Goal: Task Accomplishment & Management: Manage account settings

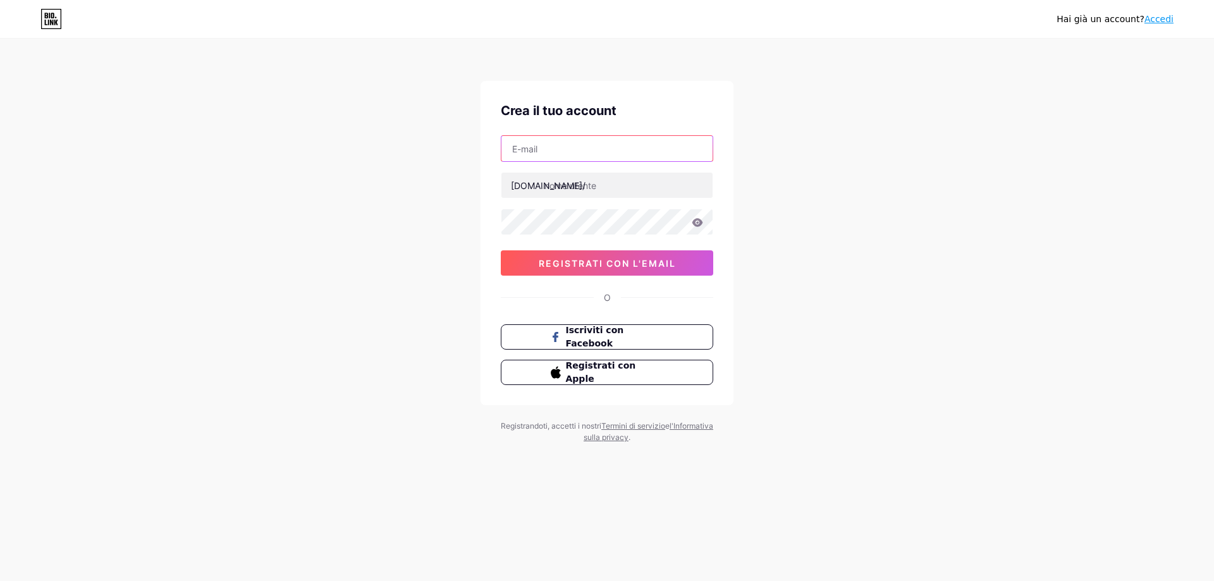
click at [532, 150] on input "text" at bounding box center [606, 148] width 211 height 25
type input "[EMAIL_ADDRESS][DOMAIN_NAME]"
click at [565, 186] on input "text" at bounding box center [606, 185] width 211 height 25
type input "fortecaffe"
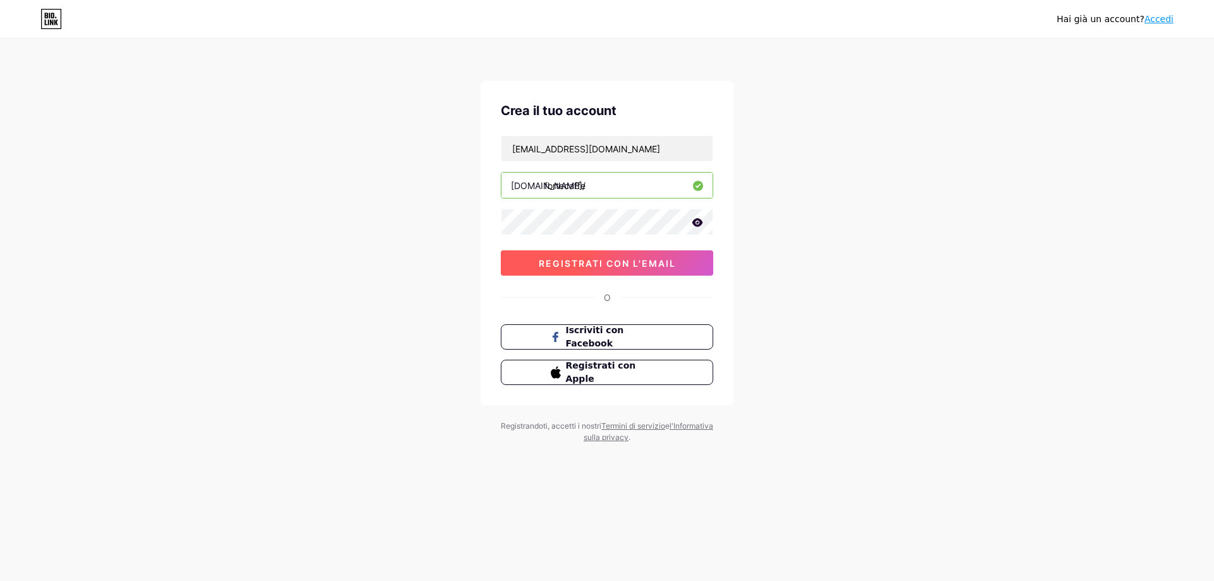
click at [645, 263] on font "registrati con l'email" at bounding box center [607, 263] width 137 height 11
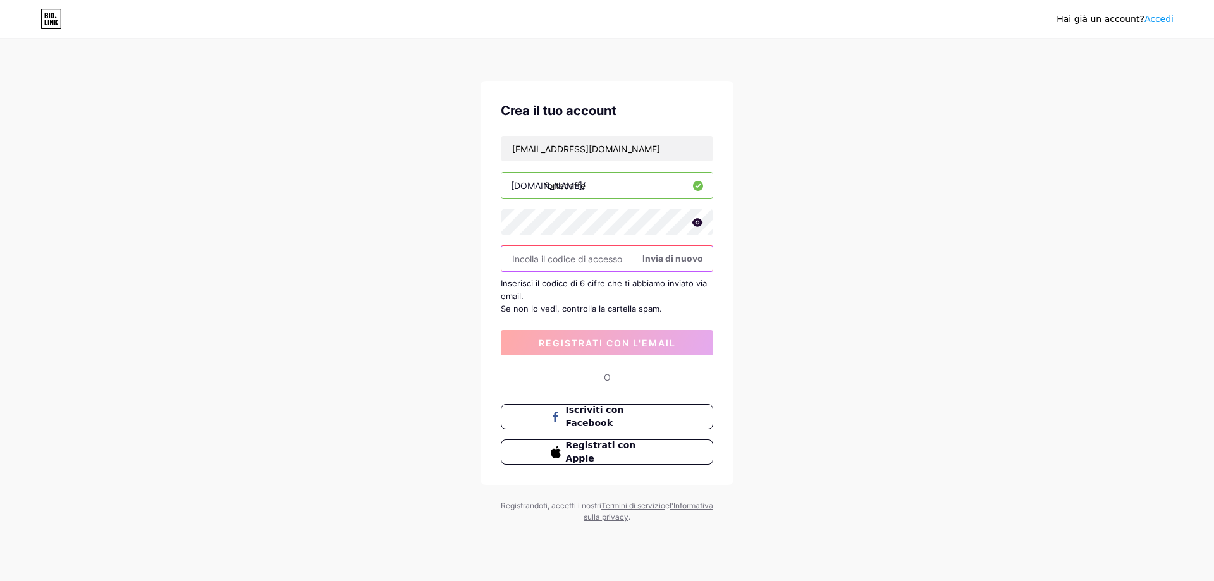
paste input "389143"
type input "389143"
click at [608, 349] on button "registrati con l'email" at bounding box center [607, 342] width 212 height 25
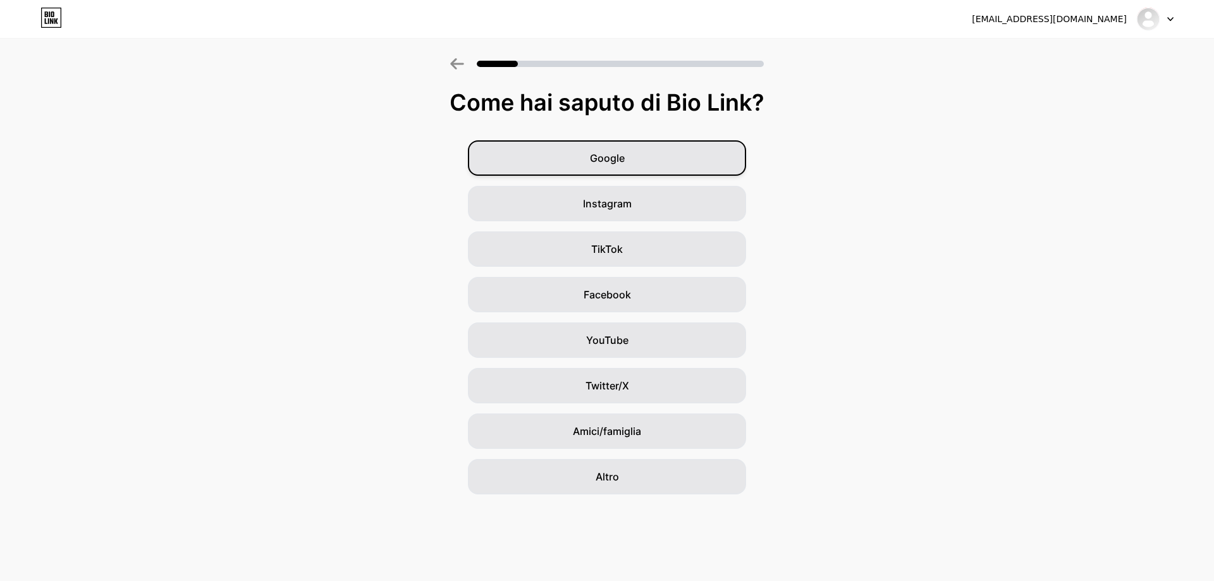
click at [639, 169] on div "Google" at bounding box center [607, 157] width 278 height 35
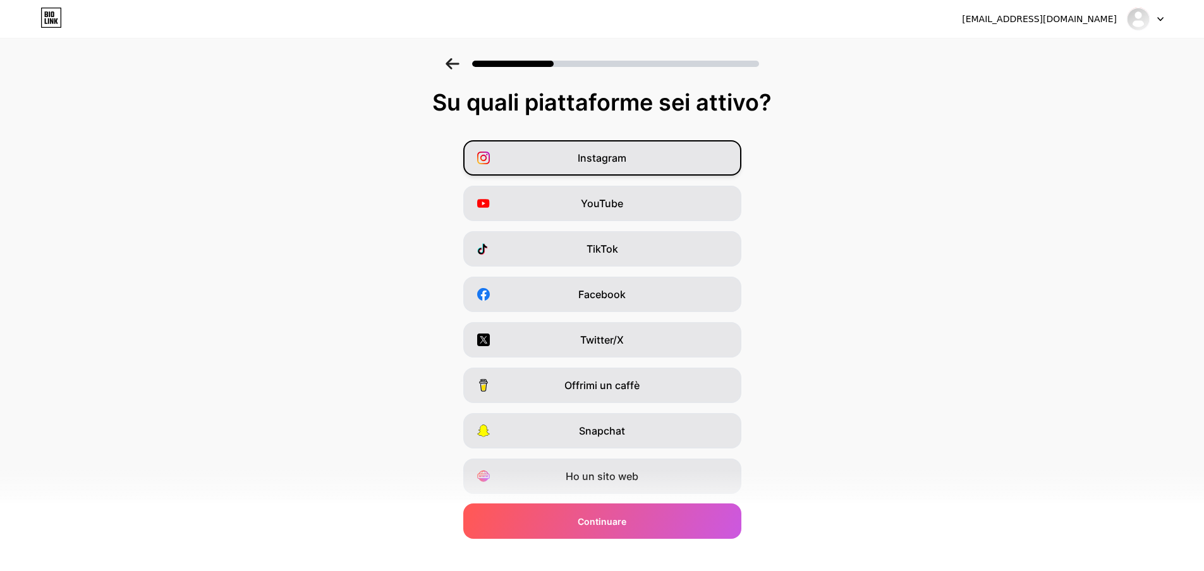
click at [672, 157] on div "Instagram" at bounding box center [602, 157] width 278 height 35
click at [688, 241] on div "TikTok" at bounding box center [602, 248] width 278 height 35
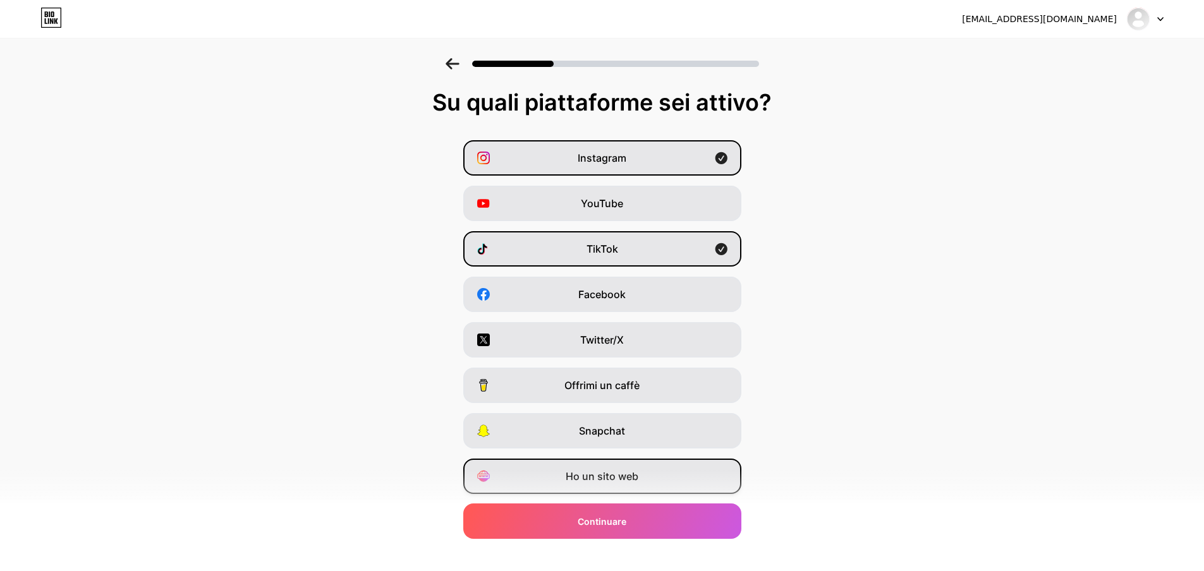
click at [653, 482] on div "Ho un sito web" at bounding box center [602, 476] width 278 height 35
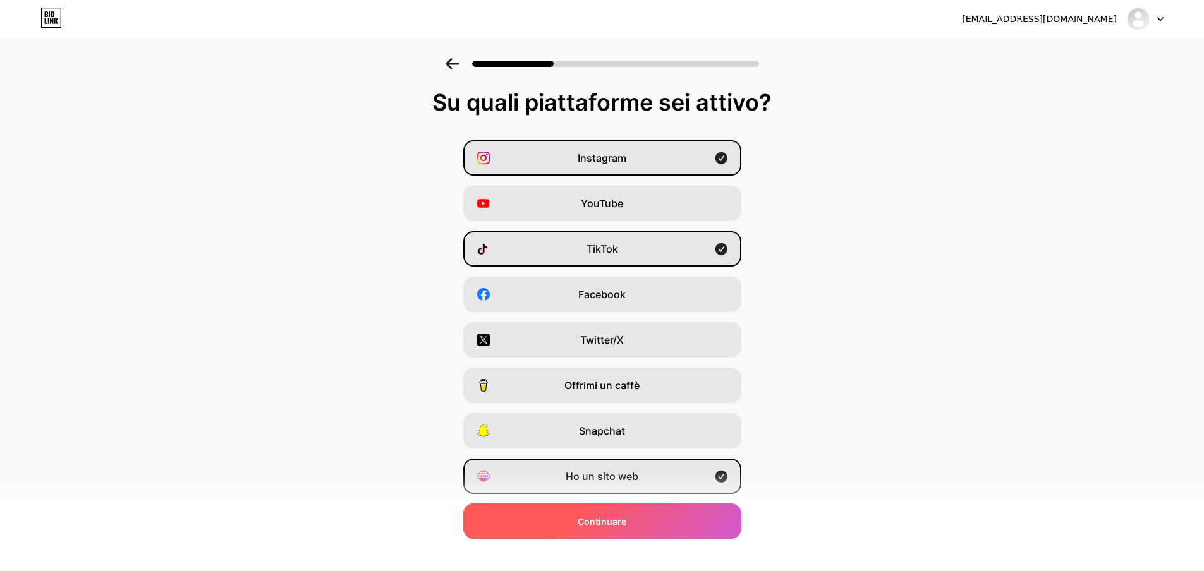
drag, startPoint x: 647, startPoint y: 528, endPoint x: 658, endPoint y: 503, distance: 27.7
click at [647, 528] on div "Continuare" at bounding box center [602, 521] width 278 height 35
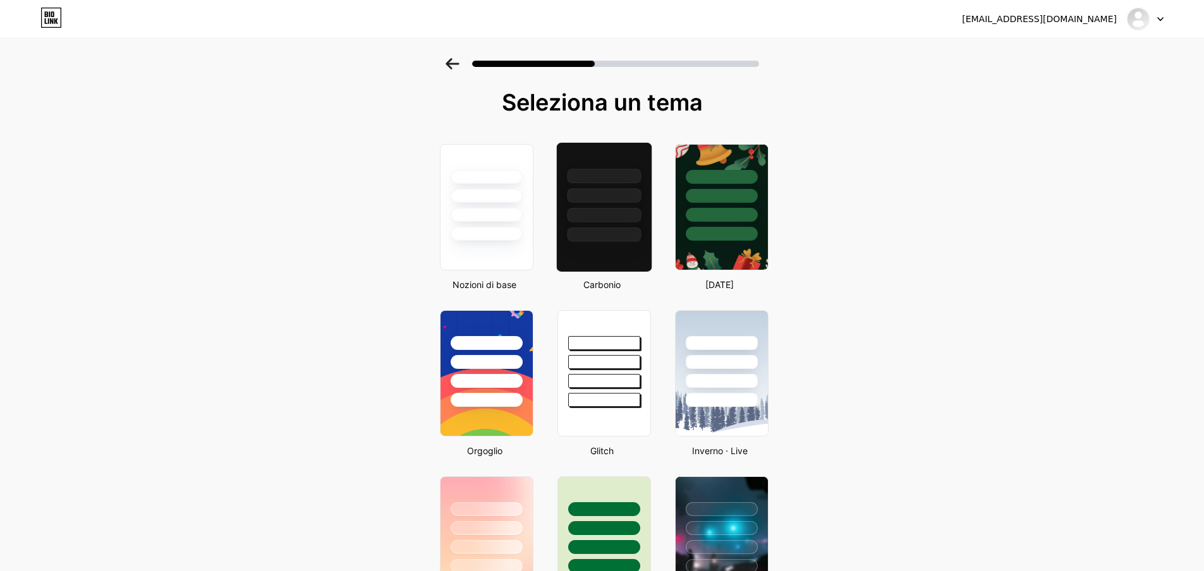
click at [581, 208] on div at bounding box center [604, 215] width 74 height 15
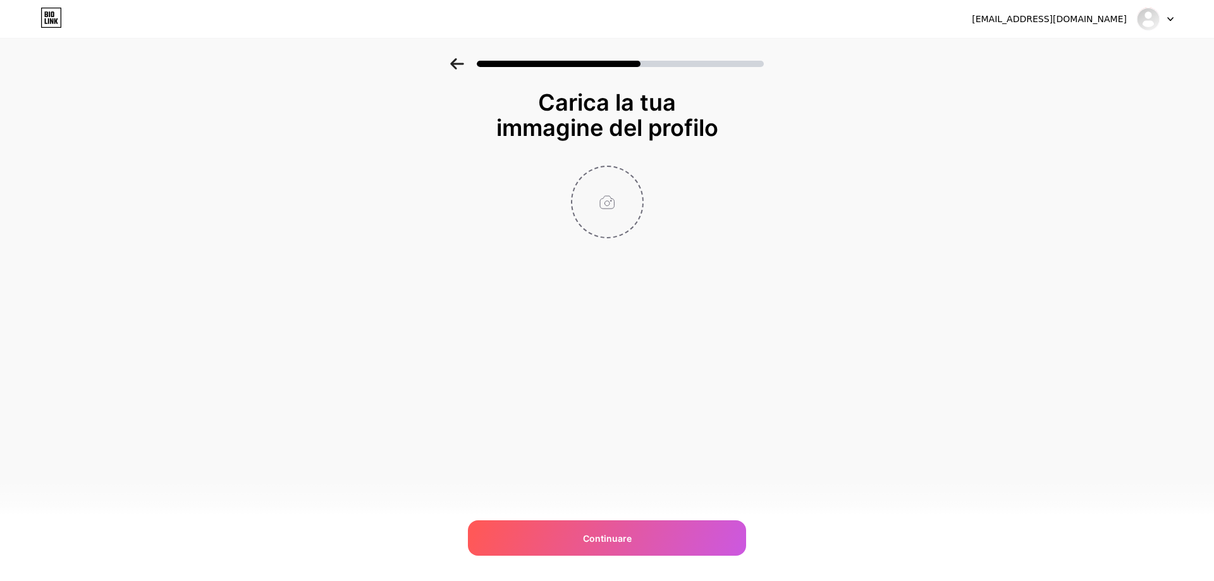
click at [613, 209] on input "file" at bounding box center [607, 202] width 70 height 70
type input "C:\fakepath\logo.. forte.png"
click at [615, 203] on img at bounding box center [607, 202] width 73 height 73
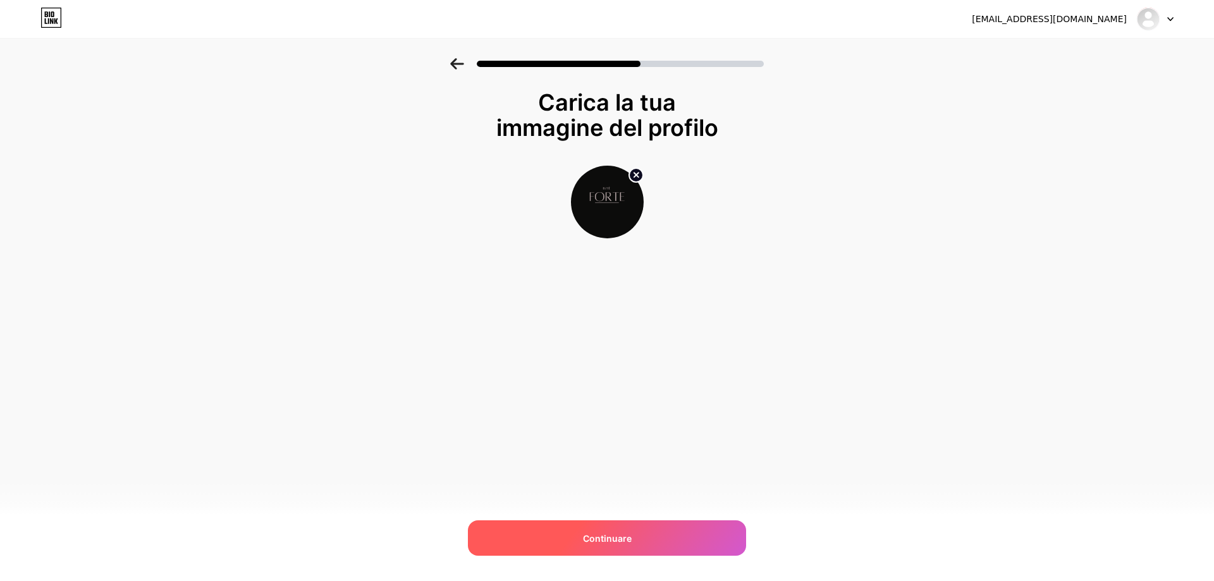
click at [656, 543] on div "Continuare" at bounding box center [607, 537] width 278 height 35
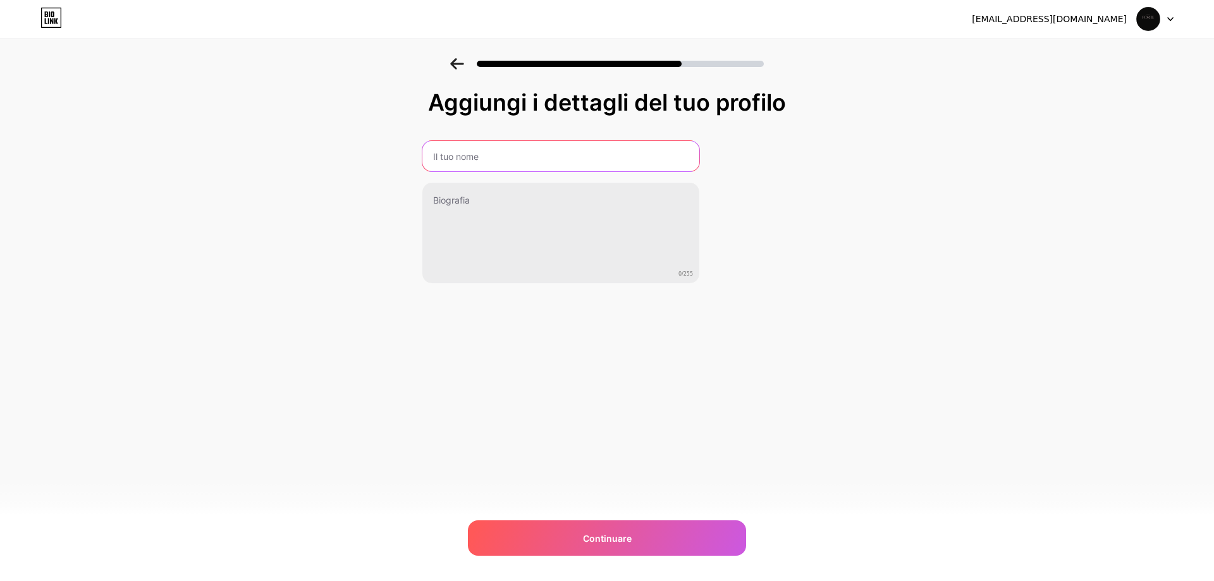
click at [472, 162] on input "text" at bounding box center [560, 156] width 277 height 30
type input "FORTE caffe"
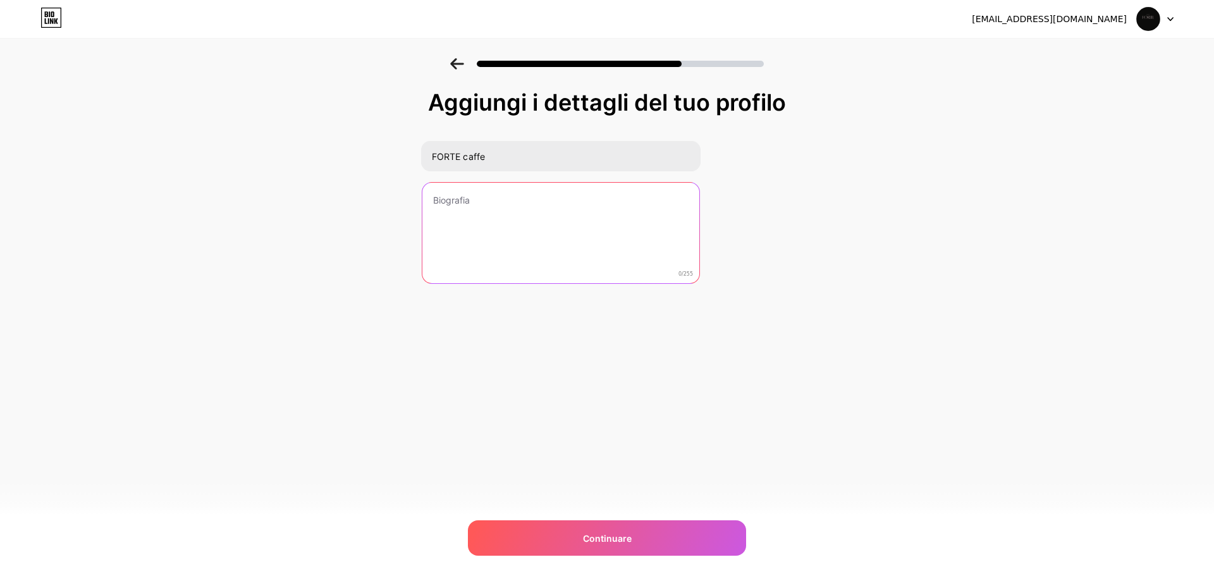
click at [510, 218] on textarea at bounding box center [560, 234] width 277 height 102
paste textarea "FORTE Caffè was born to bring the authenticity, passion, and style of true Ital…"
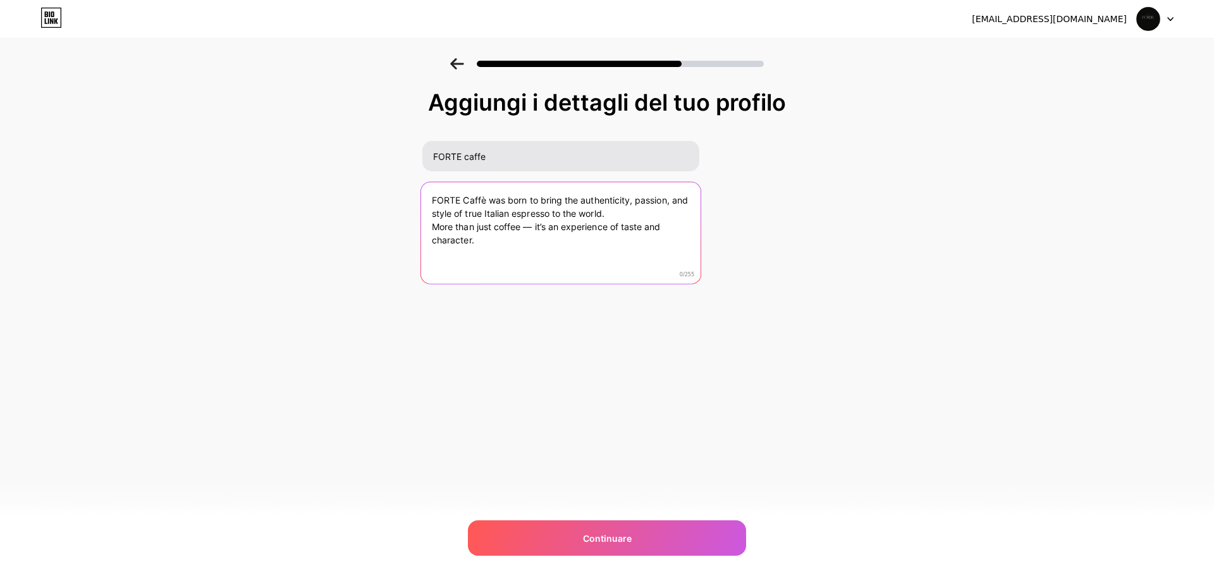
type textarea "FORTE Caffè was born to bring the authenticity, passion, and style of true Ital…"
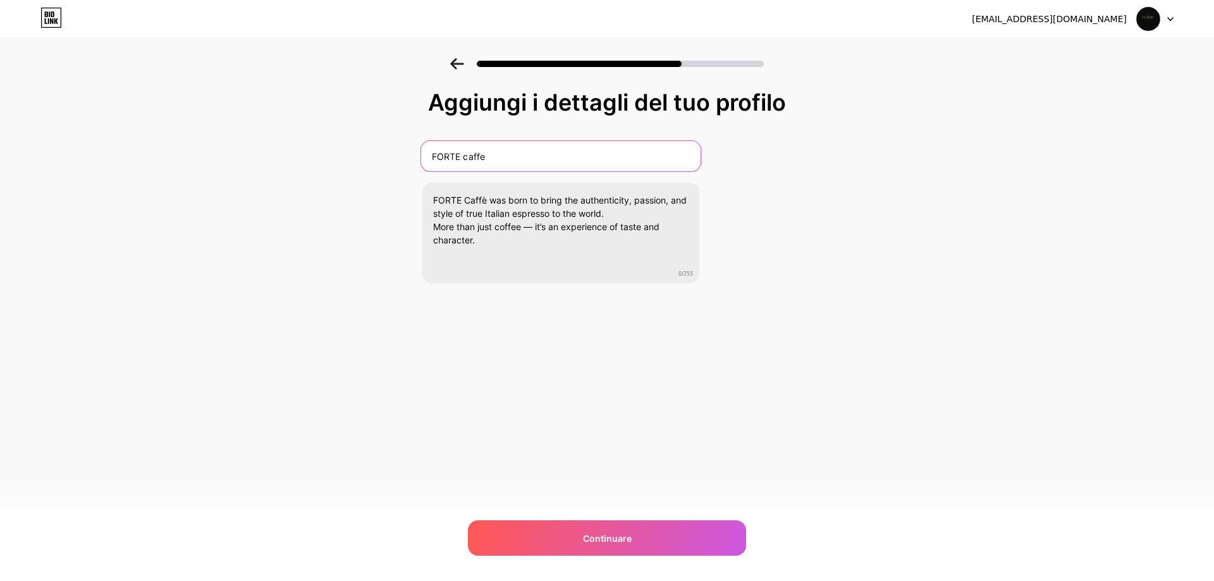
click at [491, 156] on input "FORTE caffe" at bounding box center [560, 156] width 279 height 30
type input "FORTE caffè"
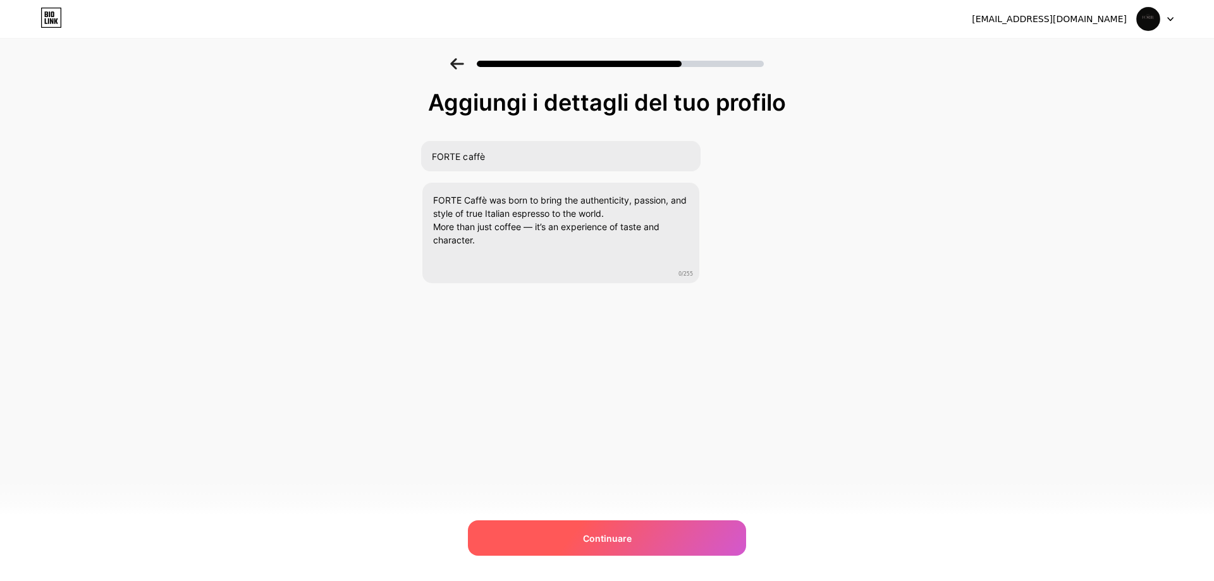
click at [628, 532] on span "Continuare" at bounding box center [607, 538] width 49 height 13
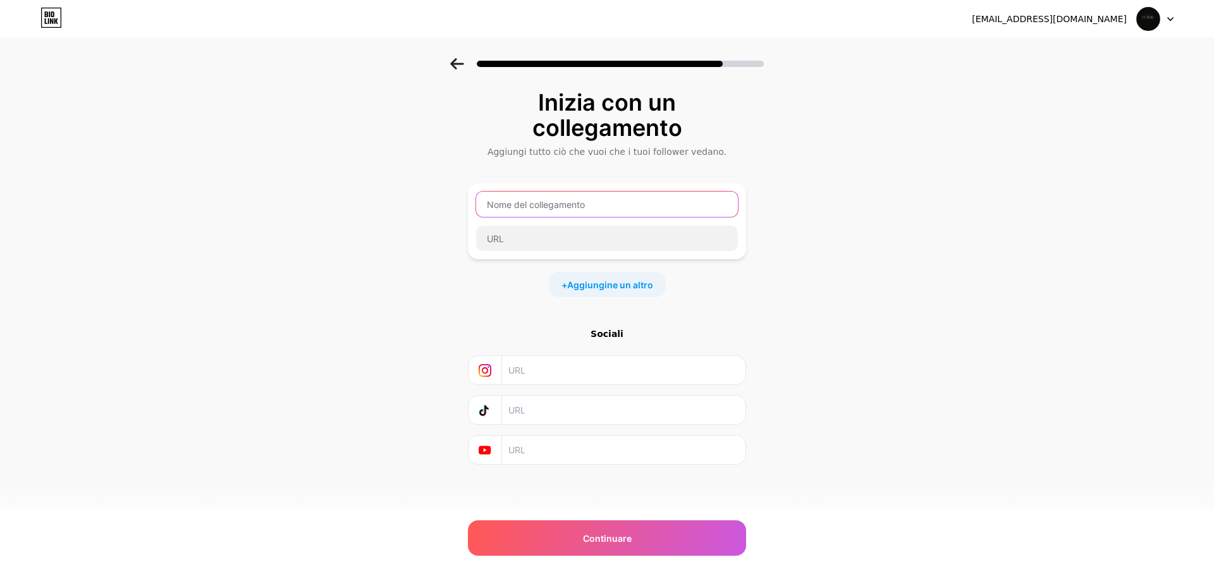
click at [513, 205] on input "text" at bounding box center [607, 204] width 262 height 25
type input "s"
type input "FORTE caffe"
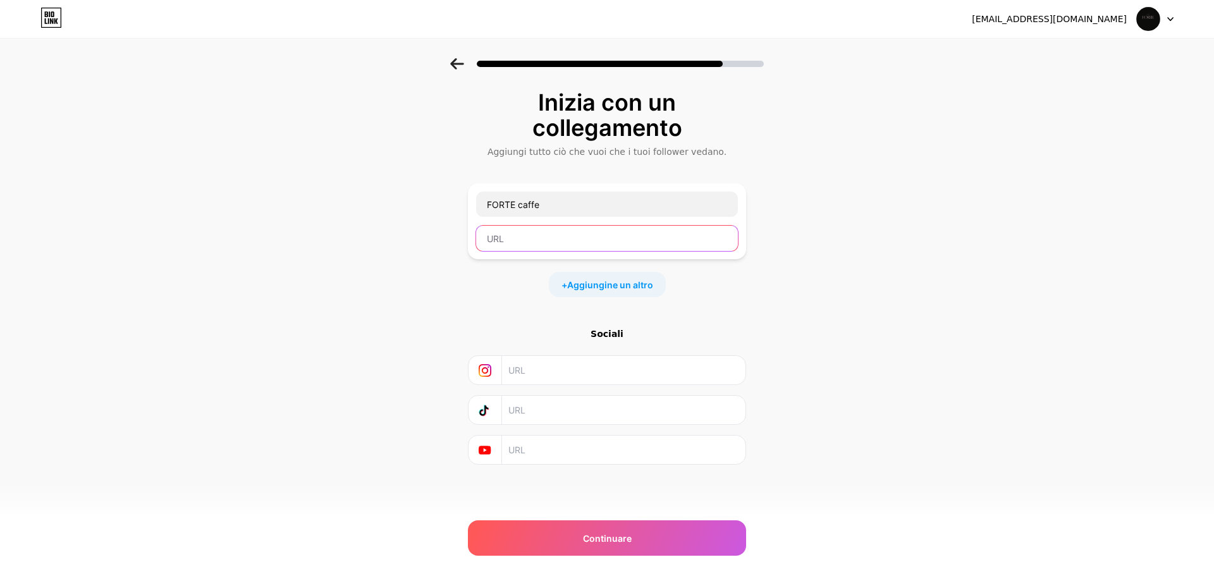
click at [520, 236] on input "text" at bounding box center [607, 238] width 262 height 25
type input "[DOMAIN_NAME]"
click at [600, 283] on font "Aggiungine un altro" at bounding box center [610, 284] width 86 height 11
click at [529, 242] on input "text" at bounding box center [607, 238] width 262 height 25
paste input "[URL][DOMAIN_NAME]"
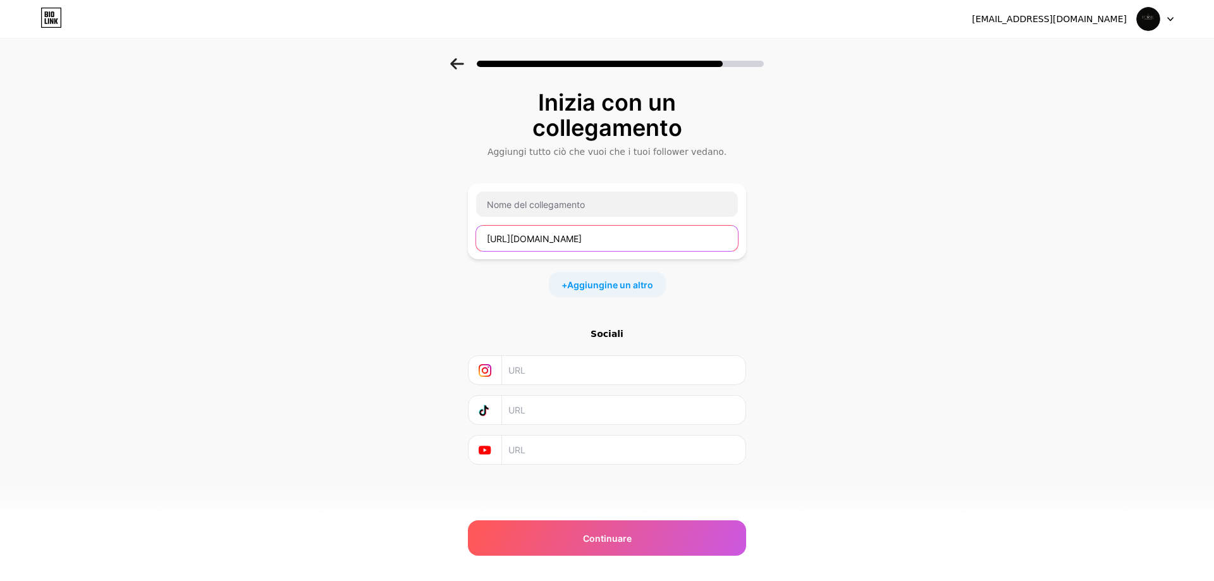
scroll to position [0, 138]
type input "[URL][DOMAIN_NAME]"
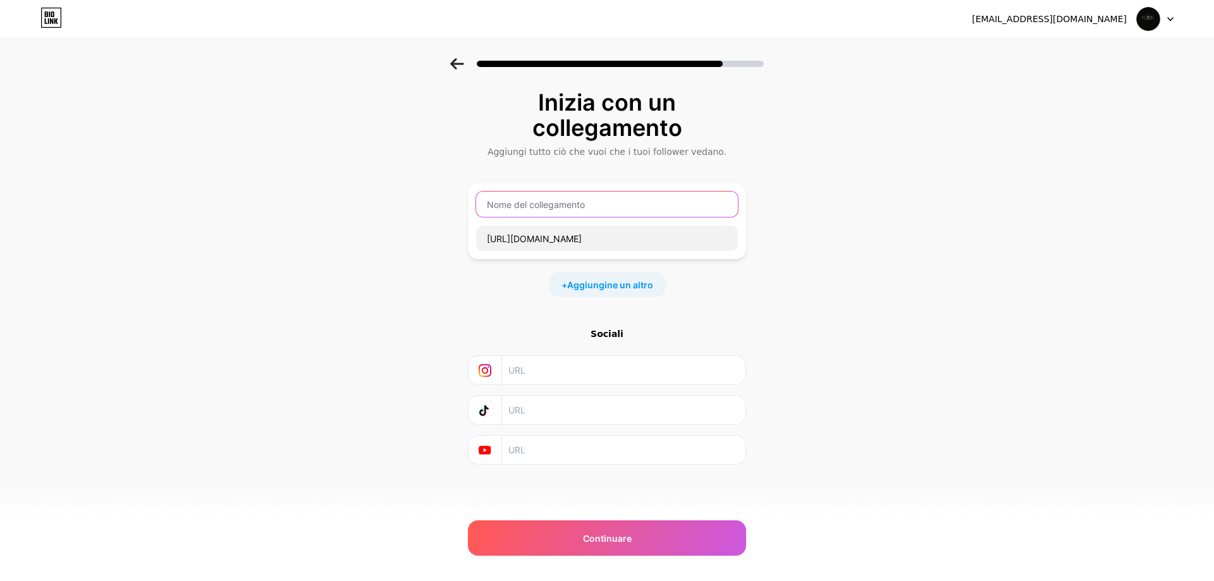
scroll to position [0, 0]
click at [541, 210] on input "text" at bounding box center [607, 204] width 262 height 25
drag, startPoint x: 548, startPoint y: 203, endPoint x: 482, endPoint y: 205, distance: 66.4
click at [482, 205] on input "Presentazione" at bounding box center [607, 204] width 262 height 25
paste input "Company Presentation"
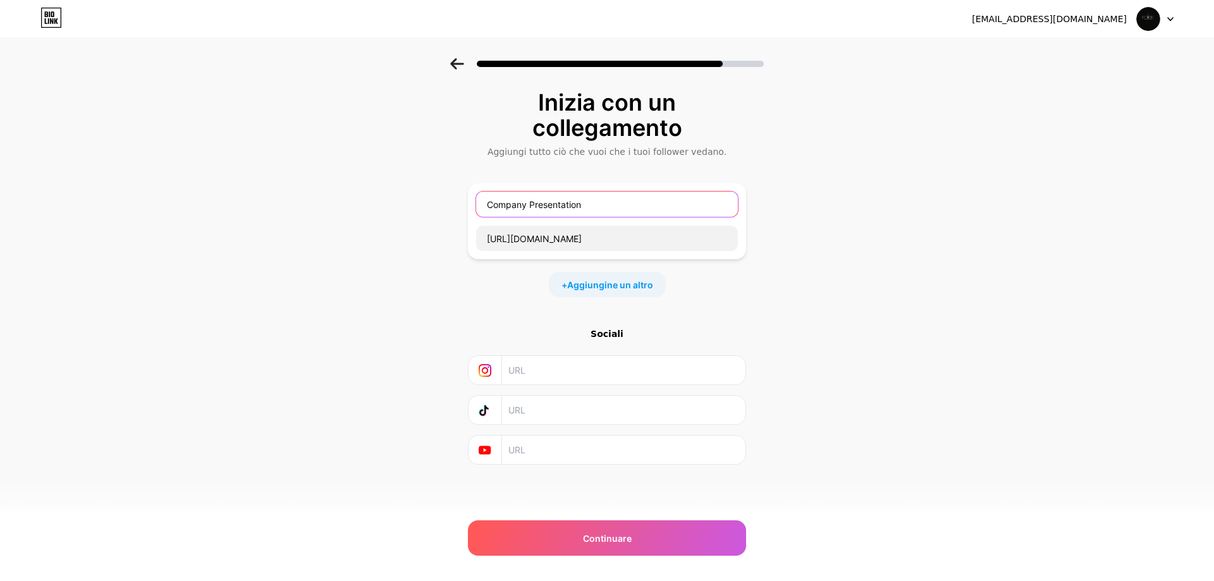
type input "Company Presentation"
click at [763, 336] on div "Inizia con un collegamento Aggiungi tutto ciò che vuoi che i tuoi follower veda…" at bounding box center [607, 293] width 1214 height 470
click at [530, 374] on input "text" at bounding box center [622, 370] width 229 height 28
paste input "[URL][DOMAIN_NAME][DOMAIN_NAME]"
type input "[URL][DOMAIN_NAME][DOMAIN_NAME]"
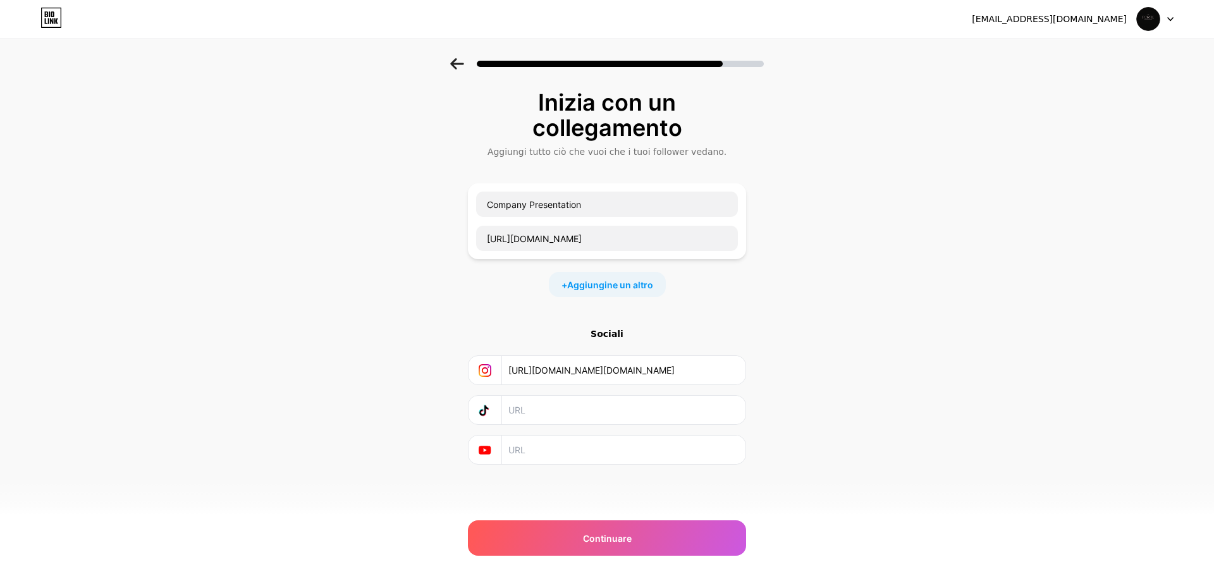
click at [557, 402] on input "text" at bounding box center [622, 410] width 229 height 28
click at [546, 418] on input "text" at bounding box center [622, 410] width 229 height 28
paste input "[URL][DOMAIN_NAME]"
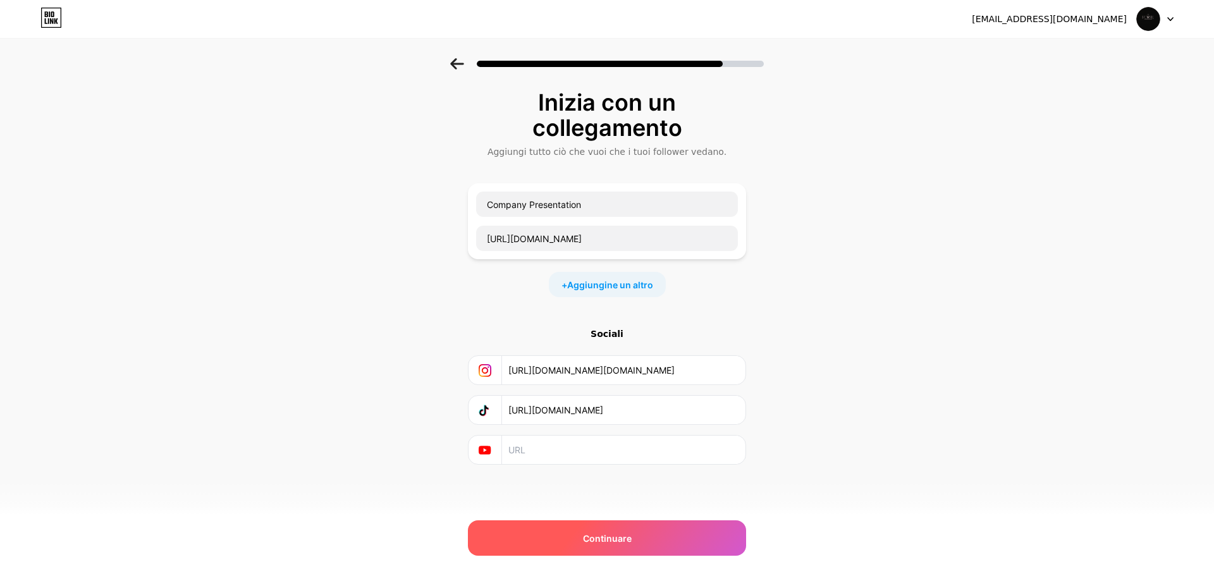
type input "[URL][DOMAIN_NAME]"
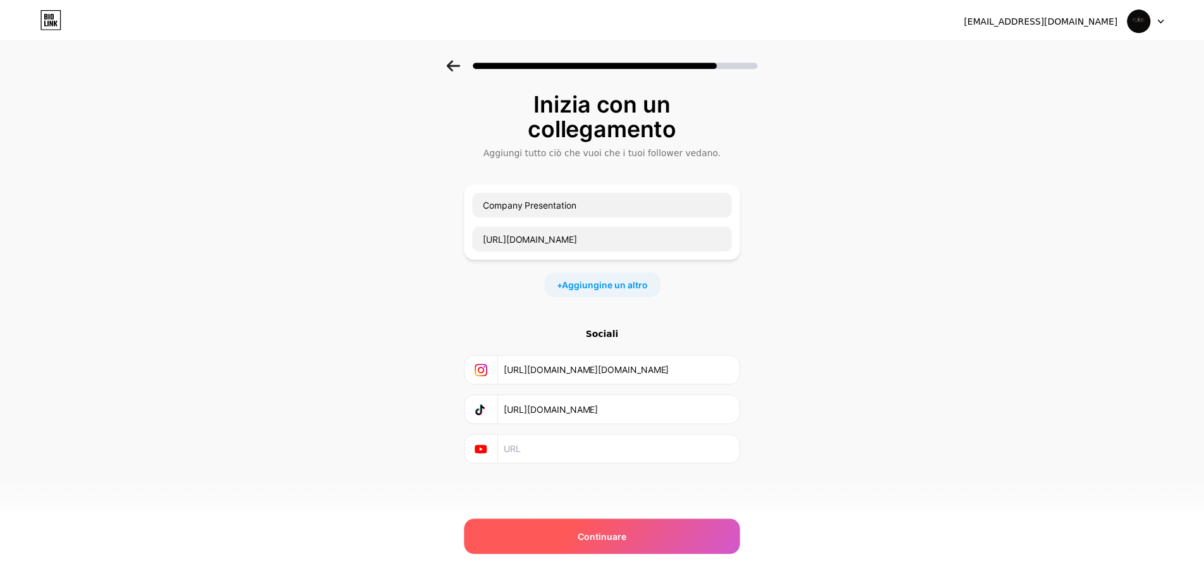
scroll to position [0, 0]
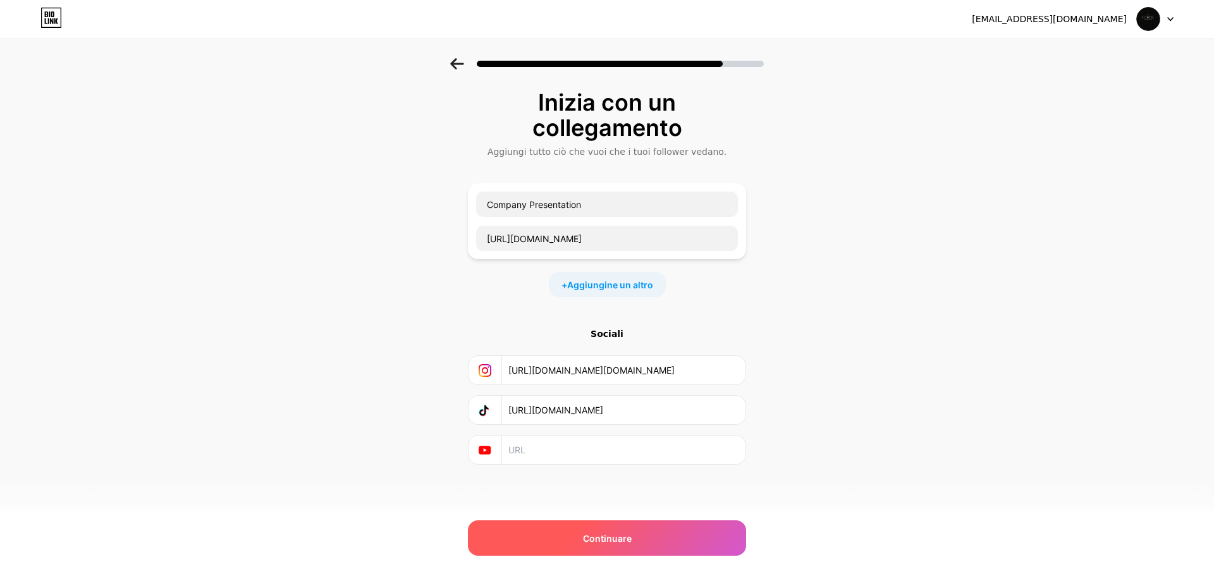
click at [660, 538] on div "Continuare" at bounding box center [607, 537] width 278 height 35
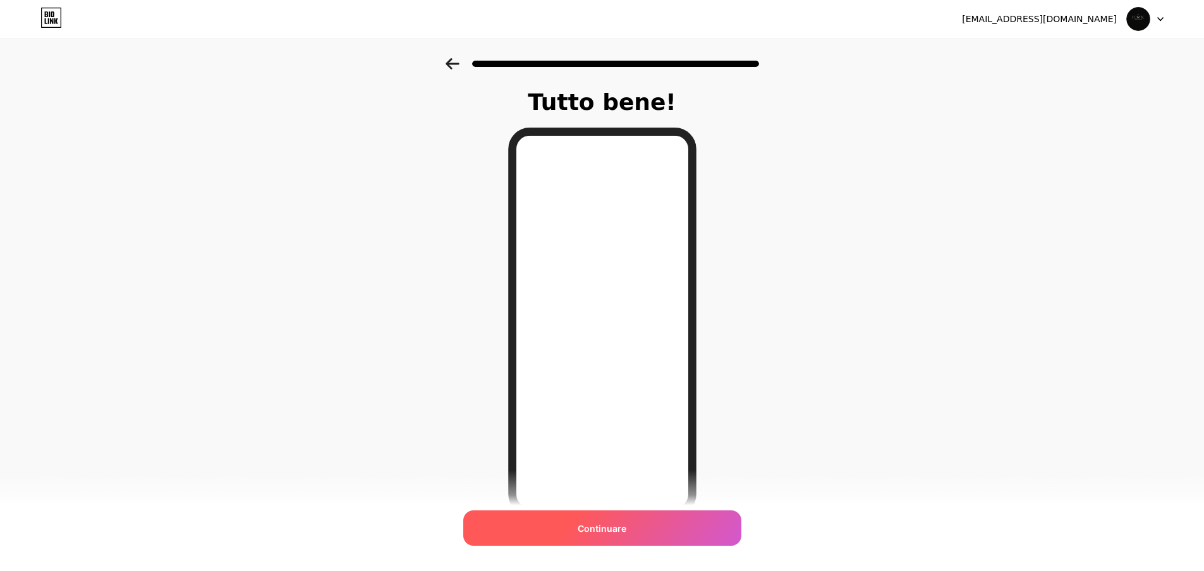
click at [631, 522] on div "Continuare" at bounding box center [602, 528] width 278 height 35
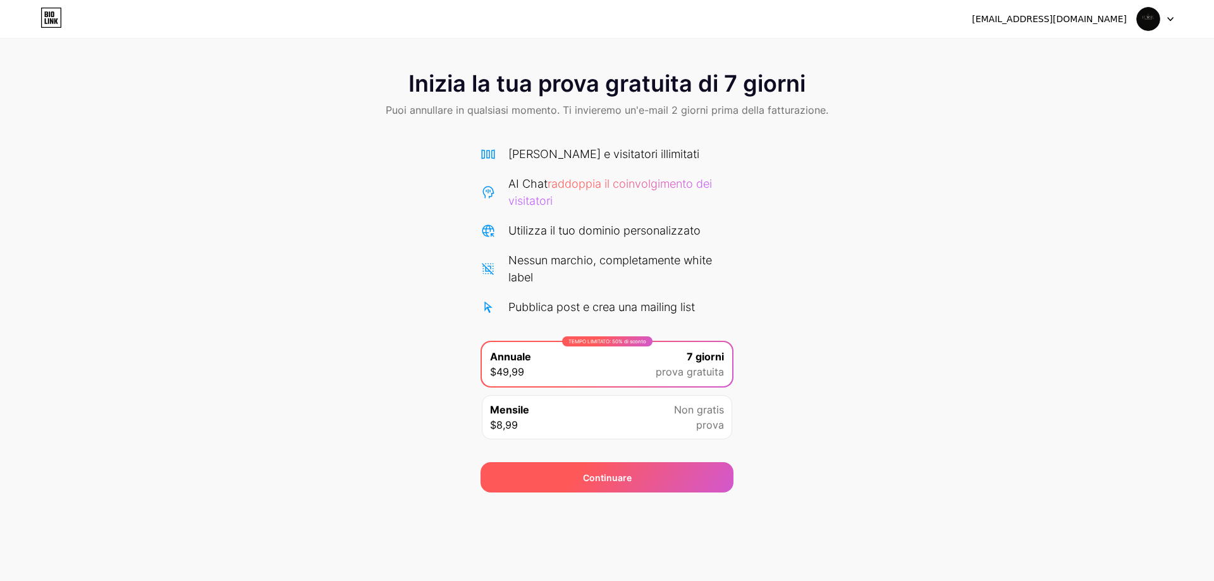
click at [654, 477] on div "Continuare" at bounding box center [606, 477] width 253 height 30
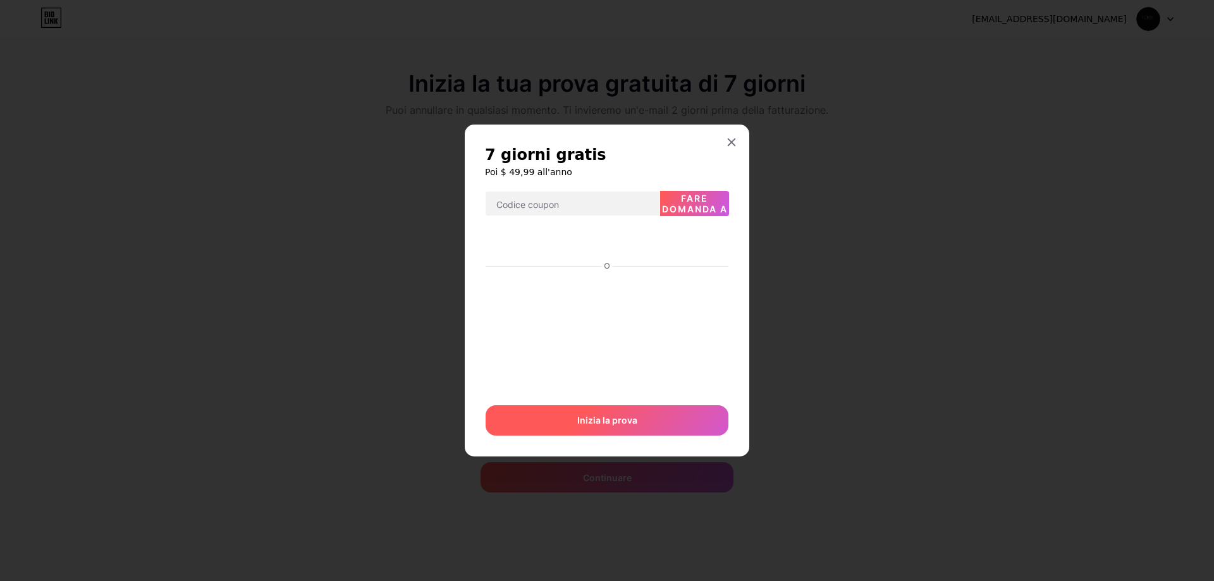
click at [668, 424] on div "Inizia la prova" at bounding box center [607, 420] width 243 height 30
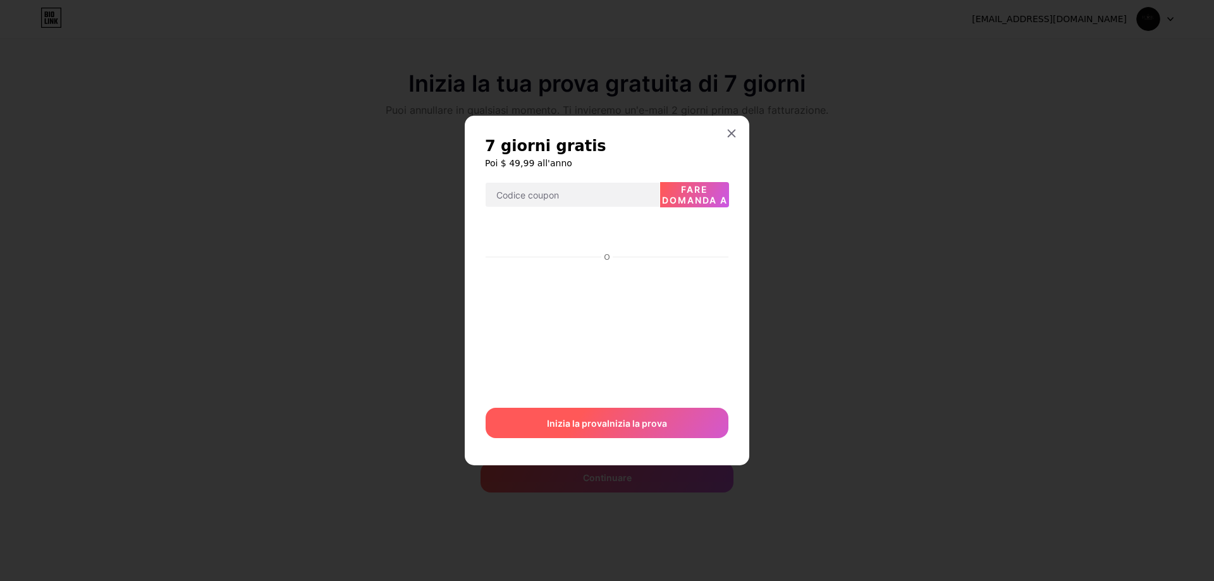
click at [663, 421] on font "Inizia la prova" at bounding box center [637, 423] width 60 height 11
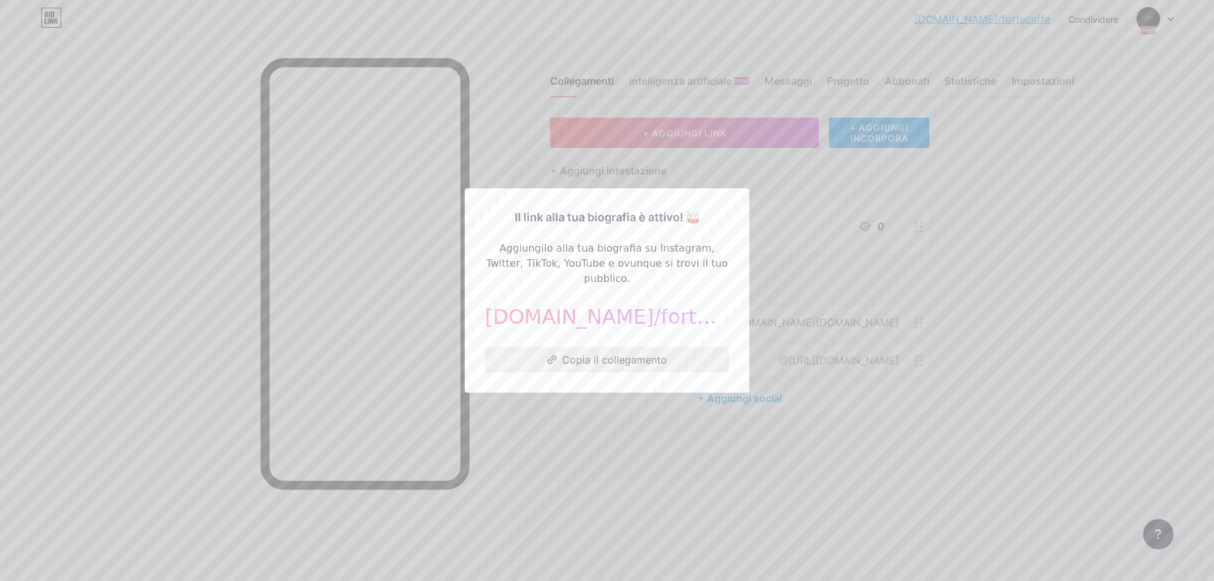
click at [642, 357] on font "Copia il collegamento" at bounding box center [614, 359] width 105 height 13
click at [599, 353] on font "Copia il collegamento" at bounding box center [614, 359] width 105 height 13
click at [608, 353] on font "Copia il collegamento" at bounding box center [614, 359] width 105 height 13
click at [621, 355] on font "Copia il collegamento" at bounding box center [614, 359] width 105 height 13
click at [666, 469] on div at bounding box center [607, 290] width 1214 height 581
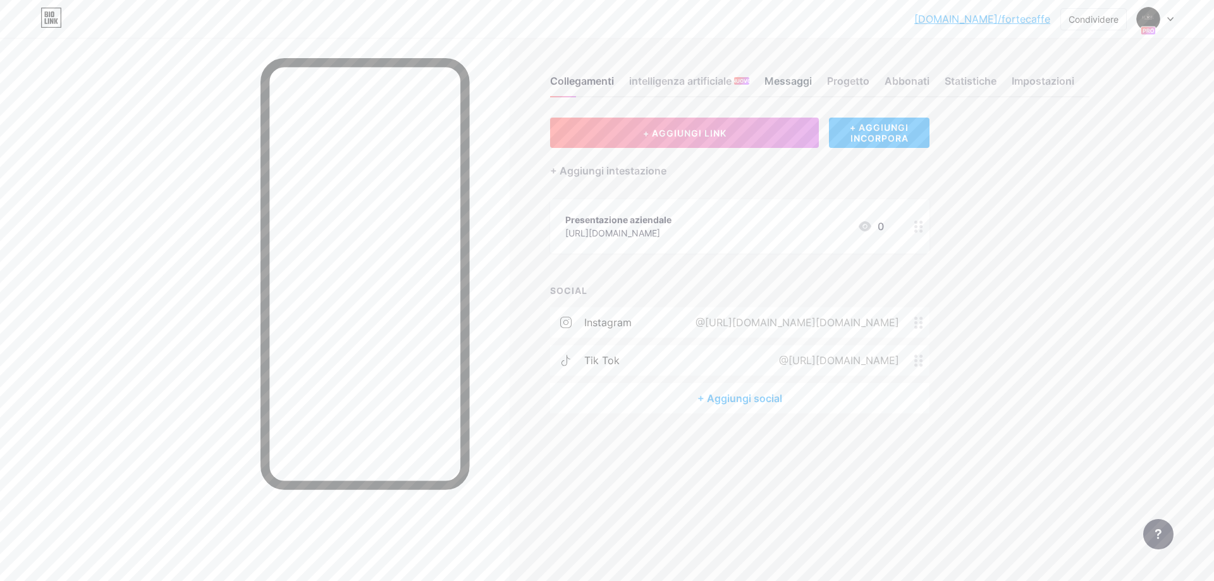
click at [793, 83] on font "Messaggi" at bounding box center [787, 81] width 47 height 13
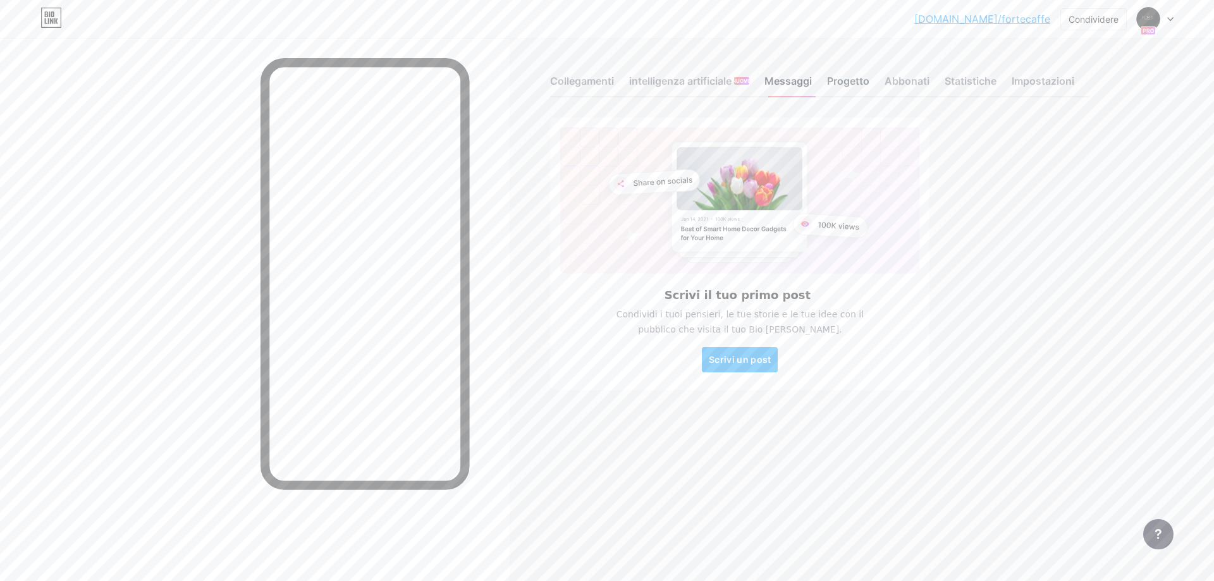
click at [865, 83] on font "Progetto" at bounding box center [848, 81] width 42 height 13
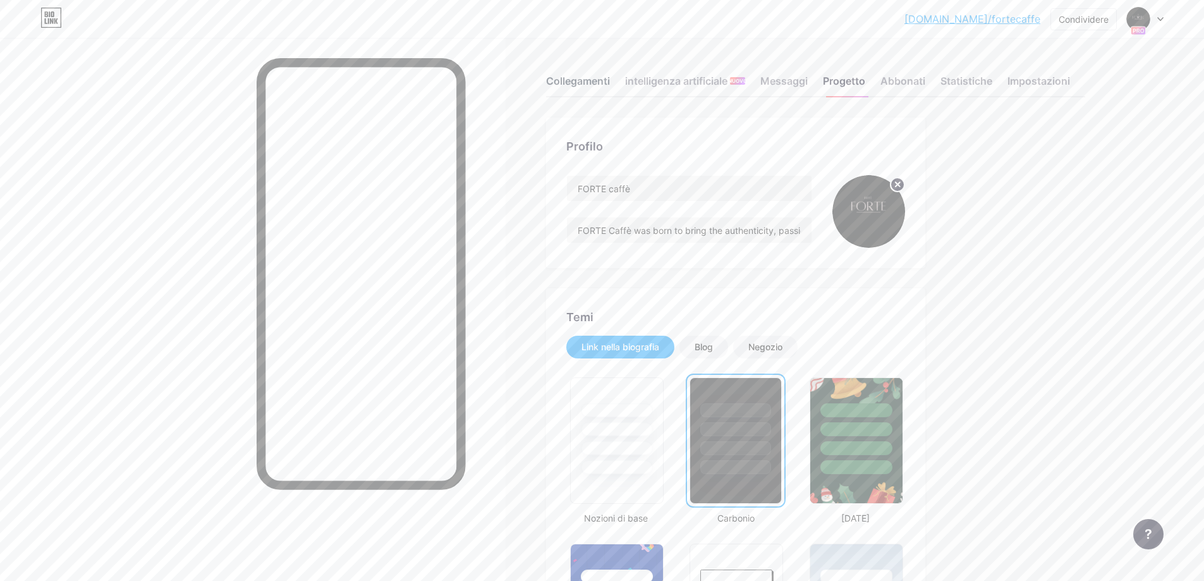
click at [594, 79] on font "Collegamenti" at bounding box center [578, 81] width 64 height 13
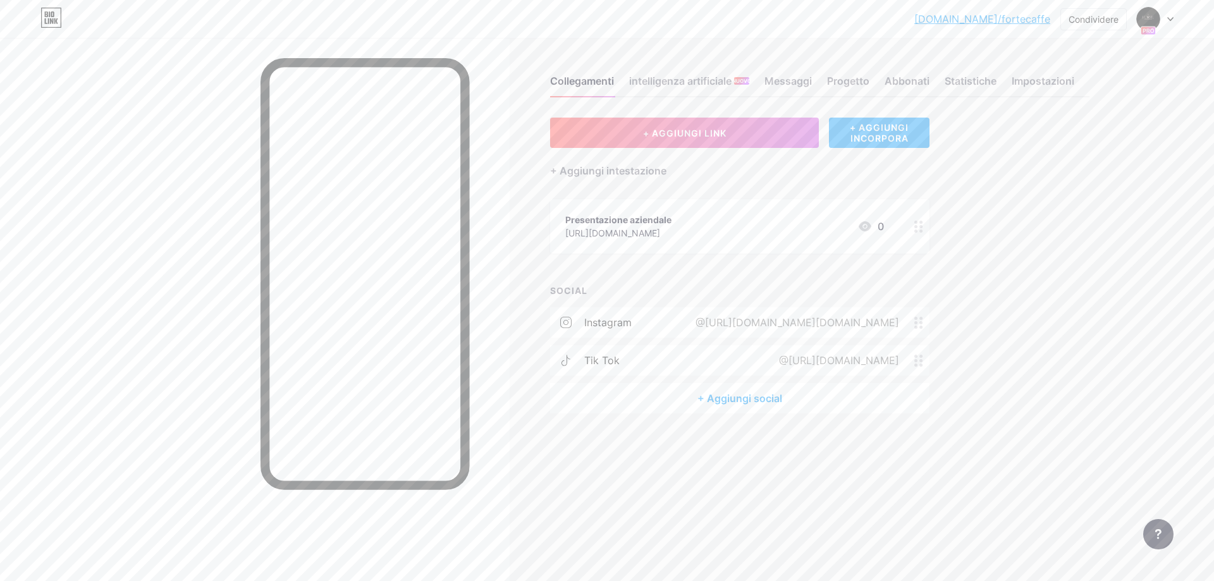
click at [912, 137] on font "+ AGGIUNGI INCORPORA" at bounding box center [879, 132] width 101 height 21
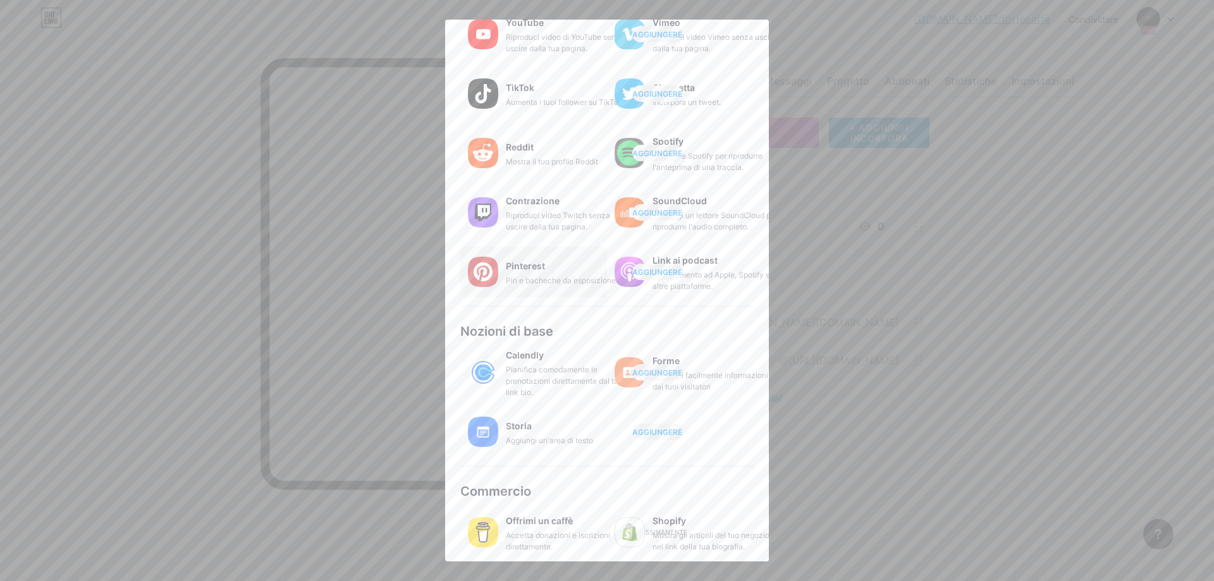
scroll to position [102, 0]
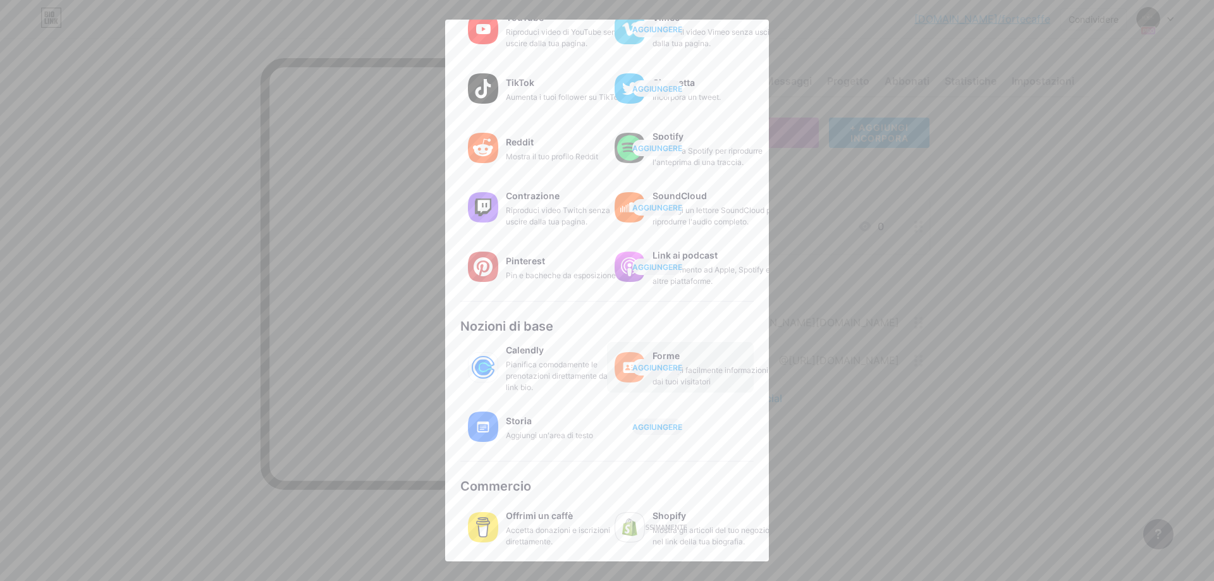
click at [712, 384] on div "Raccogli facilmente informazioni dai tuoi visitatori" at bounding box center [715, 376] width 126 height 23
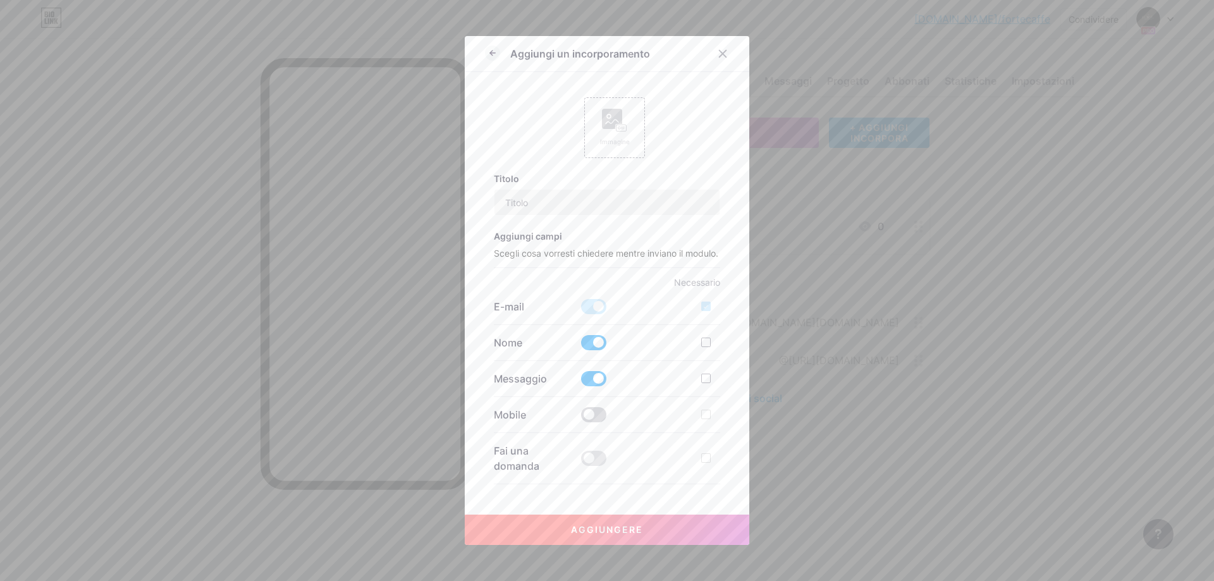
click at [595, 422] on span at bounding box center [593, 414] width 25 height 15
click at [581, 418] on input "checkbox" at bounding box center [581, 418] width 0 height 0
click at [702, 419] on div at bounding box center [705, 414] width 9 height 9
click at [720, 429] on input "checkbox" at bounding box center [724, 425] width 8 height 8
checkbox input "true"
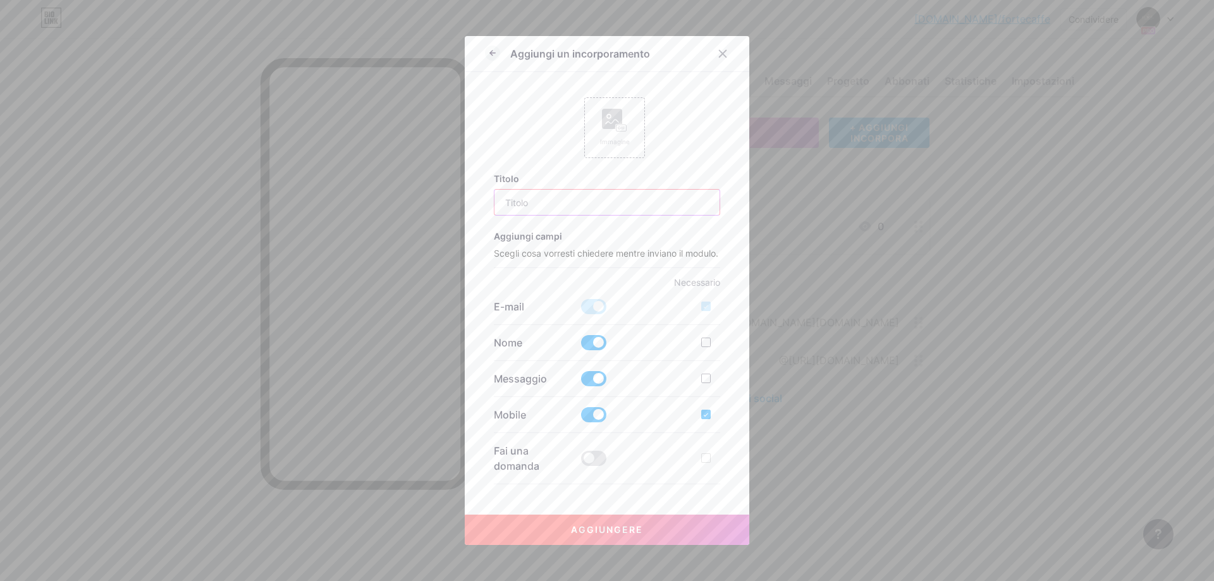
click at [540, 211] on input "text" at bounding box center [607, 202] width 226 height 25
type input "A"
type input "S"
click at [566, 203] on input "CEO [PERSON_NAME]" at bounding box center [607, 202] width 226 height 25
click at [525, 200] on input "CEO [PERSON_NAME]: B." at bounding box center [607, 202] width 226 height 25
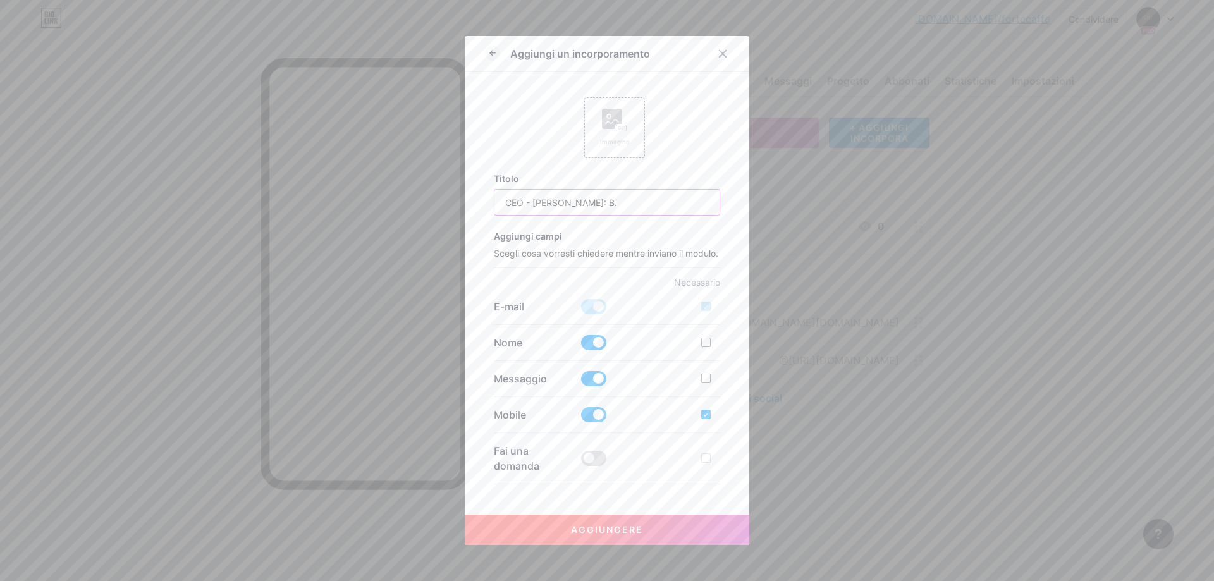
type input "CEO - [PERSON_NAME]: B."
click at [630, 525] on font "Aggiungere" at bounding box center [607, 529] width 72 height 11
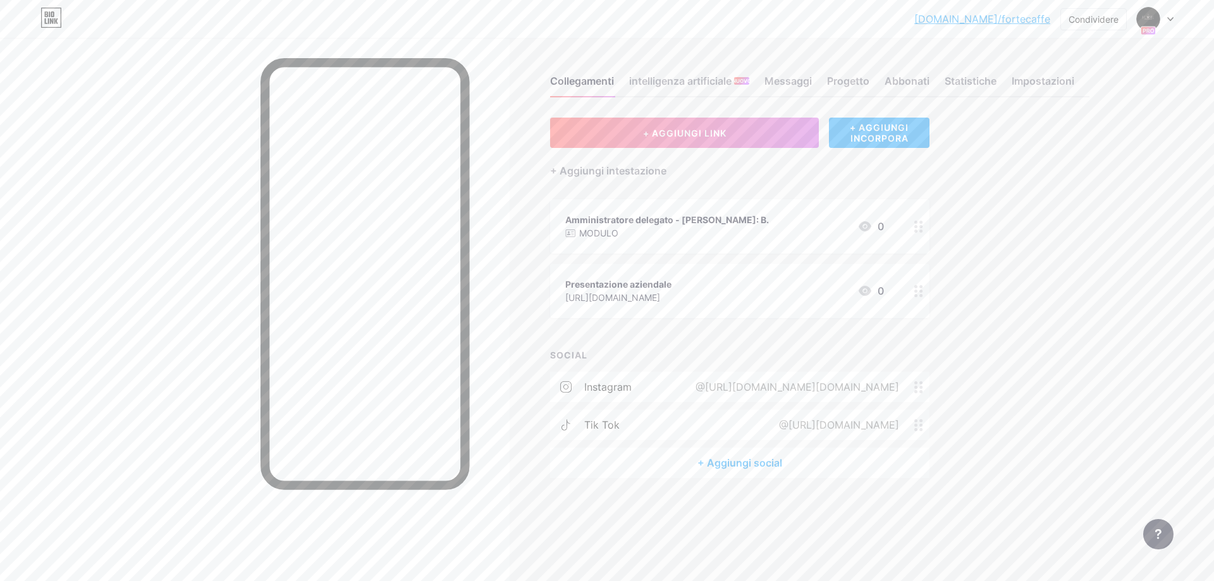
click at [920, 233] on div at bounding box center [918, 226] width 21 height 54
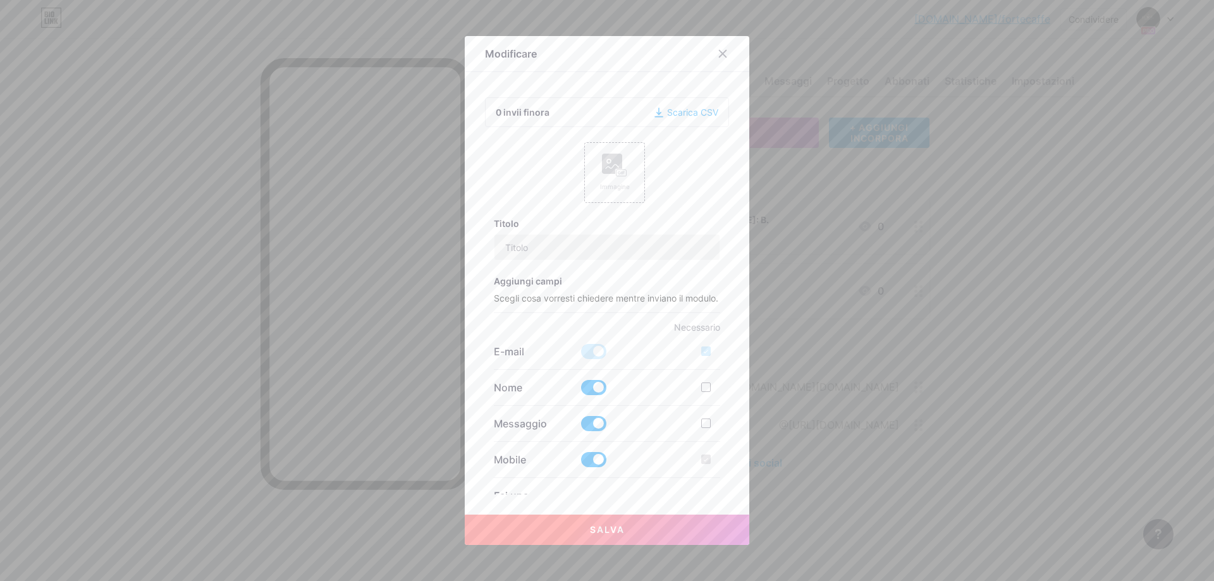
type input "CEO - [PERSON_NAME]: B."
checkbox input "true"
click at [687, 531] on button "Salva" at bounding box center [607, 530] width 284 height 30
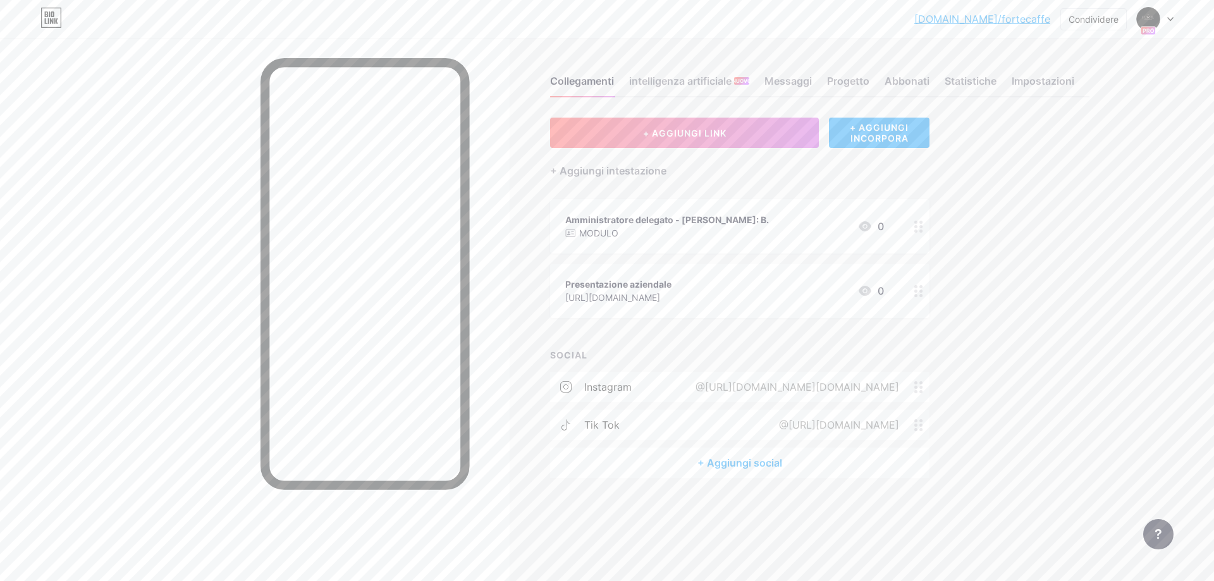
click at [686, 231] on div "MODULO" at bounding box center [667, 232] width 204 height 13
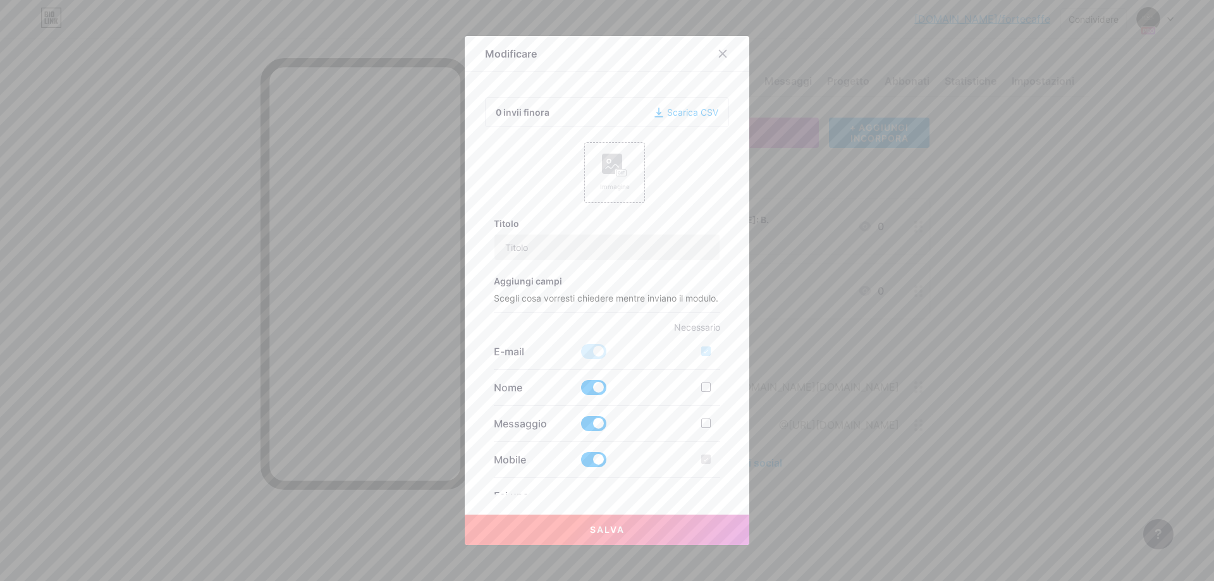
type input "CEO - [PERSON_NAME]: B."
checkbox input "true"
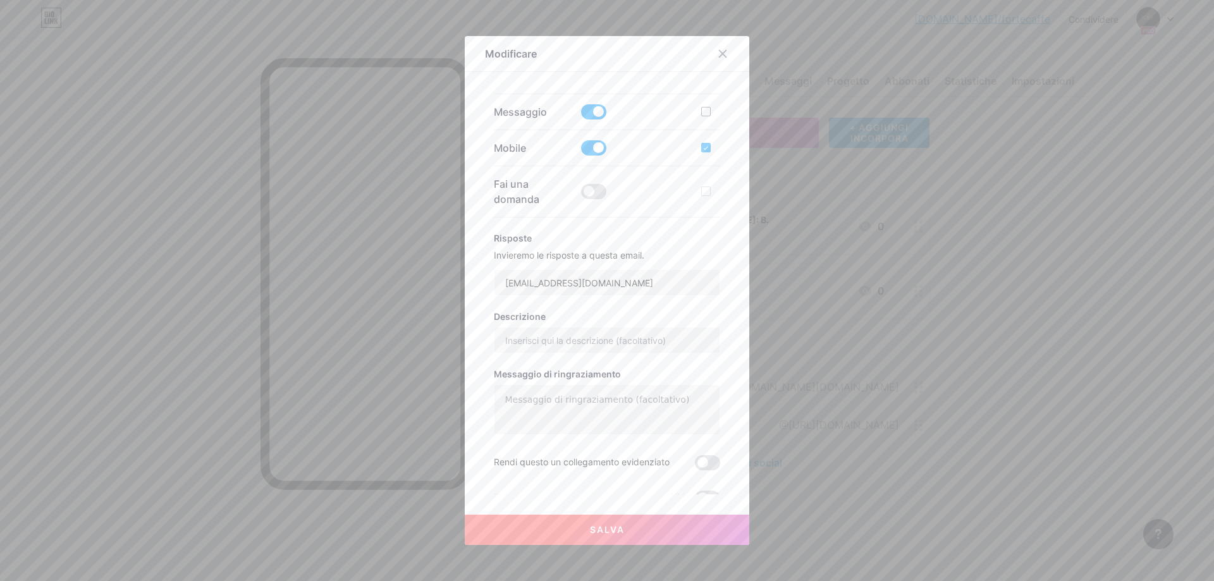
scroll to position [336, 0]
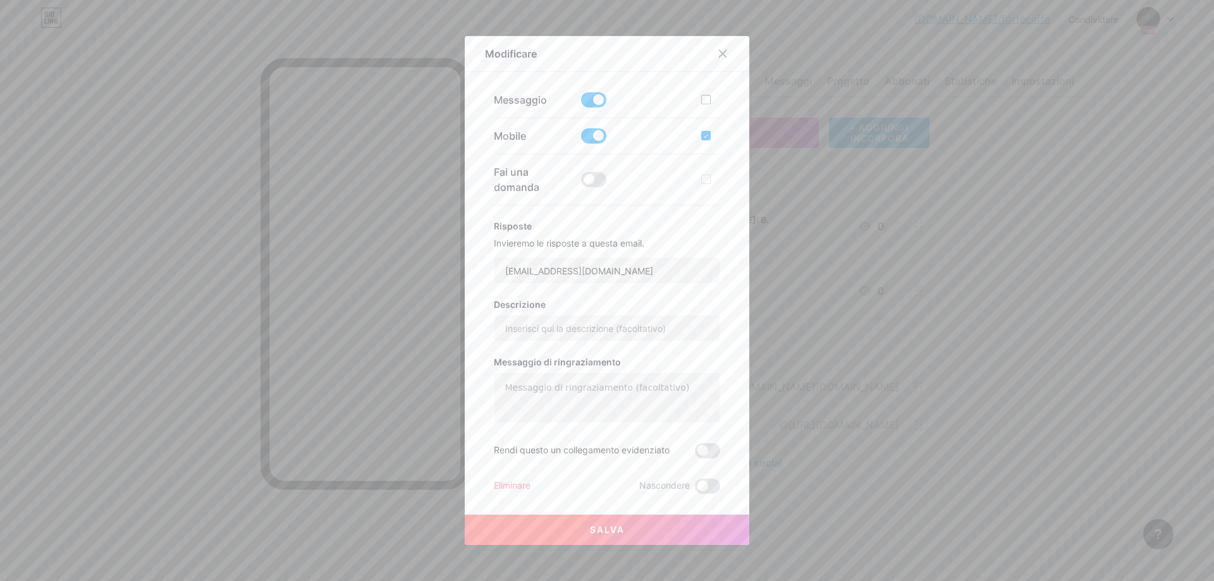
click at [651, 520] on button "Salva" at bounding box center [607, 530] width 284 height 30
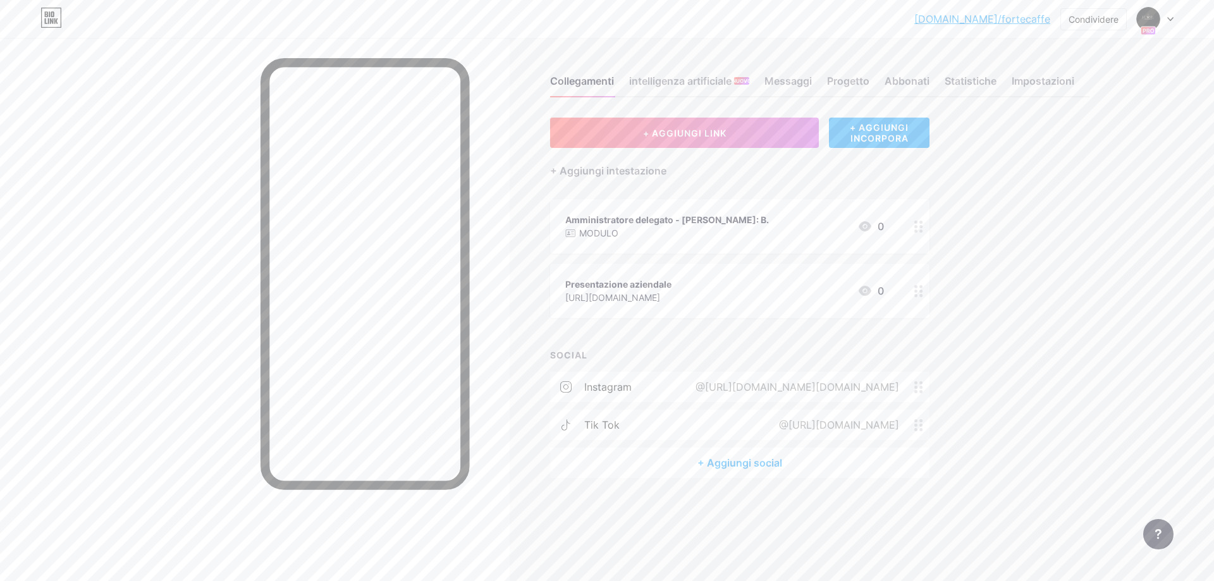
click at [870, 224] on icon at bounding box center [864, 226] width 13 height 10
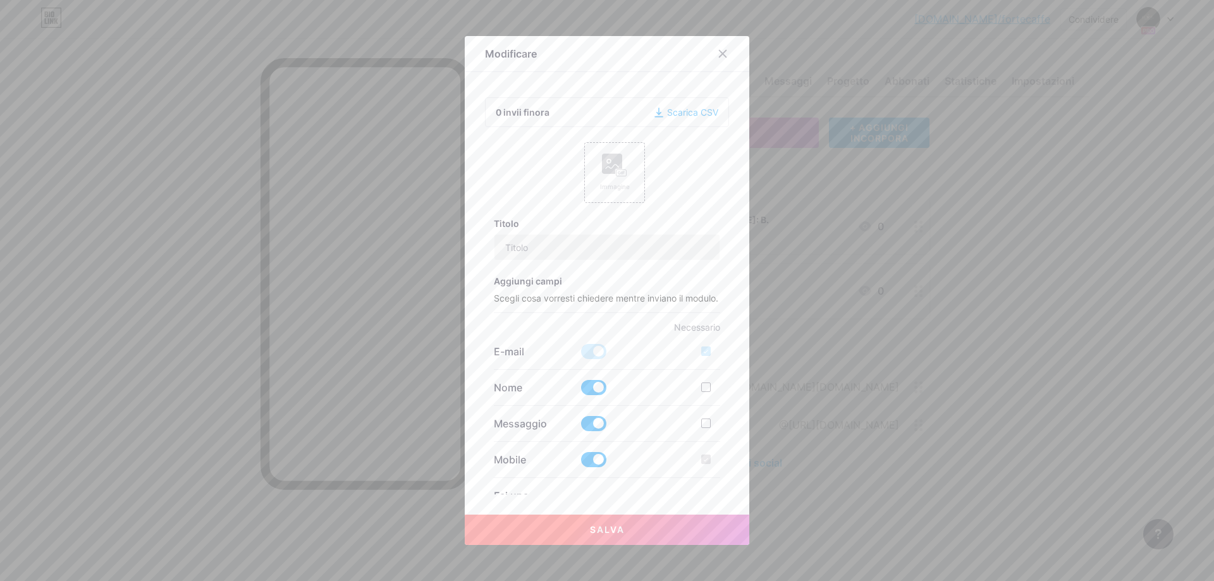
type input "CEO - [PERSON_NAME]: B."
checkbox input "true"
click at [622, 183] on font "Immagine" at bounding box center [615, 187] width 30 height 8
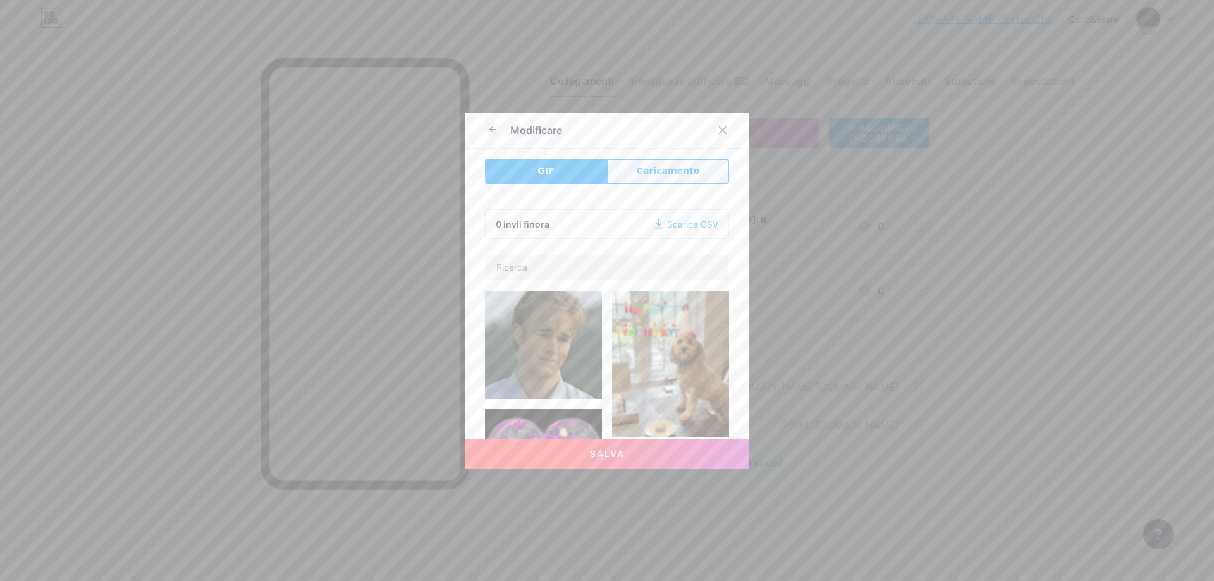
click at [651, 174] on font "Caricamento" at bounding box center [668, 171] width 63 height 10
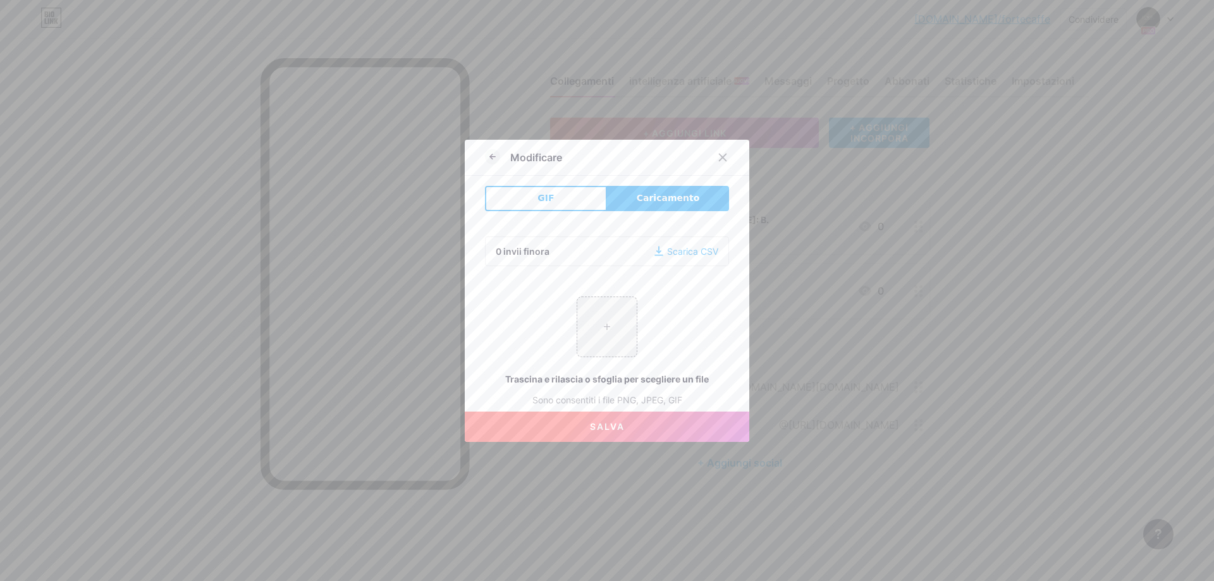
click at [661, 199] on font "Caricamento" at bounding box center [668, 198] width 63 height 10
click at [692, 253] on div "Scarica CSV" at bounding box center [686, 251] width 64 height 13
click at [667, 195] on font "Caricamento" at bounding box center [668, 198] width 63 height 10
click at [623, 317] on input "file" at bounding box center [606, 326] width 59 height 59
click at [725, 157] on icon at bounding box center [723, 157] width 10 height 10
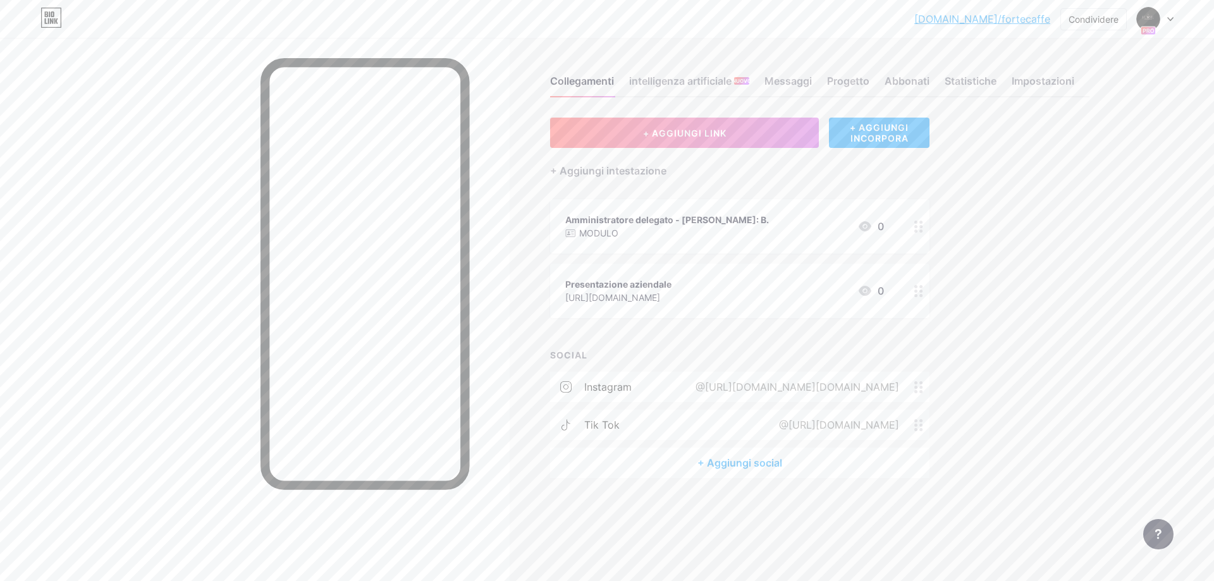
click at [920, 233] on div at bounding box center [918, 226] width 21 height 54
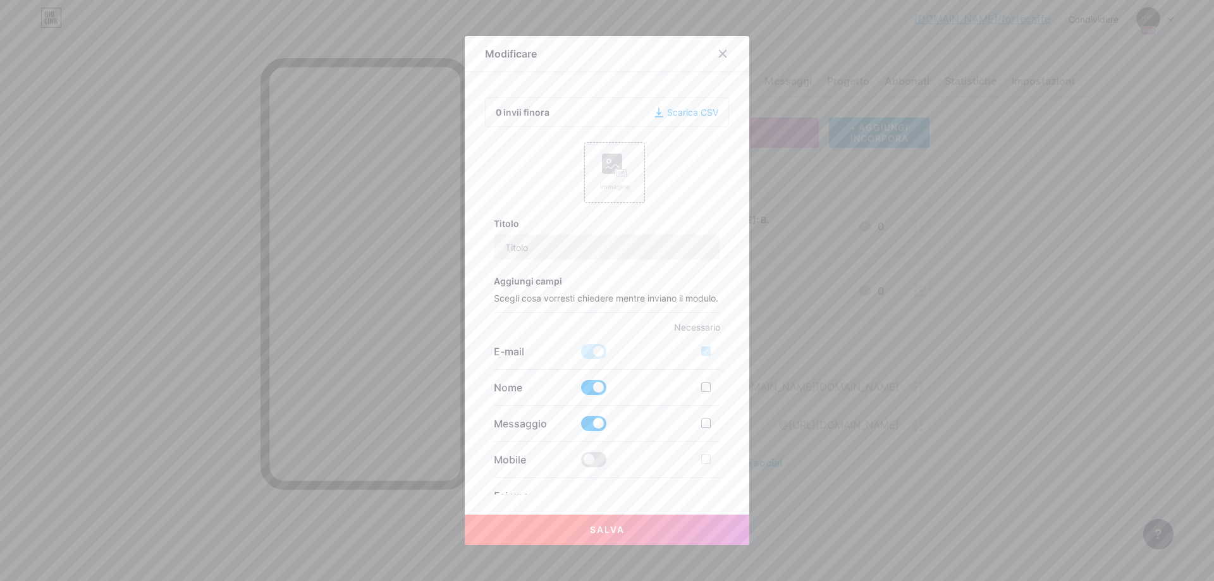
type input "CEO - [PERSON_NAME]: B."
checkbox input "true"
click at [722, 55] on icon at bounding box center [722, 54] width 7 height 7
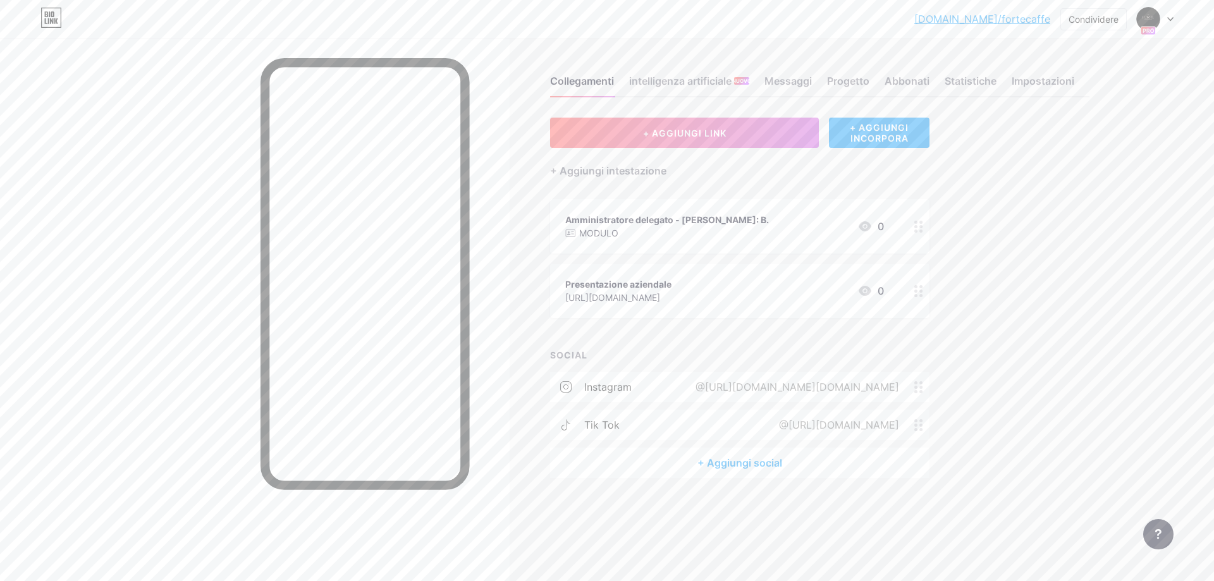
click at [590, 234] on font "MODULO" at bounding box center [598, 233] width 39 height 11
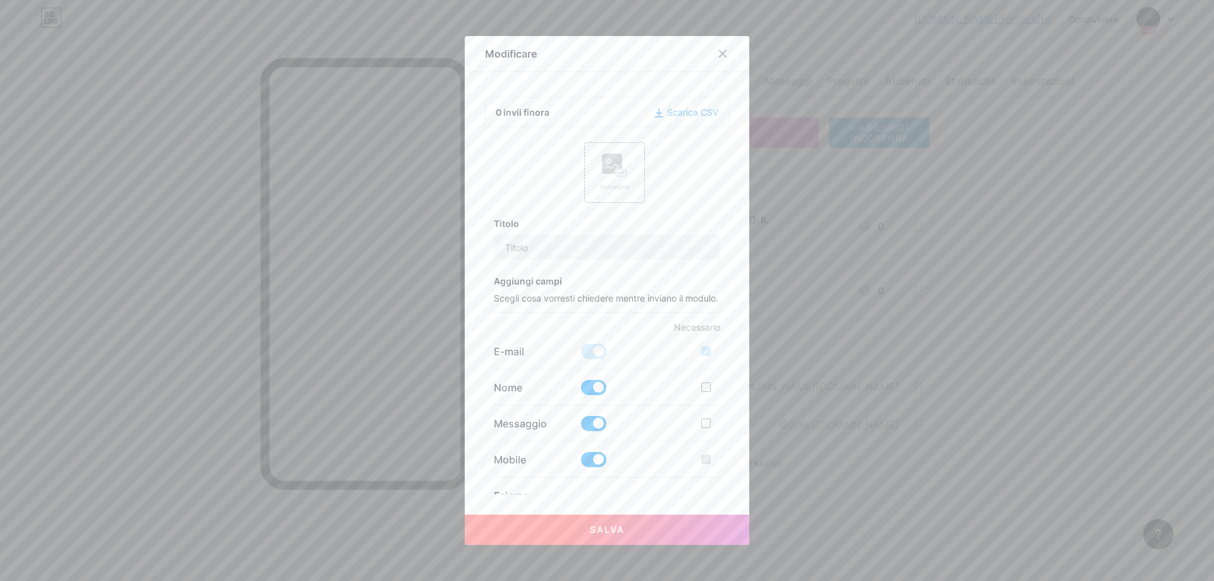
type input "CEO - [PERSON_NAME]: B."
checkbox input "true"
click at [723, 49] on icon at bounding box center [723, 54] width 10 height 10
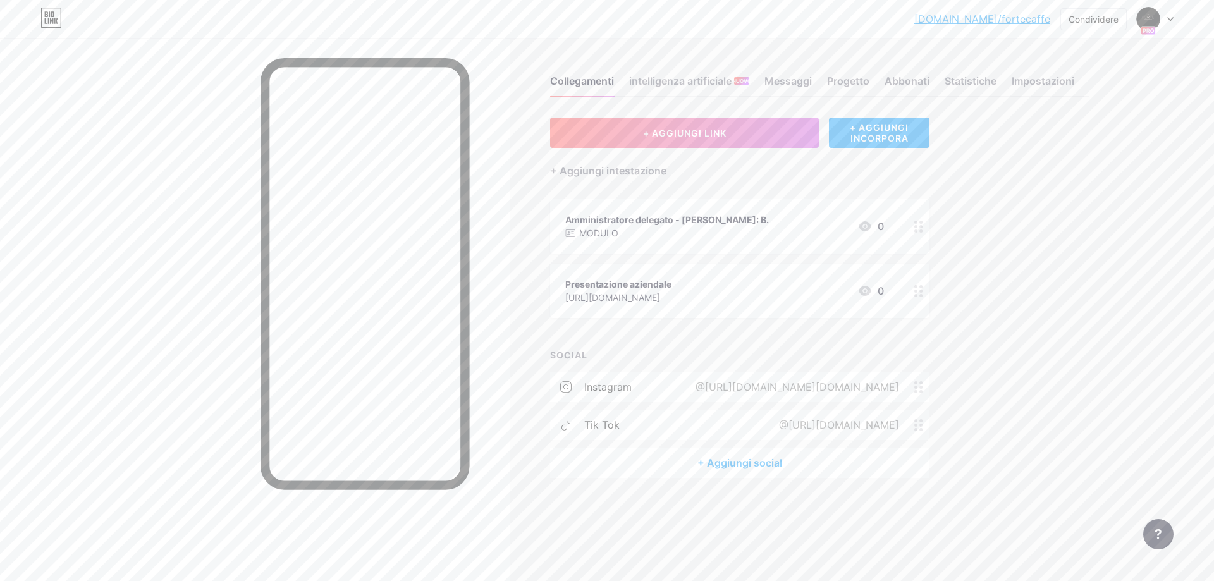
click at [917, 227] on circle at bounding box center [915, 226] width 3 height 3
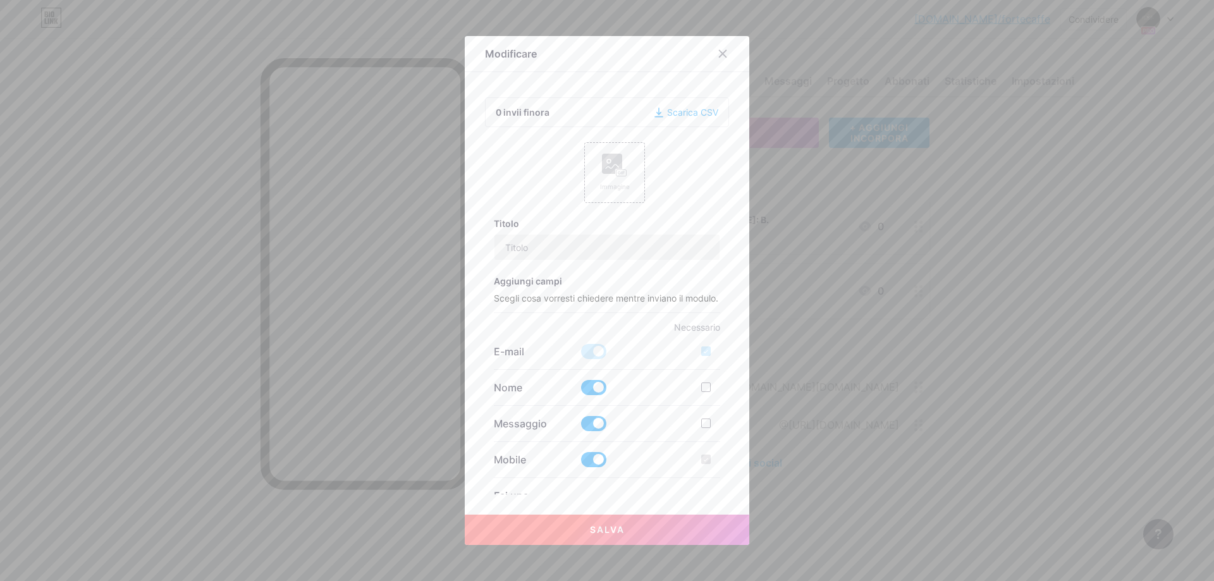
type input "CEO - [PERSON_NAME]: B."
checkbox input "true"
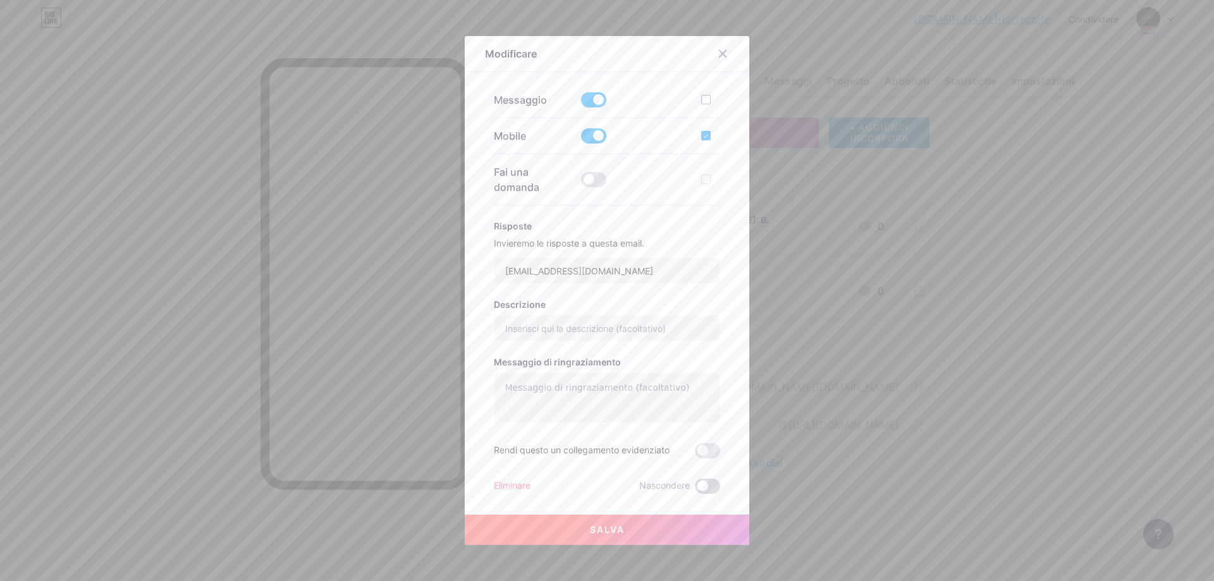
click at [708, 489] on span at bounding box center [707, 486] width 25 height 15
click at [695, 489] on input "checkbox" at bounding box center [695, 489] width 0 height 0
click at [601, 526] on font "Salva" at bounding box center [607, 529] width 35 height 11
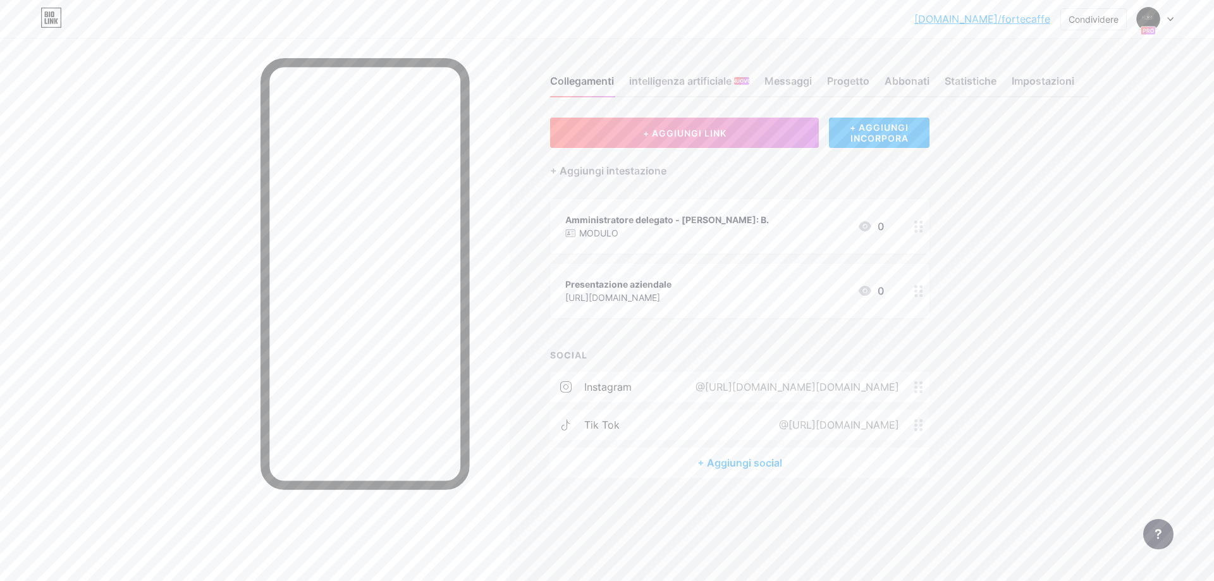
drag, startPoint x: 661, startPoint y: 224, endPoint x: 592, endPoint y: 236, distance: 69.8
click at [592, 236] on font "MODULO" at bounding box center [598, 233] width 39 height 11
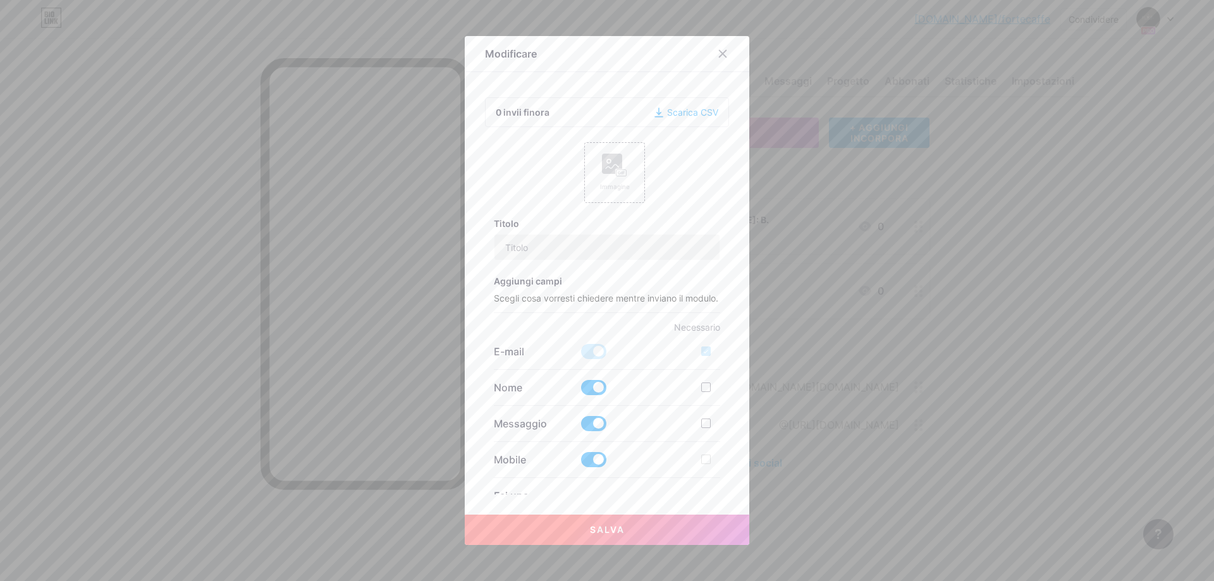
type input "CEO - [PERSON_NAME]: B."
checkbox input "true"
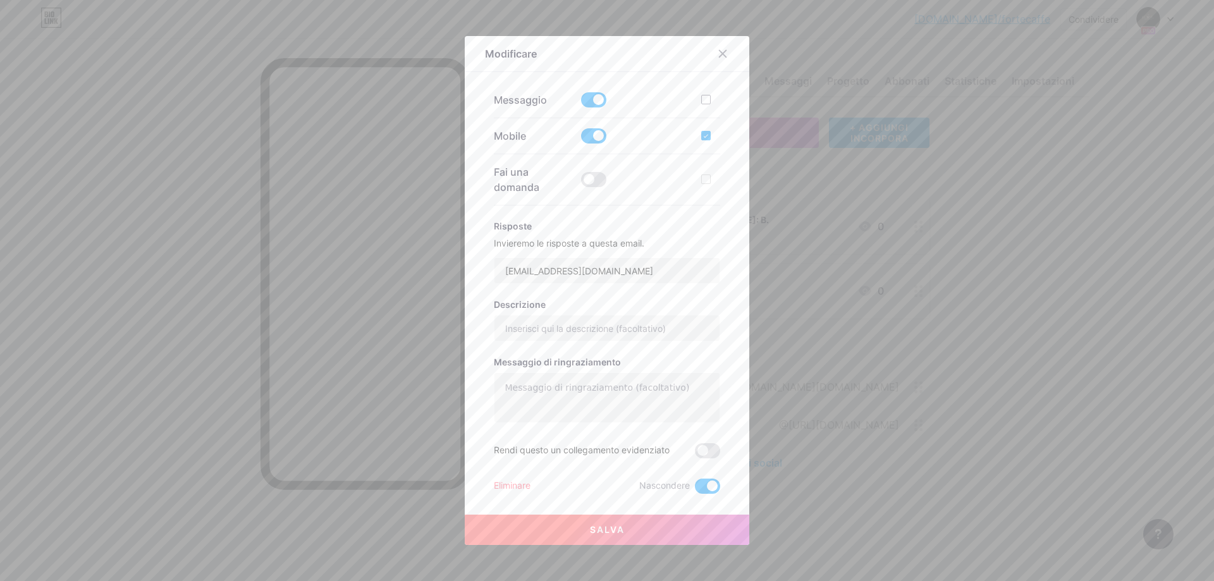
click at [614, 527] on font "Salva" at bounding box center [607, 529] width 35 height 11
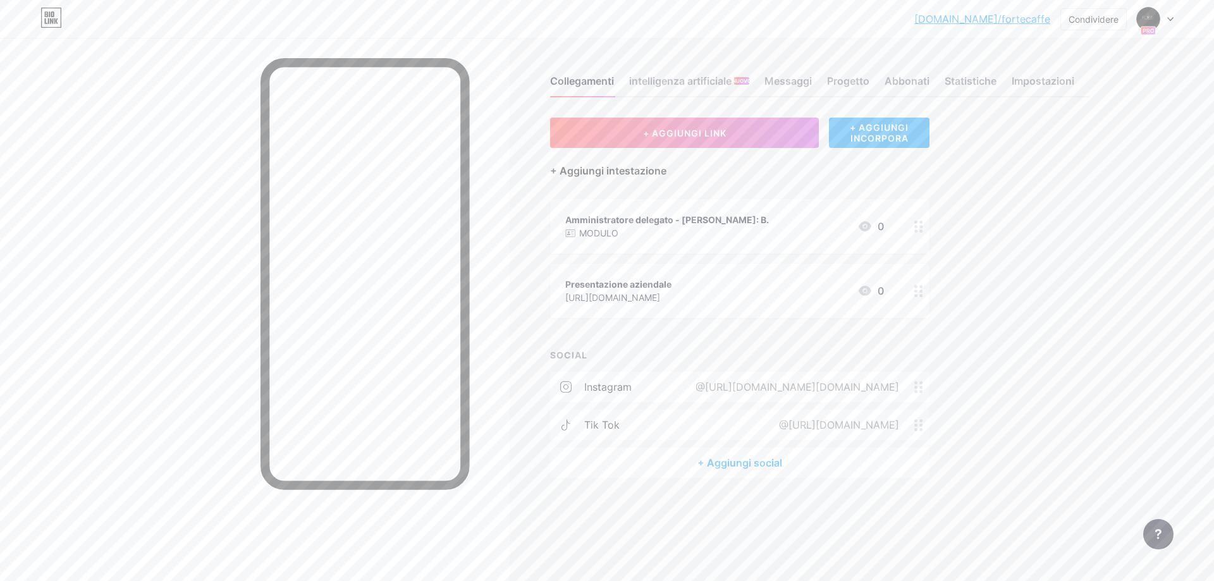
click at [623, 168] on font "+ Aggiungi intestazione" at bounding box center [608, 170] width 116 height 13
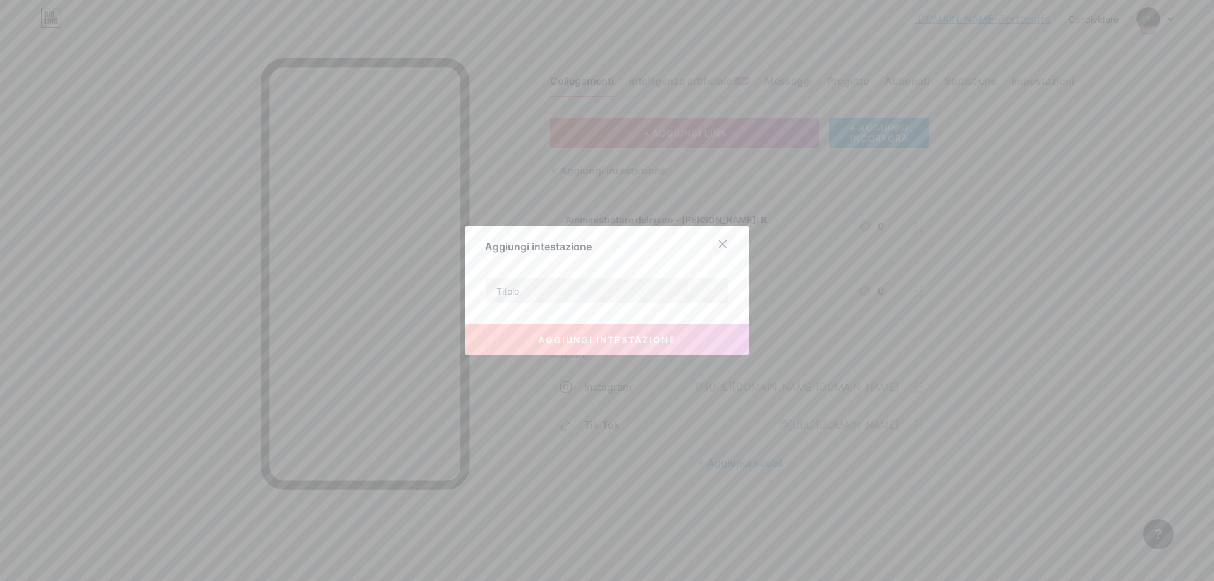
click at [726, 247] on icon at bounding box center [722, 244] width 7 height 7
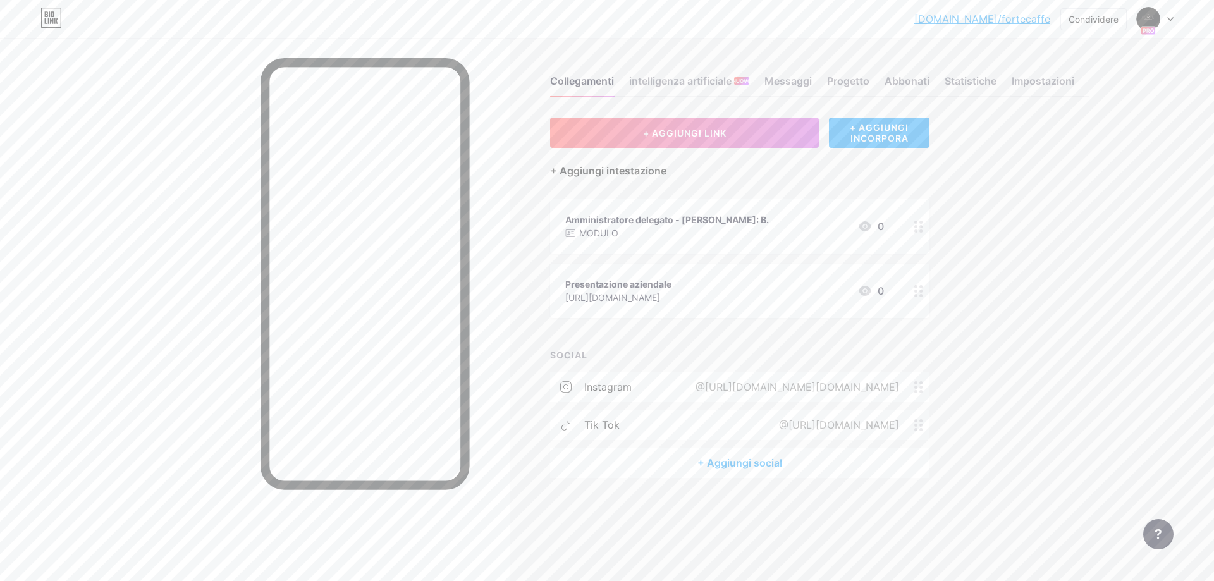
click at [647, 173] on font "+ Aggiungi intestazione" at bounding box center [608, 170] width 116 height 13
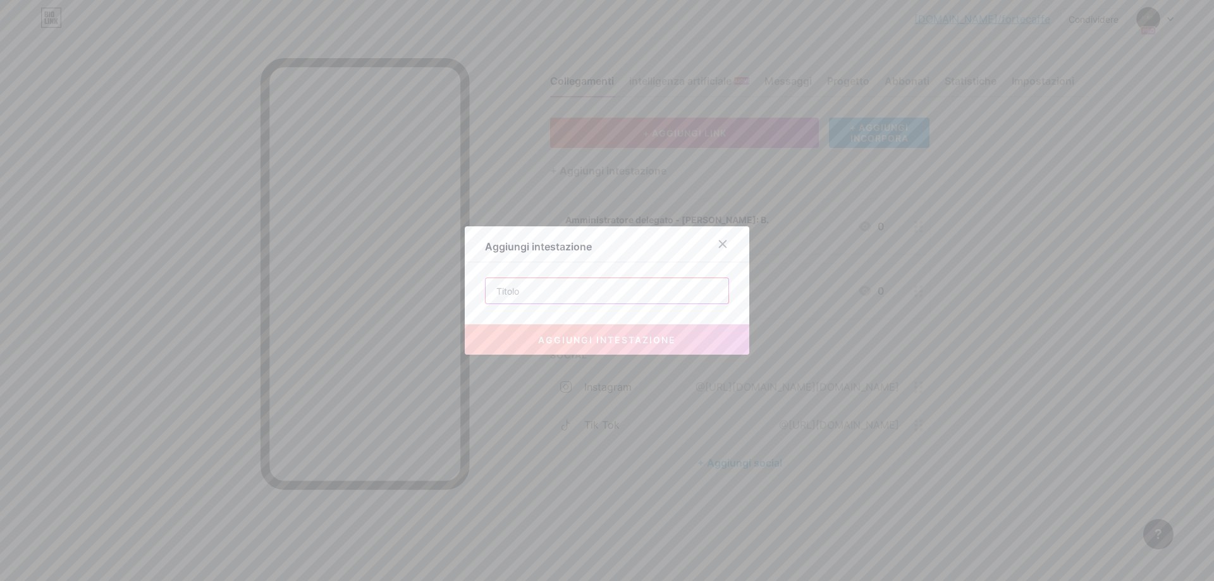
click at [586, 295] on input "text" at bounding box center [607, 290] width 243 height 25
click at [744, 180] on div at bounding box center [607, 290] width 1214 height 581
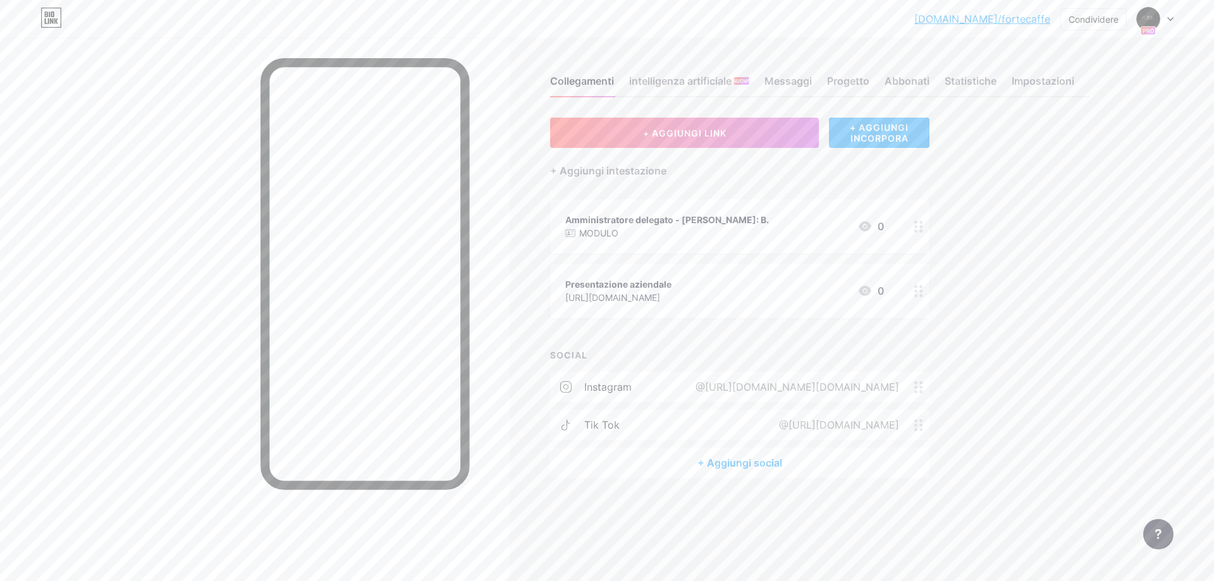
click at [889, 140] on font "+ AGGIUNGI INCORPORA" at bounding box center [879, 132] width 59 height 21
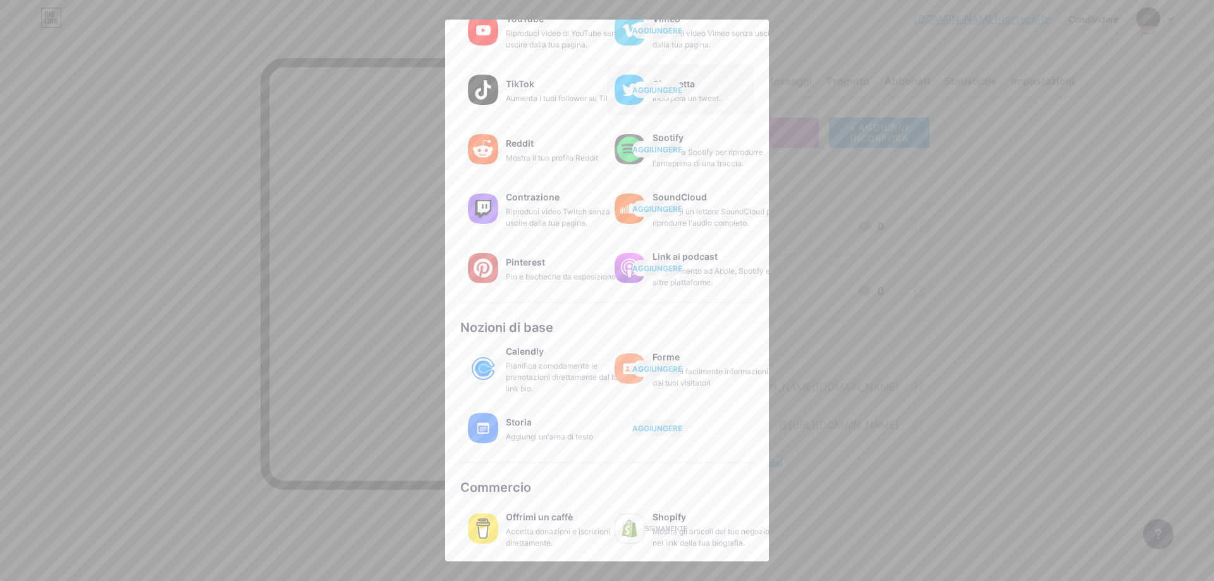
scroll to position [102, 0]
click at [565, 433] on font "Aggiungi un'area di testo" at bounding box center [549, 435] width 87 height 9
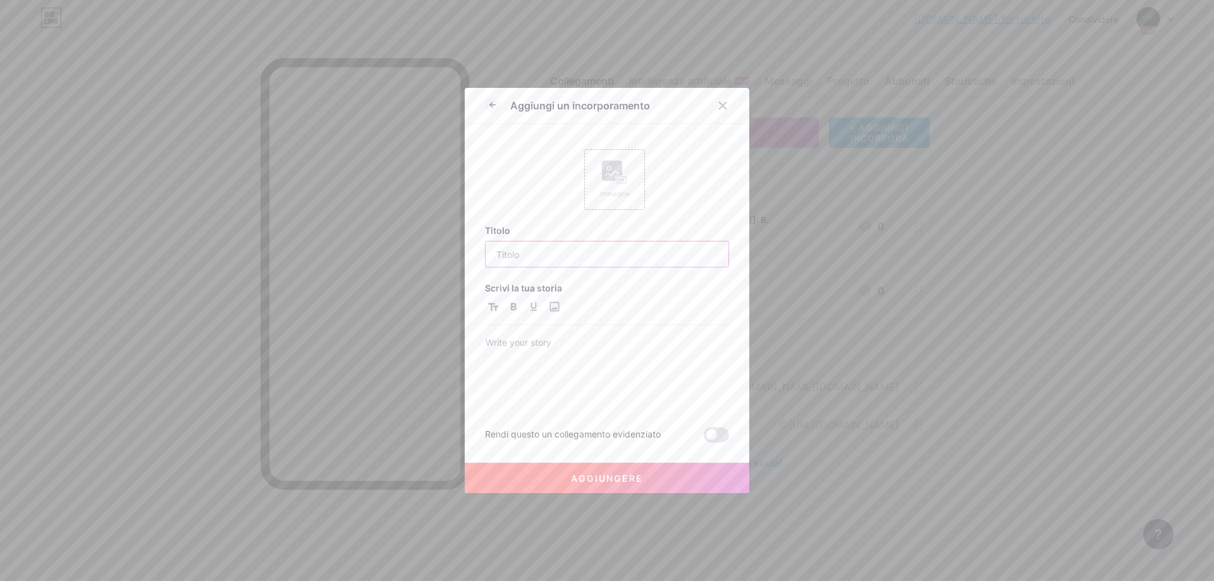
click at [515, 255] on input "text" at bounding box center [607, 253] width 243 height 25
paste input "Get in Touch"
type input "Get in Touch"
click at [547, 360] on div at bounding box center [607, 370] width 243 height 71
click at [646, 477] on button "Aggiungere" at bounding box center [607, 478] width 284 height 30
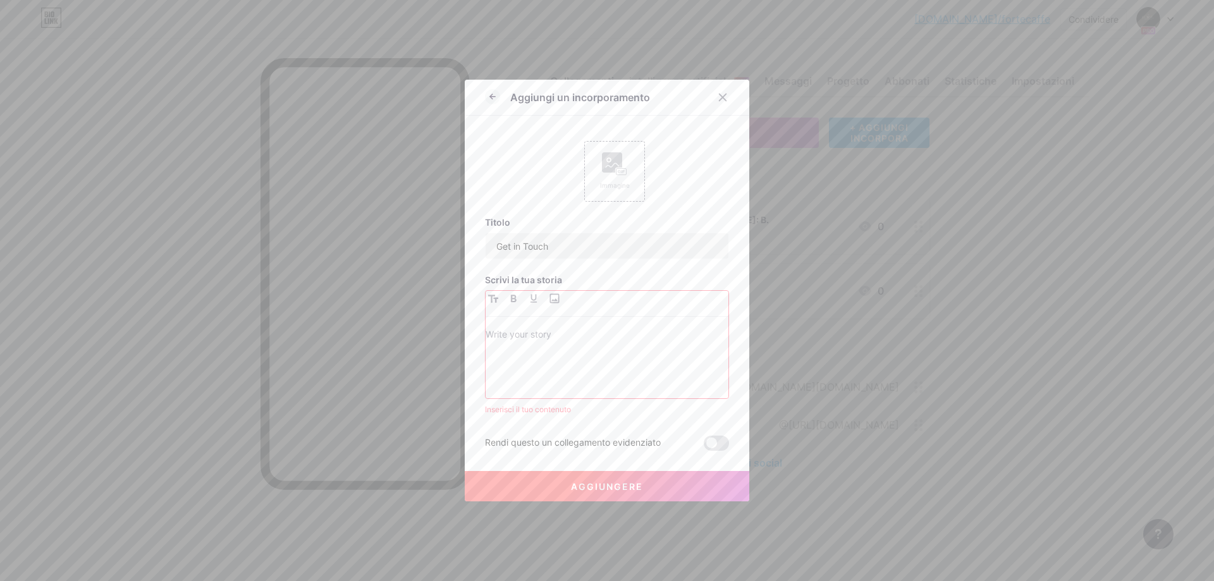
click at [224, 80] on div at bounding box center [607, 290] width 1214 height 581
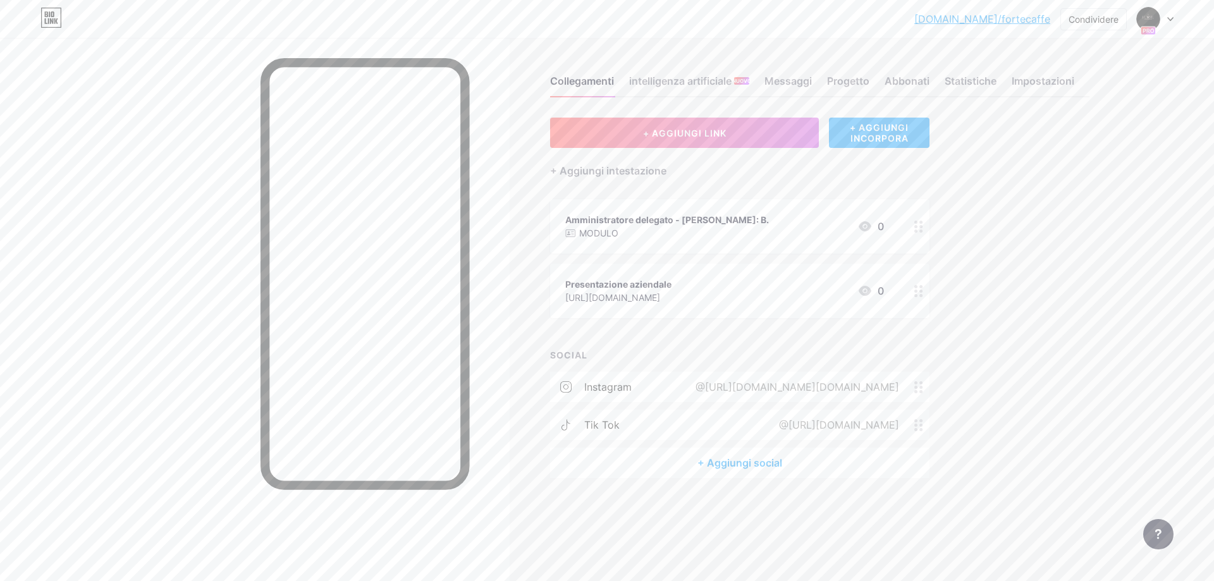
click at [889, 140] on font "+ AGGIUNGI INCORPORA" at bounding box center [879, 132] width 59 height 21
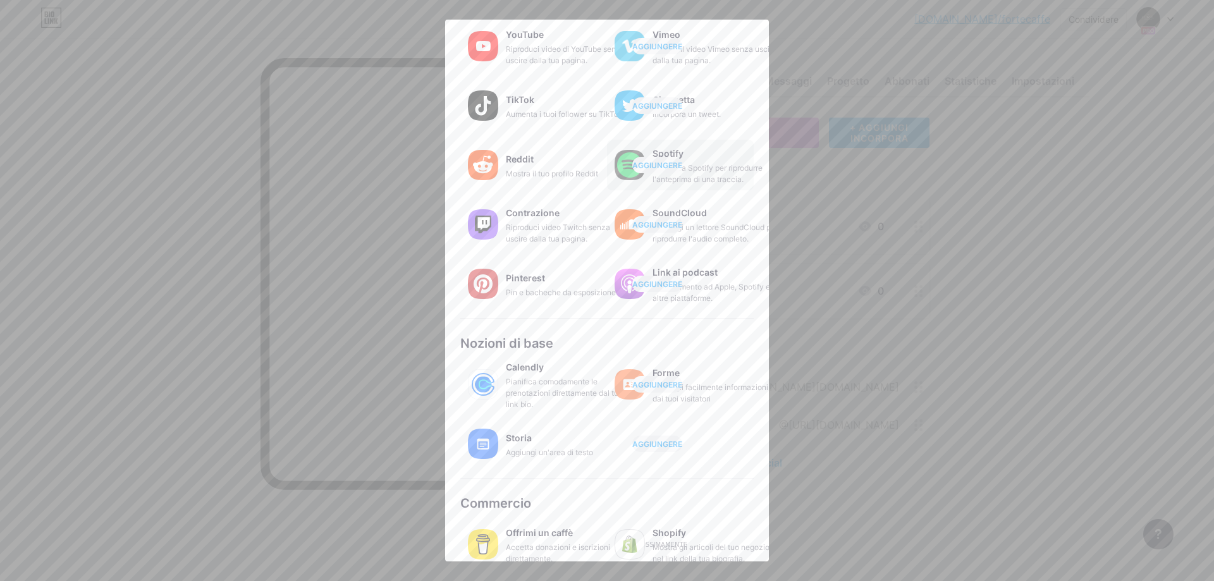
scroll to position [102, 0]
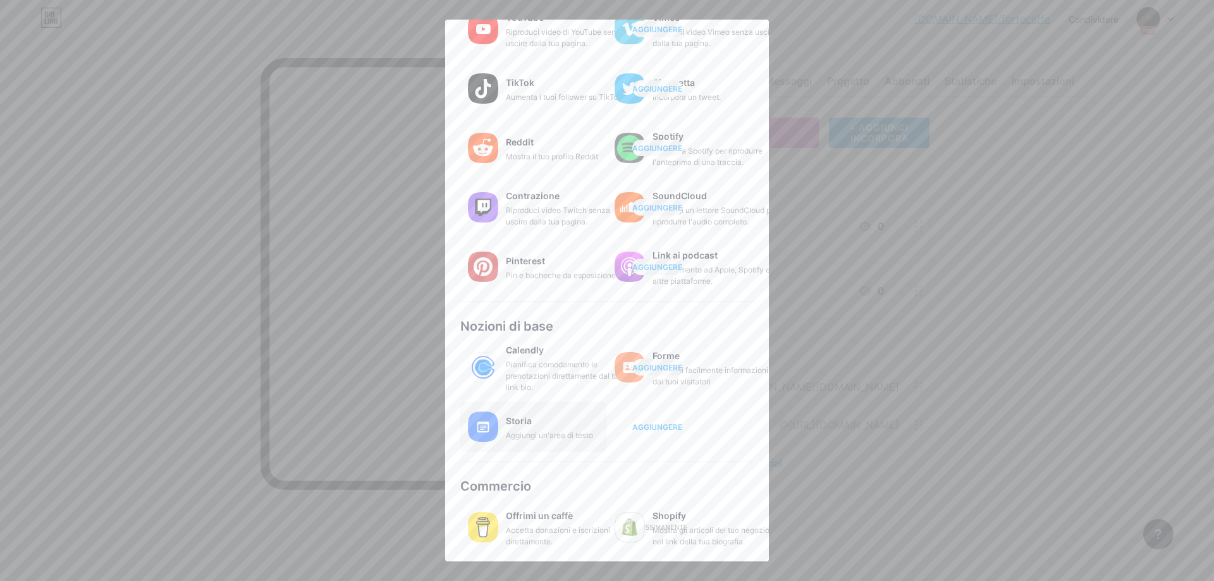
click at [658, 424] on font "AGGIUNGERE" at bounding box center [657, 426] width 50 height 9
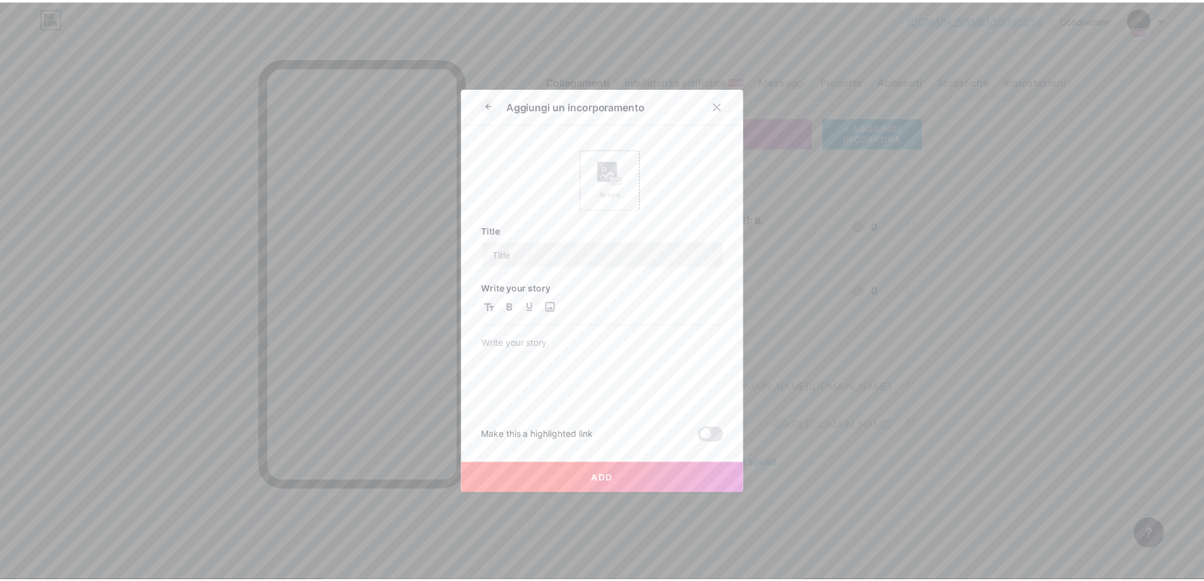
scroll to position [0, 0]
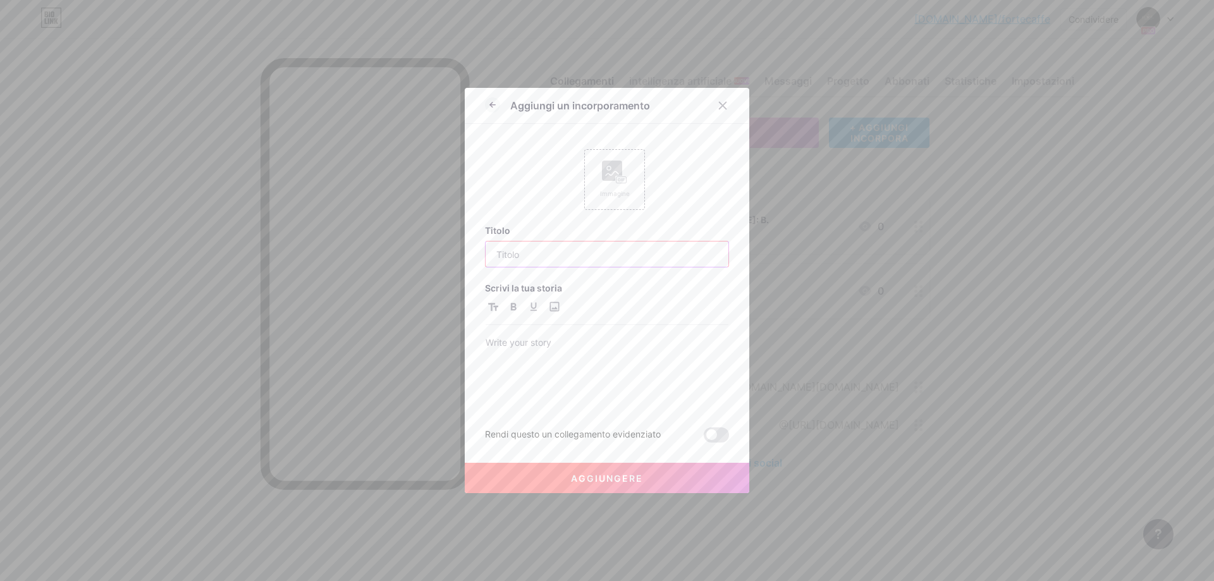
paste input "Contact FORTE Caffè"
type input "Contact FORTE Caffè"
click at [516, 344] on p at bounding box center [607, 344] width 243 height 18
drag, startPoint x: 510, startPoint y: 340, endPoint x: 559, endPoint y: 357, distance: 51.6
click at [559, 357] on div "email- infoò" at bounding box center [607, 370] width 243 height 71
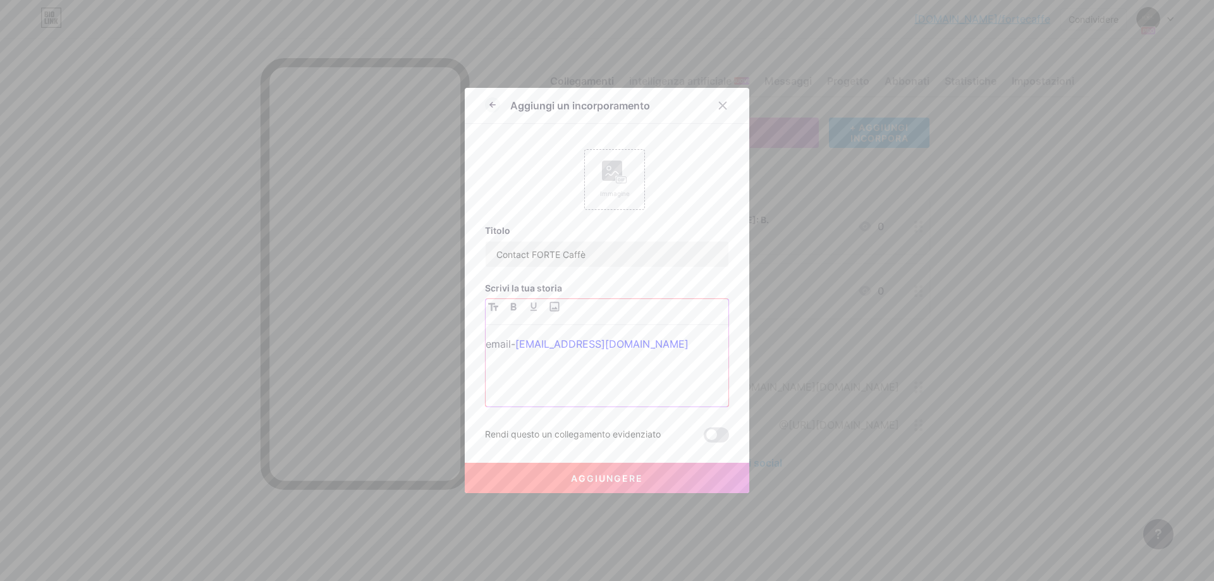
click at [504, 368] on div "email- [EMAIL_ADDRESS][DOMAIN_NAME]" at bounding box center [607, 370] width 243 height 71
click at [632, 355] on div "email- [EMAIL_ADDRESS][DOMAIN_NAME]" at bounding box center [607, 370] width 243 height 71
drag, startPoint x: 487, startPoint y: 347, endPoint x: 647, endPoint y: 353, distance: 160.1
click at [647, 353] on div "email- [EMAIL_ADDRESS][DOMAIN_NAME]" at bounding box center [607, 370] width 243 height 71
drag, startPoint x: 627, startPoint y: 347, endPoint x: 482, endPoint y: 342, distance: 145.5
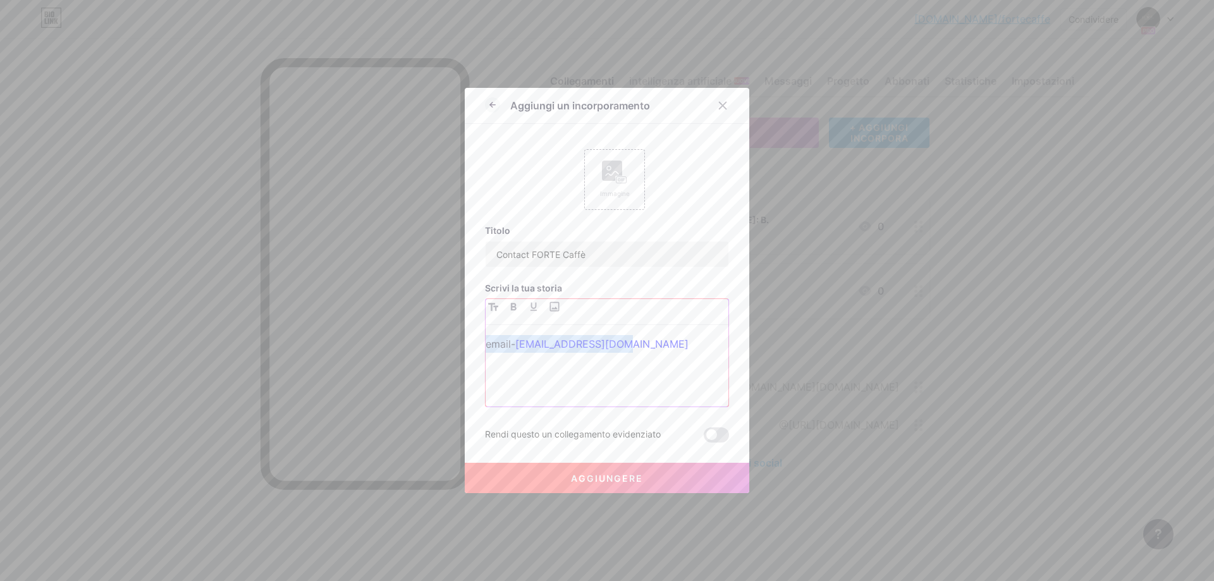
click at [482, 342] on div "Aggiungi un incorporamento Immagine Titolo Contact FORTE Caffè Scrivi la tua st…" at bounding box center [607, 290] width 284 height 405
click at [592, 360] on strong "[PHONE_NUMBER]" at bounding box center [545, 361] width 95 height 13
click at [498, 364] on p "📧 [EMAIL_ADDRESS][DOMAIN_NAME] 📞 [PHONE_NUMBER]" at bounding box center [607, 351] width 243 height 35
click at [605, 362] on p "📧 [EMAIL_ADDRESS][DOMAIN_NAME] 📞 [PHONE_NUMBER]" at bounding box center [607, 351] width 243 height 35
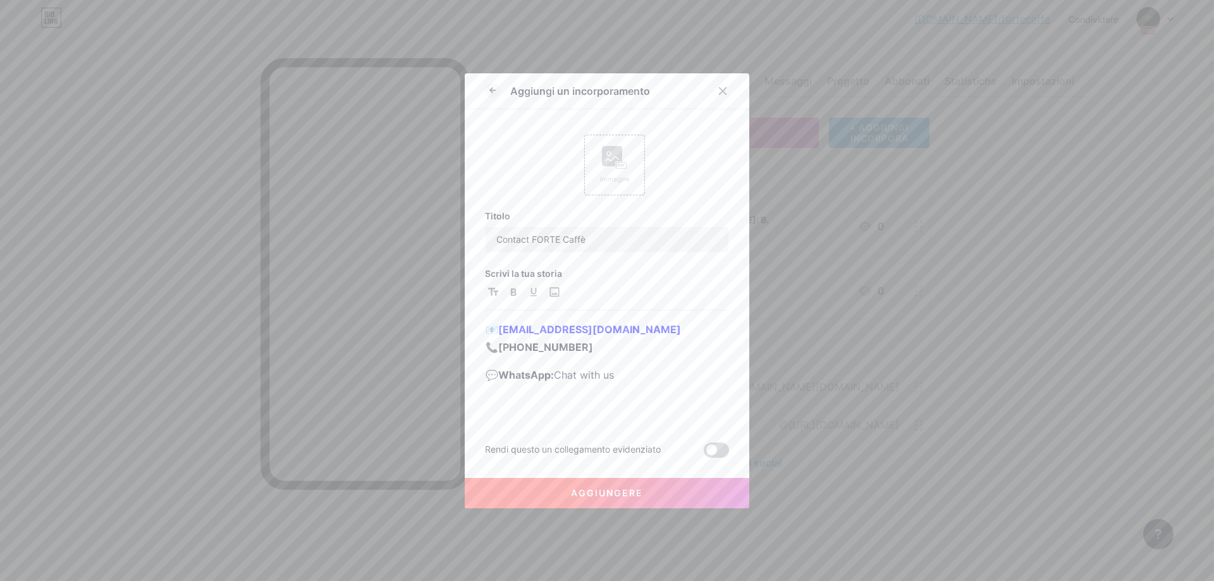
click at [719, 451] on span at bounding box center [716, 450] width 25 height 15
click at [704, 453] on input "checkbox" at bounding box center [704, 453] width 0 height 0
click at [679, 491] on button "Aggiungere" at bounding box center [607, 493] width 284 height 30
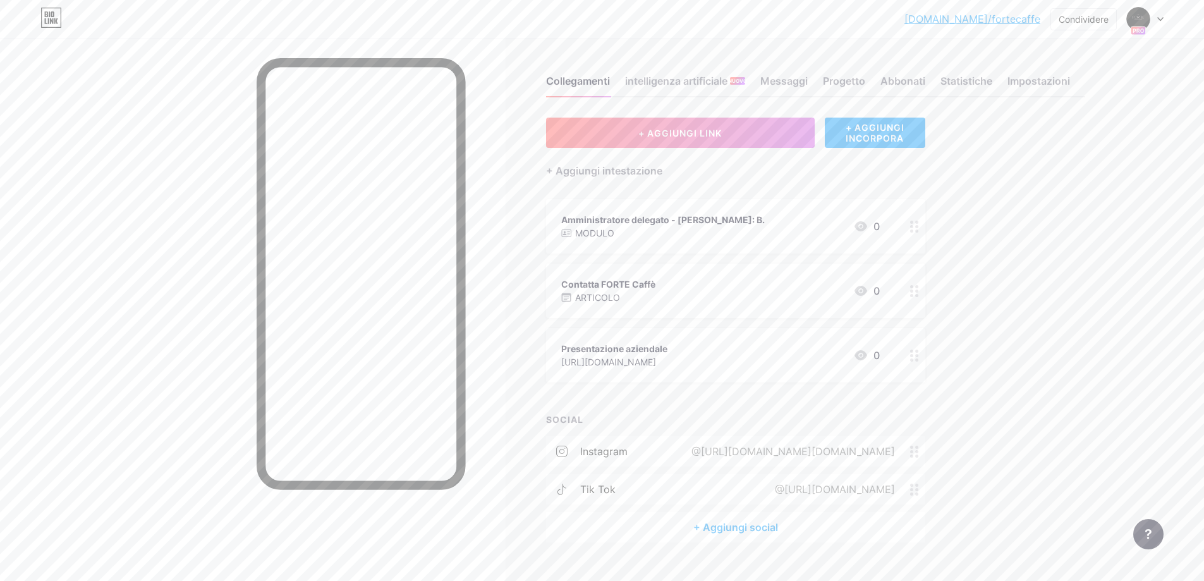
scroll to position [39, 0]
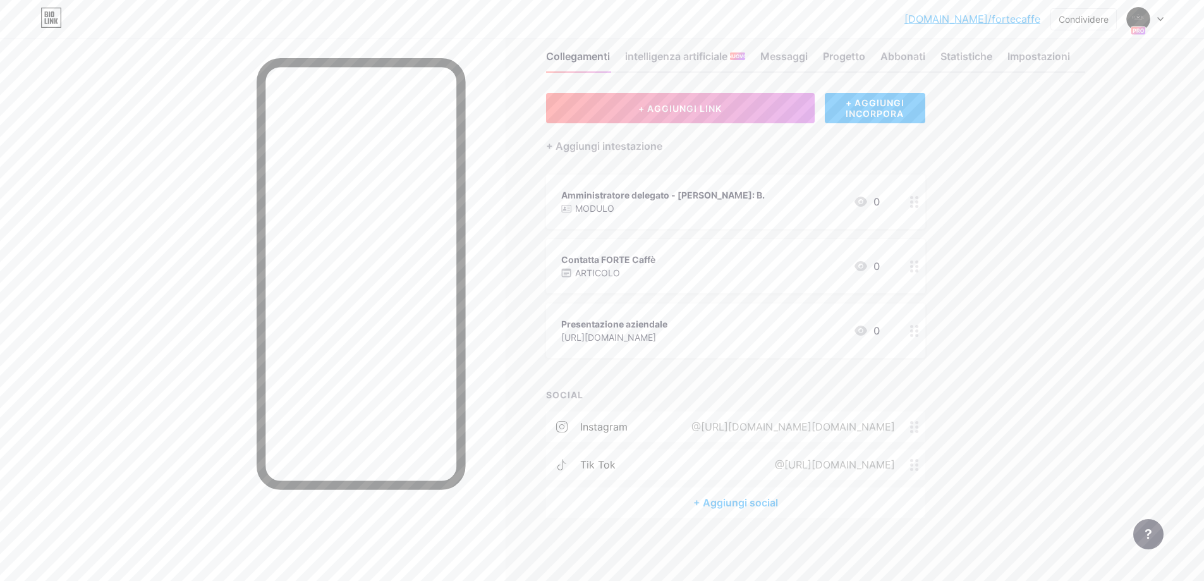
click at [799, 37] on div "[DOMAIN_NAME]/fortec... [DOMAIN_NAME]/fortecaffe Condividere [MEDICAL_DATA] acc…" at bounding box center [602, 19] width 1204 height 38
click at [799, 50] on font "Messaggi" at bounding box center [783, 56] width 47 height 13
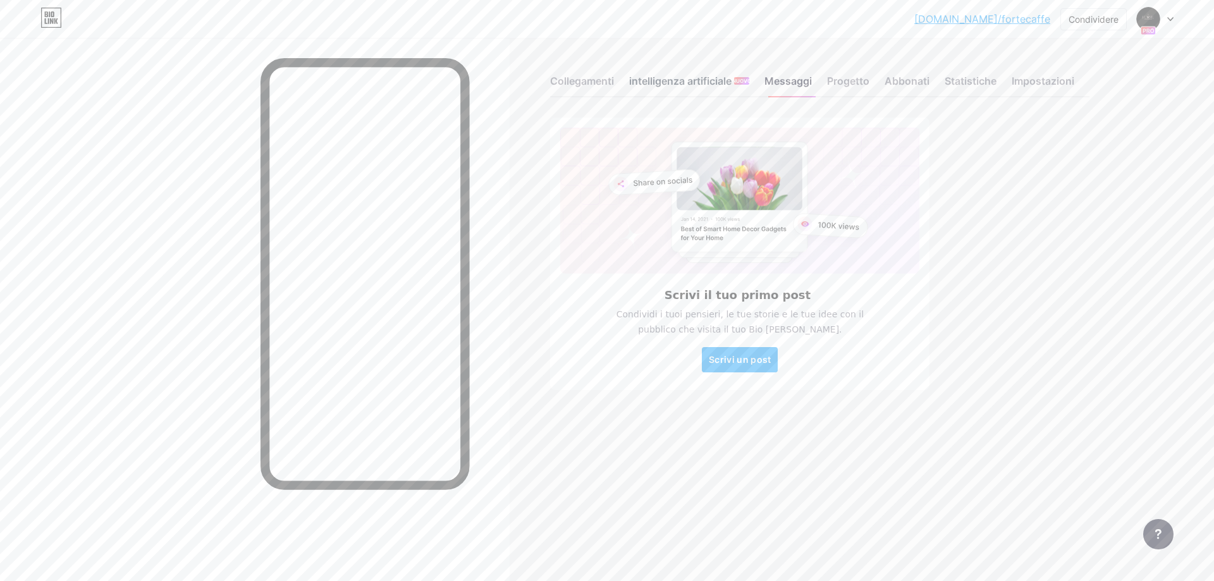
click at [660, 86] on font "intelligenza artificiale" at bounding box center [680, 81] width 102 height 13
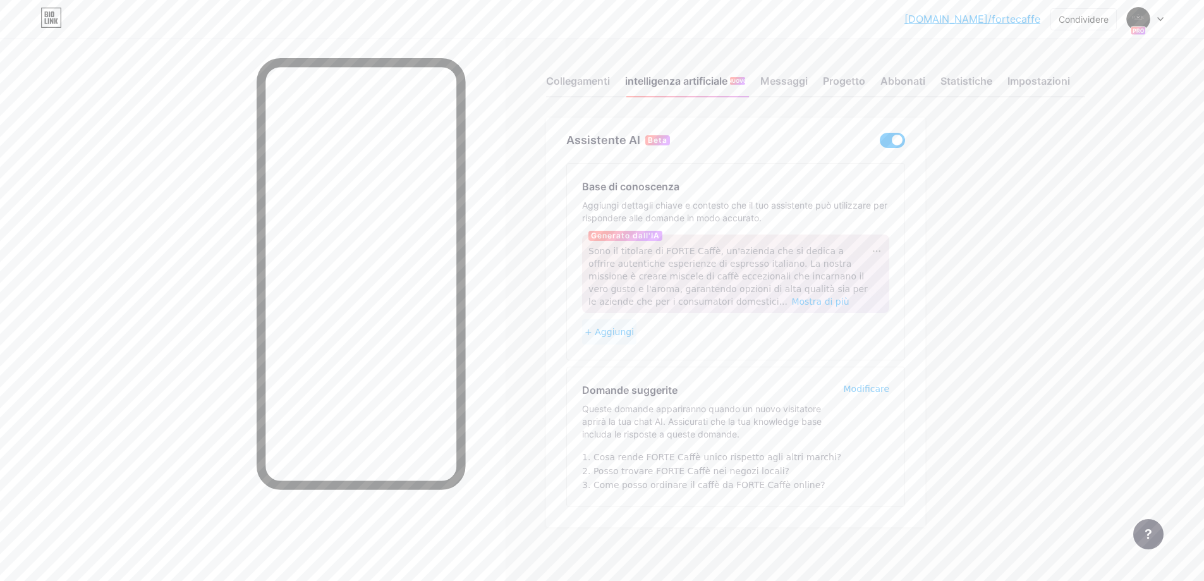
scroll to position [9, 0]
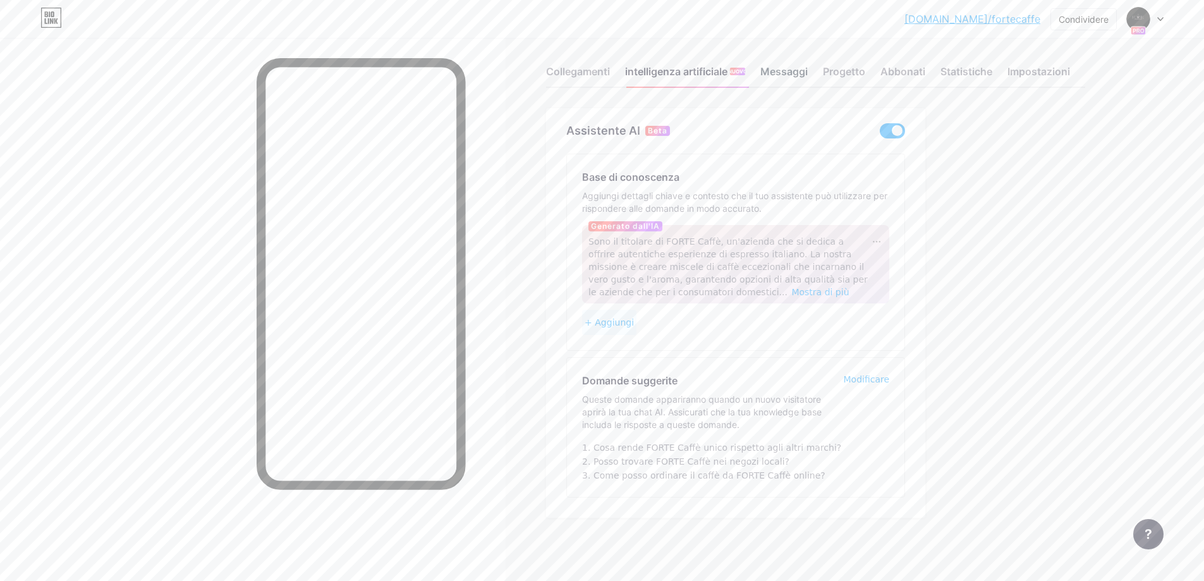
click at [791, 72] on font "Messaggi" at bounding box center [783, 71] width 47 height 13
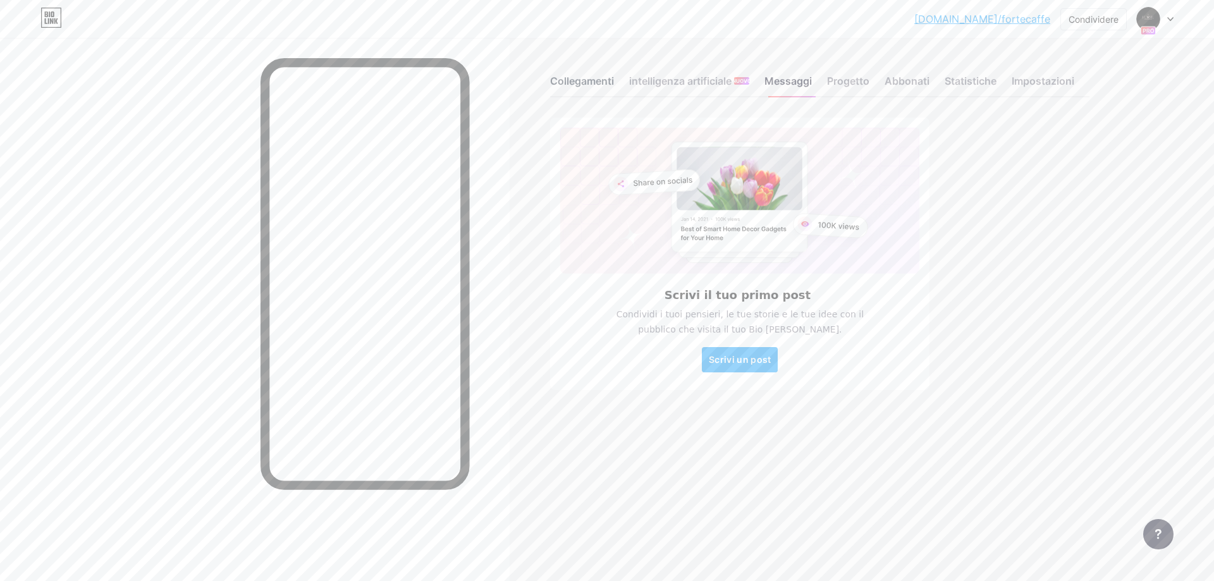
click at [587, 87] on font "Collegamenti" at bounding box center [582, 81] width 64 height 13
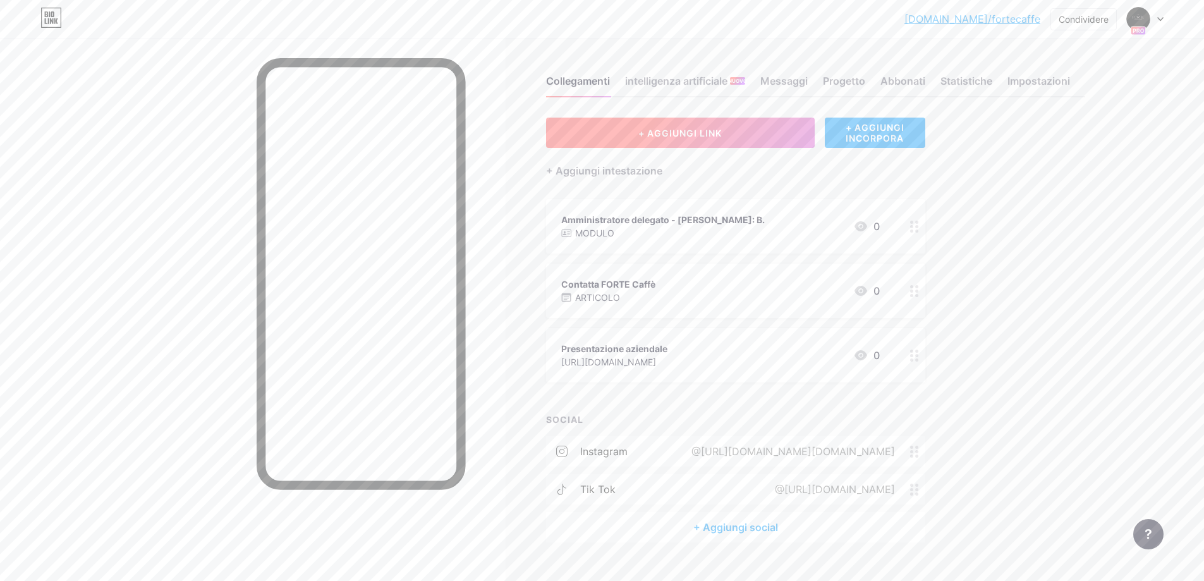
click at [660, 137] on font "+ AGGIUNGI LINK" at bounding box center [679, 133] width 83 height 11
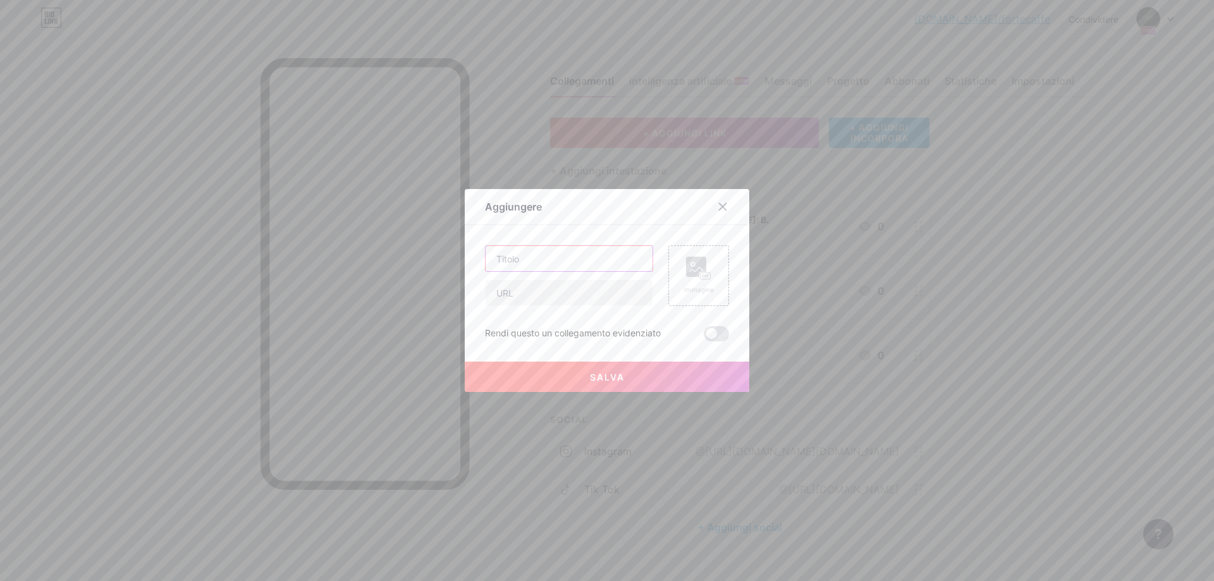
click at [586, 258] on input "text" at bounding box center [569, 258] width 167 height 25
type input "[DOMAIN_NAME]"
click at [596, 293] on input "text" at bounding box center [569, 292] width 167 height 25
type input "[DOMAIN_NAME]"
click at [712, 291] on font "Immagine" at bounding box center [699, 290] width 30 height 8
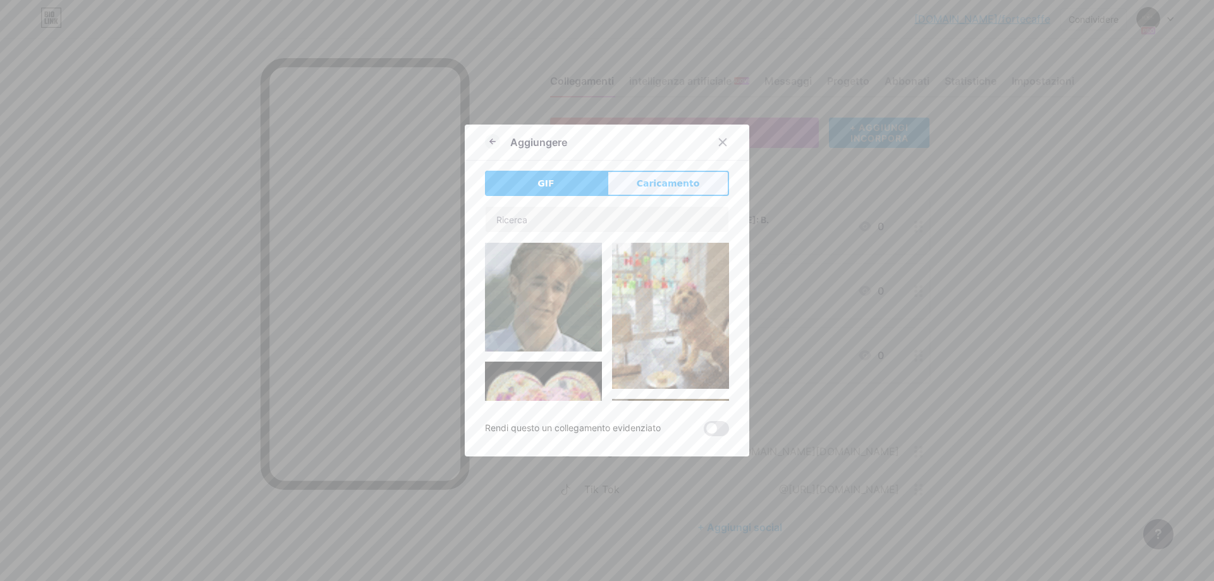
click at [697, 182] on button "Caricamento" at bounding box center [668, 183] width 122 height 25
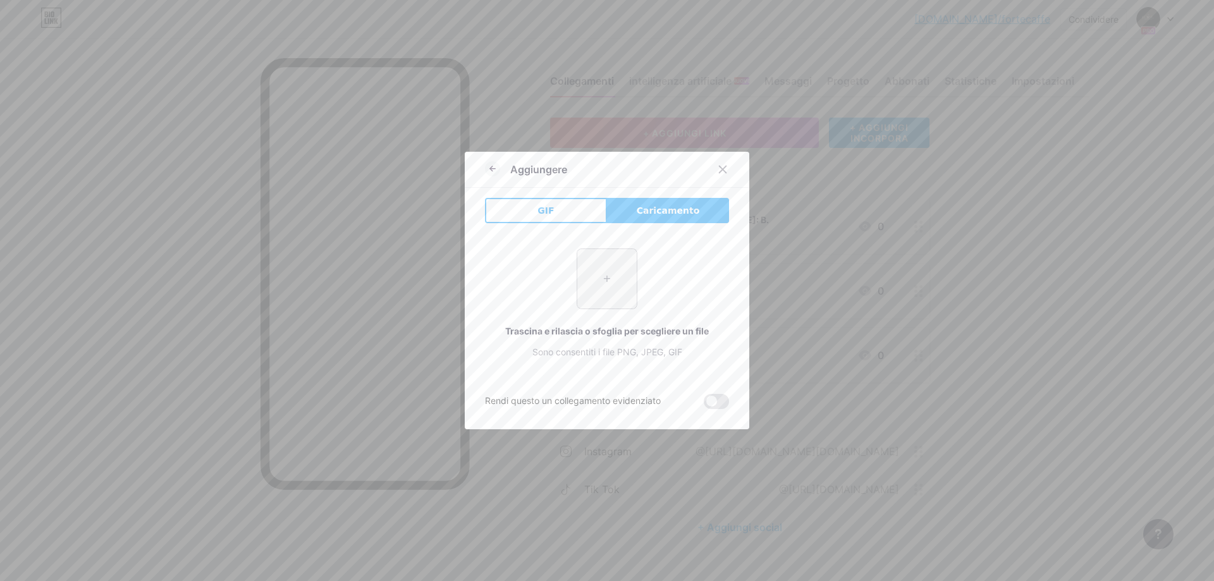
click at [602, 291] on input "file" at bounding box center [606, 278] width 59 height 59
type input "C:\fakepath\logo.. forte.png"
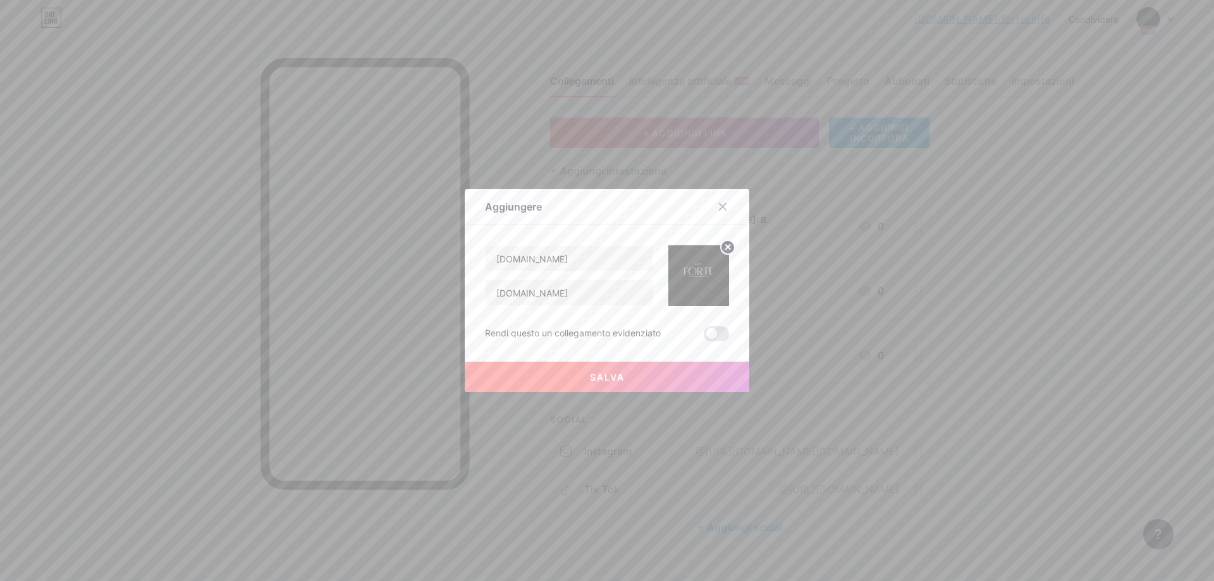
click at [637, 365] on button "Salva" at bounding box center [607, 377] width 284 height 30
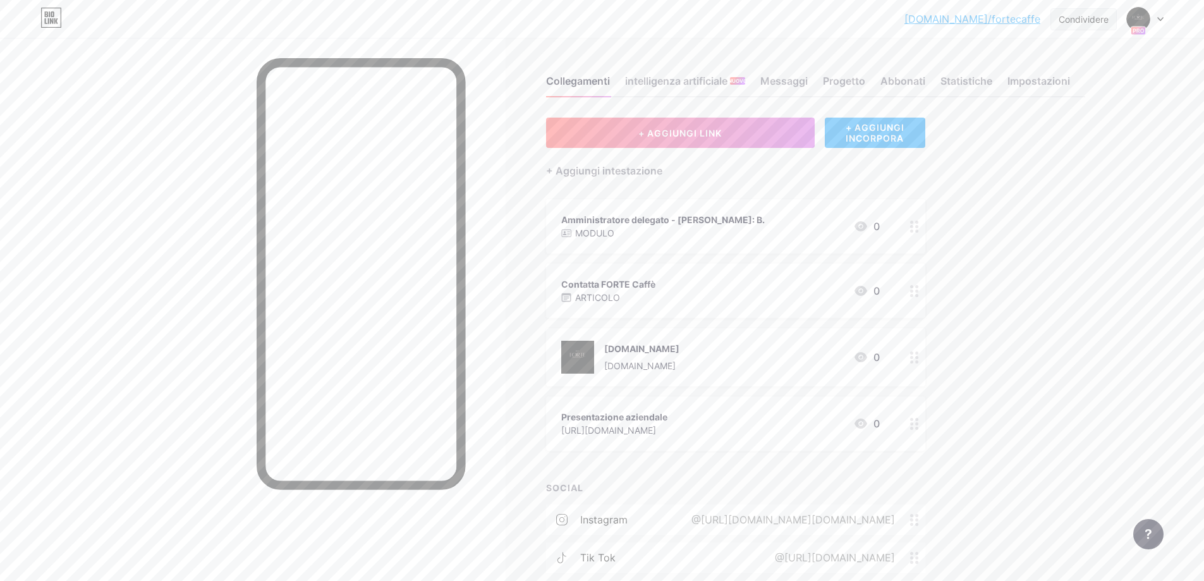
click at [1090, 24] on font "Condividere" at bounding box center [1084, 19] width 50 height 11
click at [1101, 90] on icon at bounding box center [1098, 95] width 15 height 15
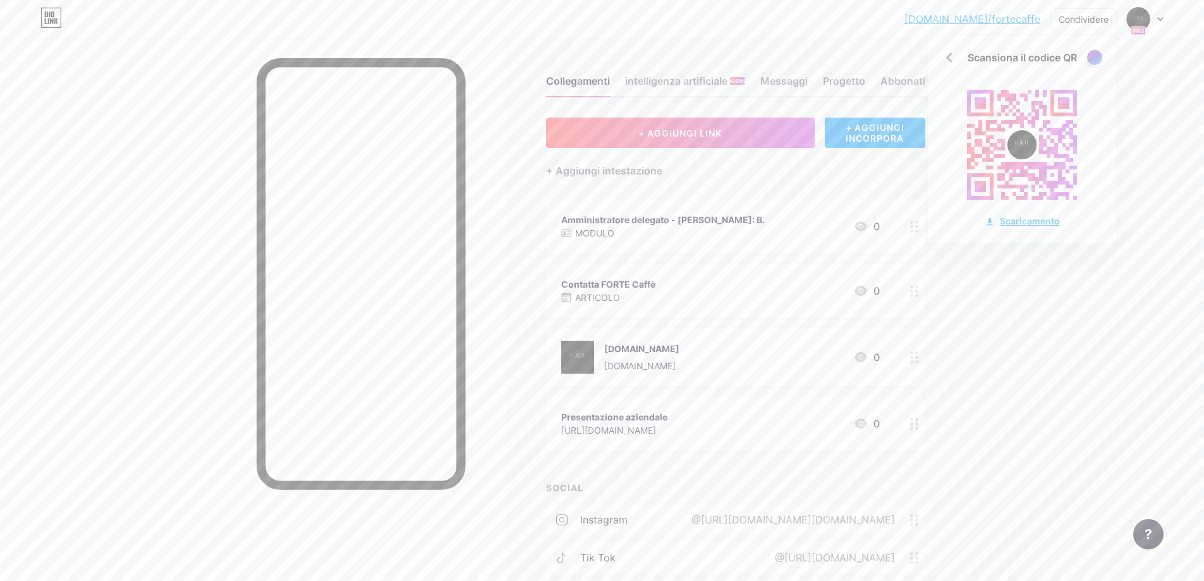
click at [1019, 220] on font "Scaricamento" at bounding box center [1030, 221] width 60 height 11
click at [1094, 24] on div "Condividere" at bounding box center [1084, 19] width 50 height 13
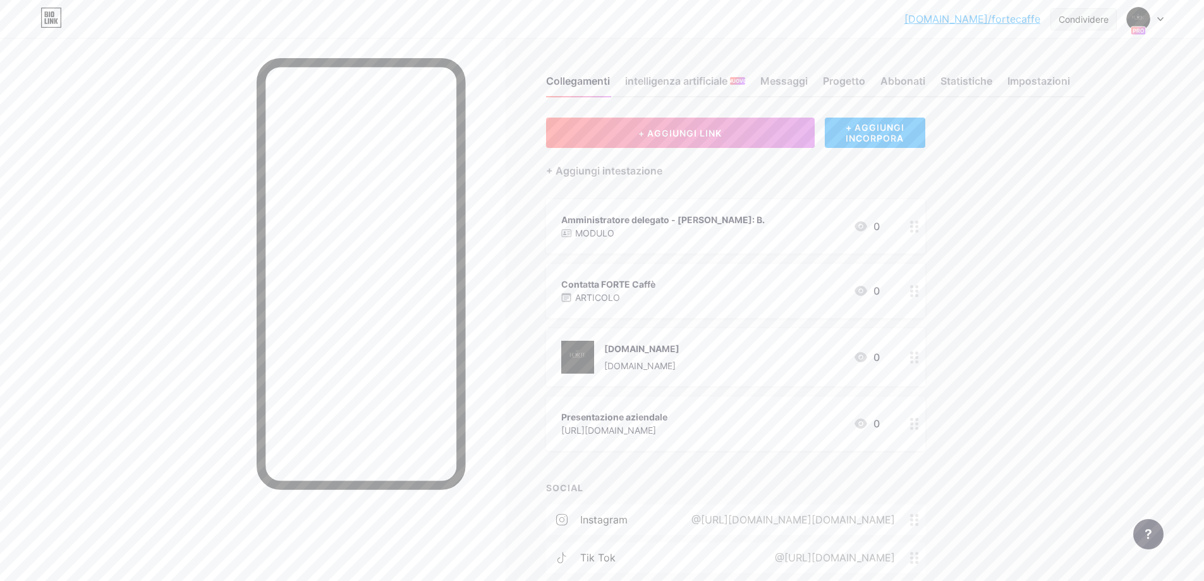
click at [1094, 24] on font "Condividere" at bounding box center [1084, 19] width 50 height 11
click at [1077, 73] on div "Copia il collegamento" at bounding box center [1022, 65] width 188 height 30
click at [1053, 70] on font "Copia il collegamento" at bounding box center [1022, 65] width 109 height 12
click at [992, 260] on div "+ AGGIUNGI LINK + AGGIUNGI INCORPORA + Aggiungi intestazione Amministratore del…" at bounding box center [815, 364] width 539 height 493
click at [1044, 87] on font "Impostazioni" at bounding box center [1039, 81] width 63 height 13
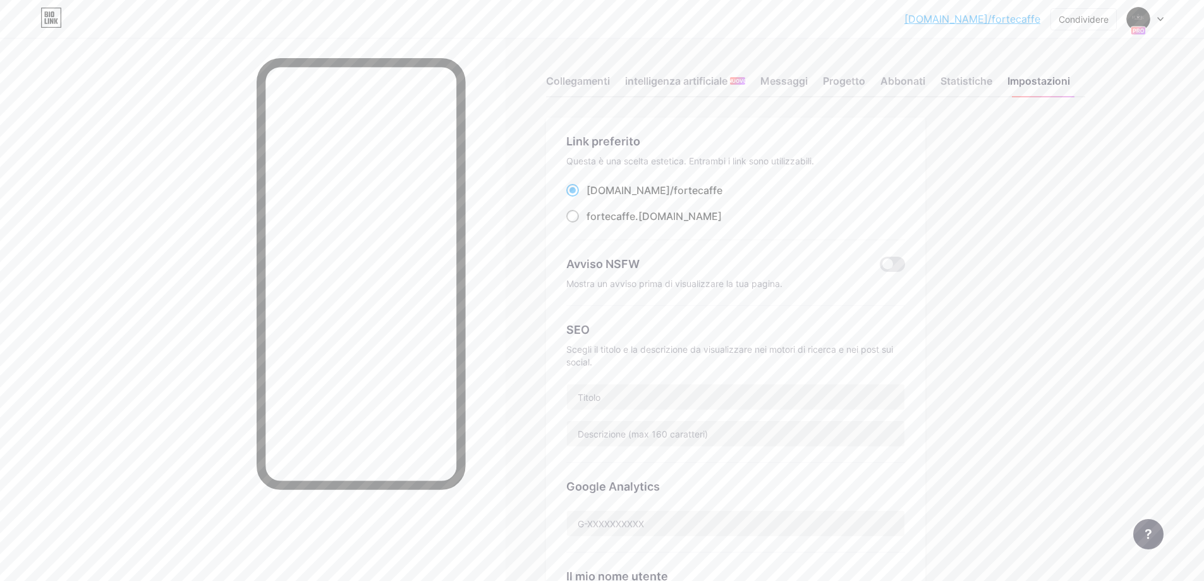
click at [575, 217] on span at bounding box center [572, 216] width 13 height 13
click at [587, 224] on input "fortecaffe .[DOMAIN_NAME]" at bounding box center [591, 228] width 8 height 8
radio input "true"
click at [781, 83] on font "Messaggi" at bounding box center [783, 81] width 47 height 13
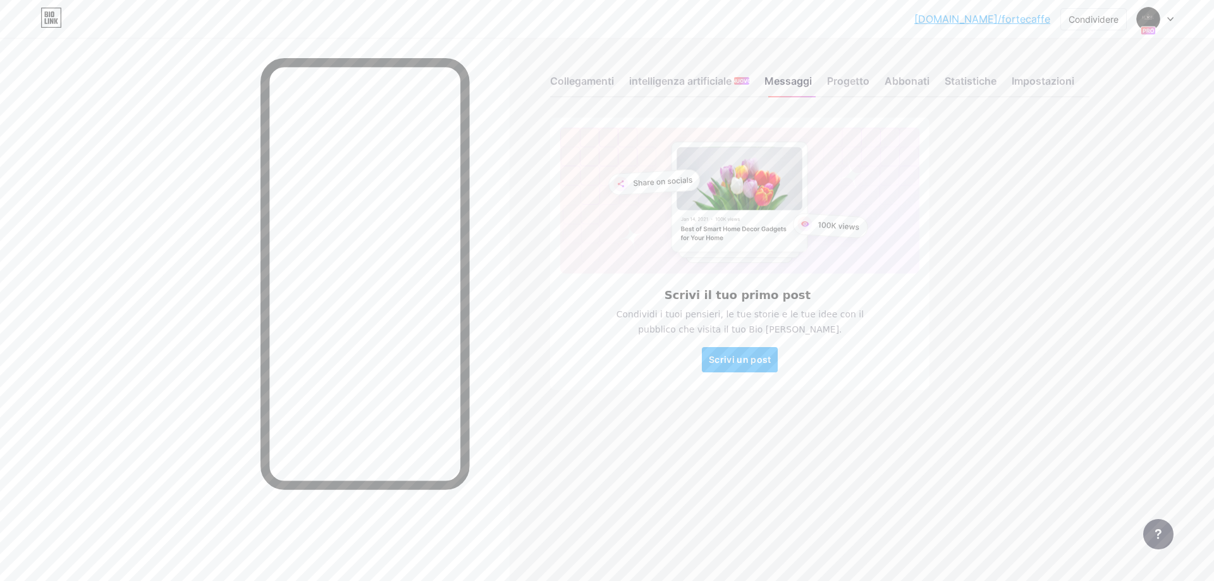
drag, startPoint x: 393, startPoint y: 481, endPoint x: 574, endPoint y: 515, distance: 184.5
click at [574, 515] on div "Collegamenti intelligenza artificiale NUOVO Messaggi Progetto Abbonati Statisti…" at bounding box center [571, 290] width 1142 height 581
click at [988, 84] on font "Statistiche" at bounding box center [970, 81] width 52 height 13
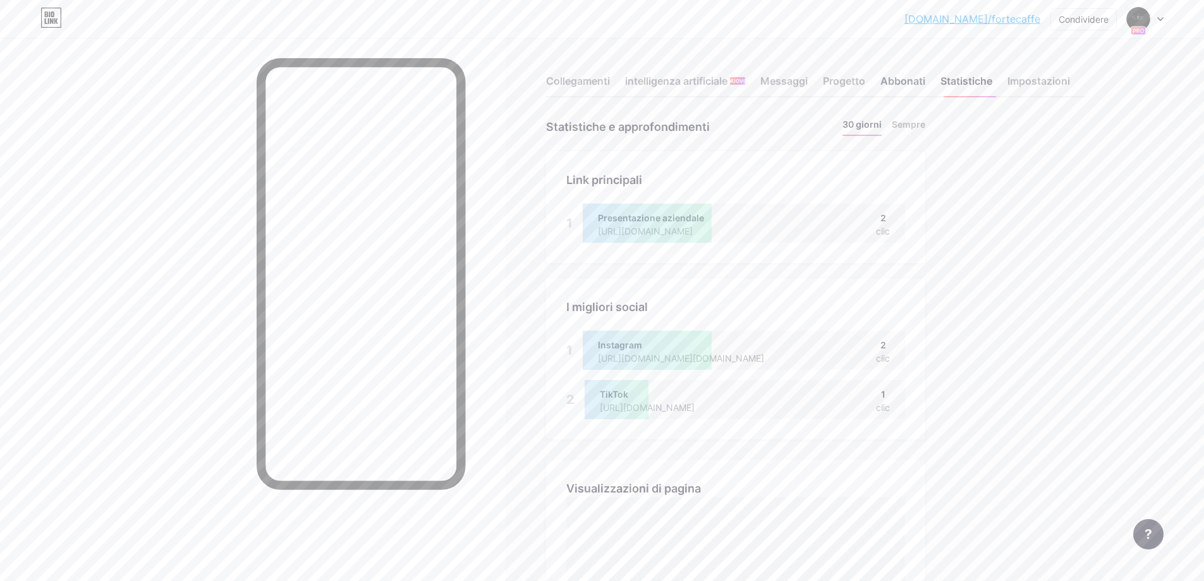
click at [911, 82] on font "Abbonati" at bounding box center [903, 81] width 45 height 13
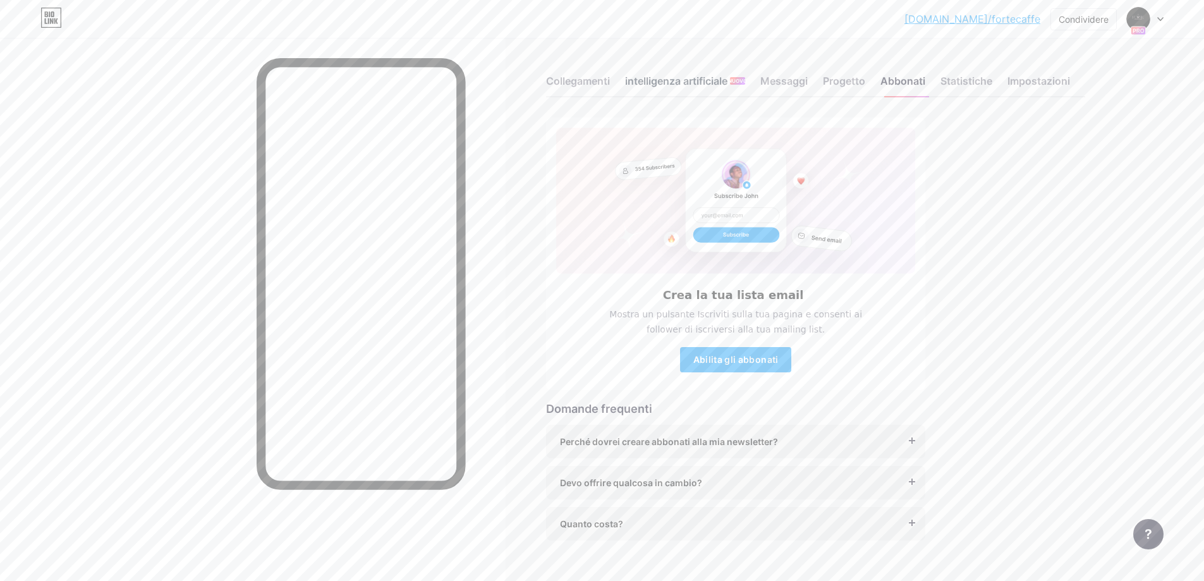
click at [715, 76] on font "intelligenza artificiale" at bounding box center [676, 81] width 102 height 13
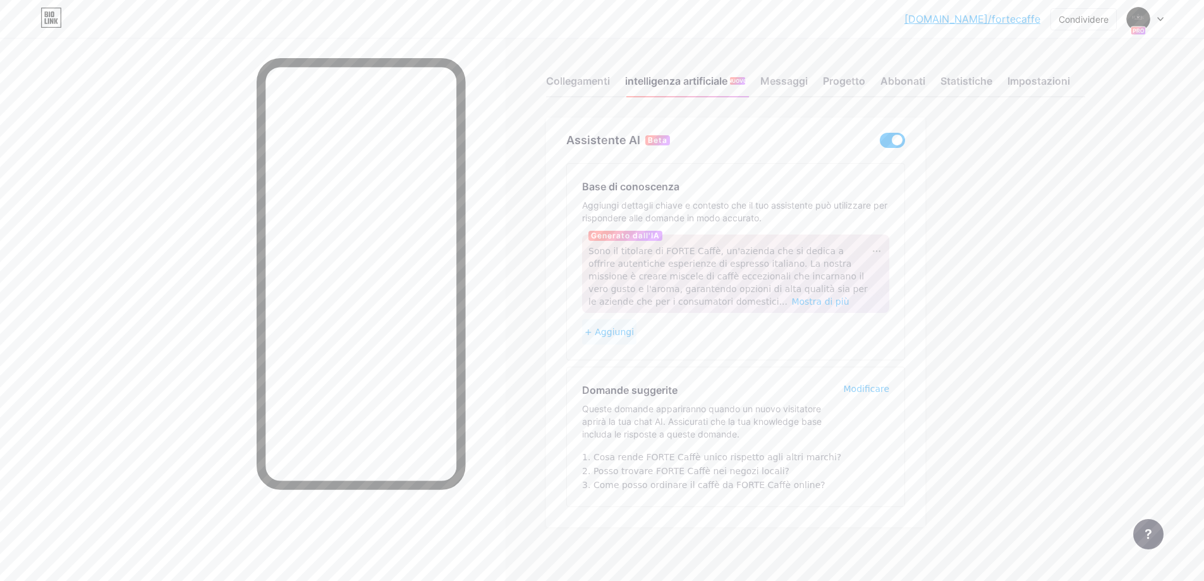
click at [625, 333] on font "+ Aggiungi" at bounding box center [609, 332] width 49 height 10
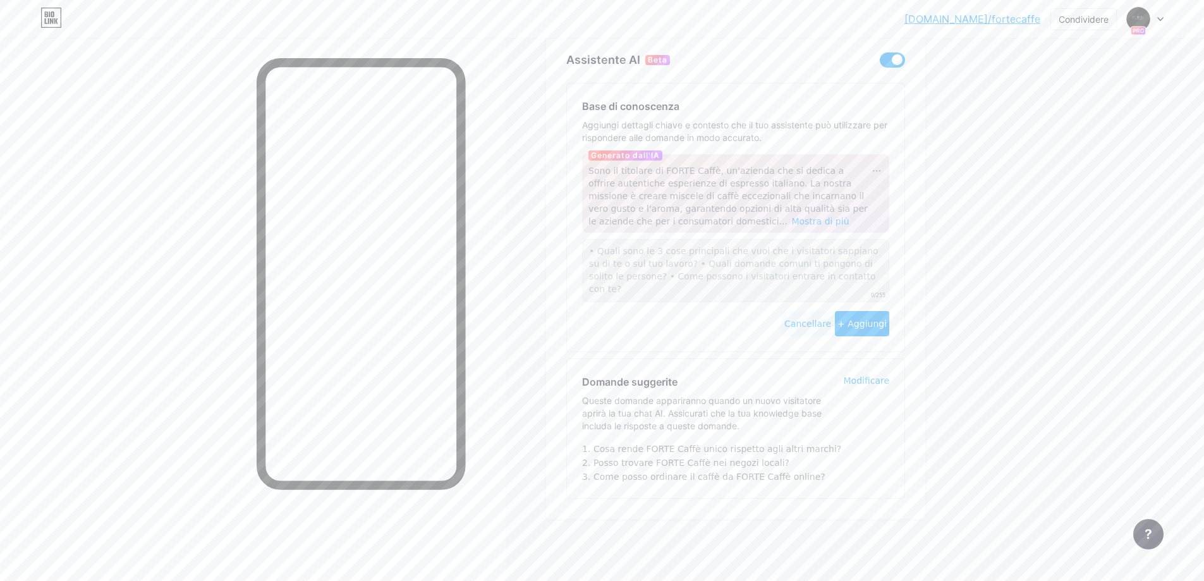
scroll to position [82, 0]
click at [1102, 19] on font "Condividere" at bounding box center [1084, 19] width 50 height 11
click at [1156, 210] on div "[DOMAIN_NAME]/fortec... [DOMAIN_NAME]/fortecaffe Condividere Copia il collegame…" at bounding box center [602, 249] width 1204 height 663
click at [1097, 21] on font "Condividere" at bounding box center [1084, 19] width 50 height 11
click at [1023, 70] on font "Copia il collegamento" at bounding box center [1022, 65] width 109 height 12
